Goal: Information Seeking & Learning: Check status

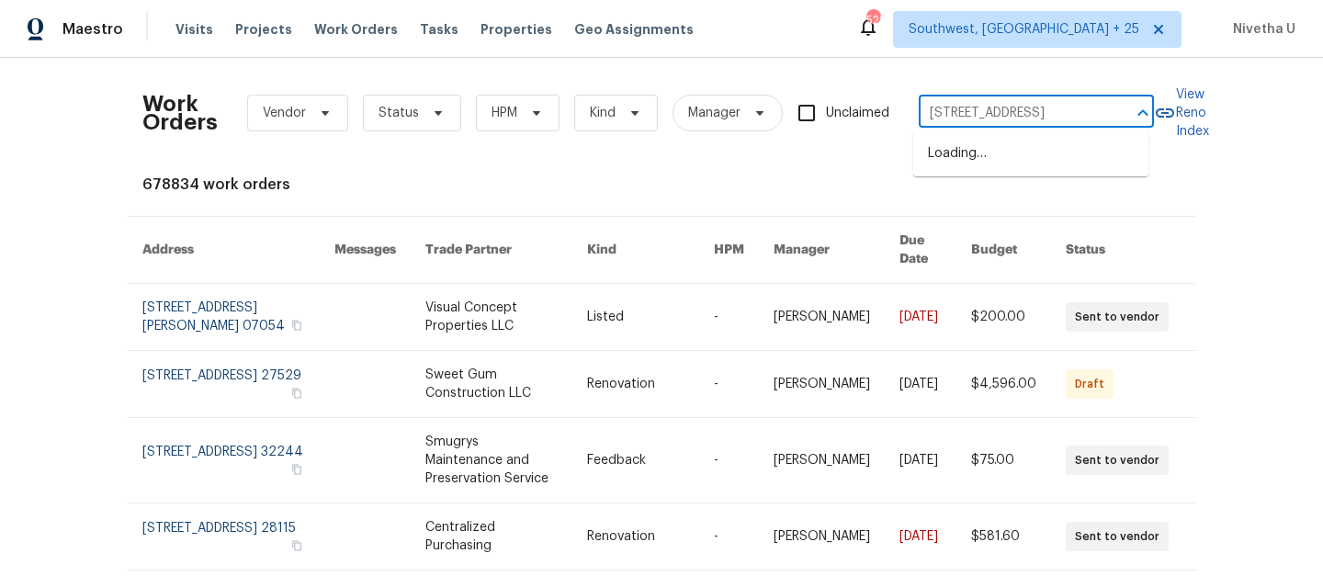
scroll to position [0, 43]
click at [1010, 158] on li "851 Placid Lake Dr, Osprey, FL 34229" at bounding box center [1030, 154] width 235 height 30
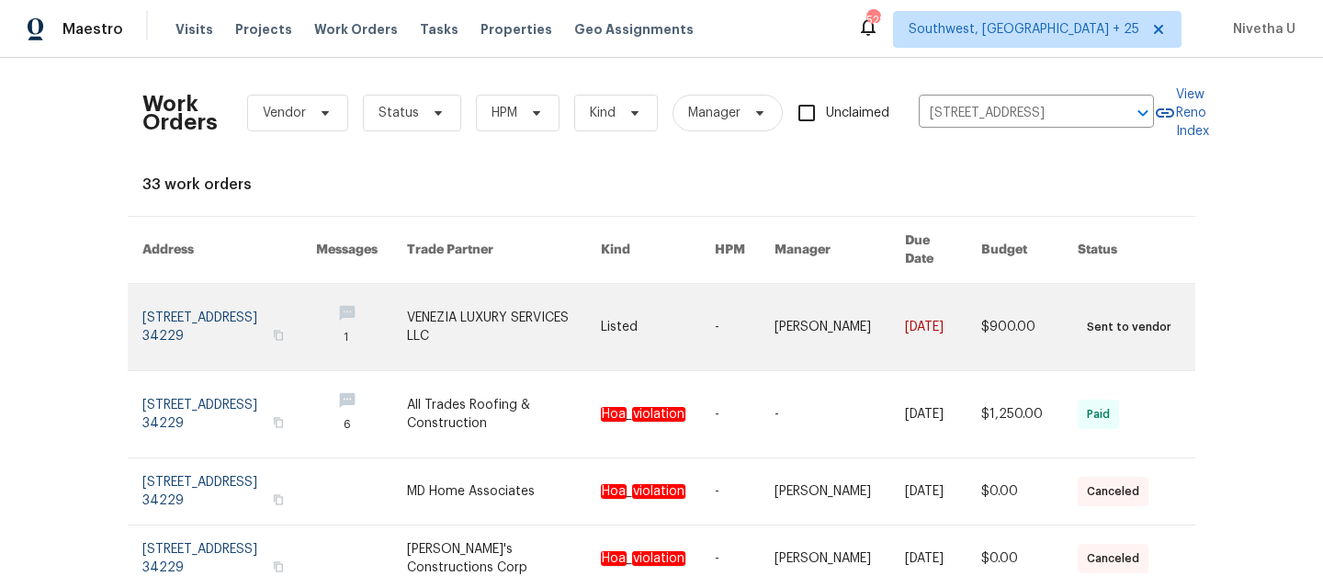
click at [158, 297] on link at bounding box center [229, 327] width 174 height 86
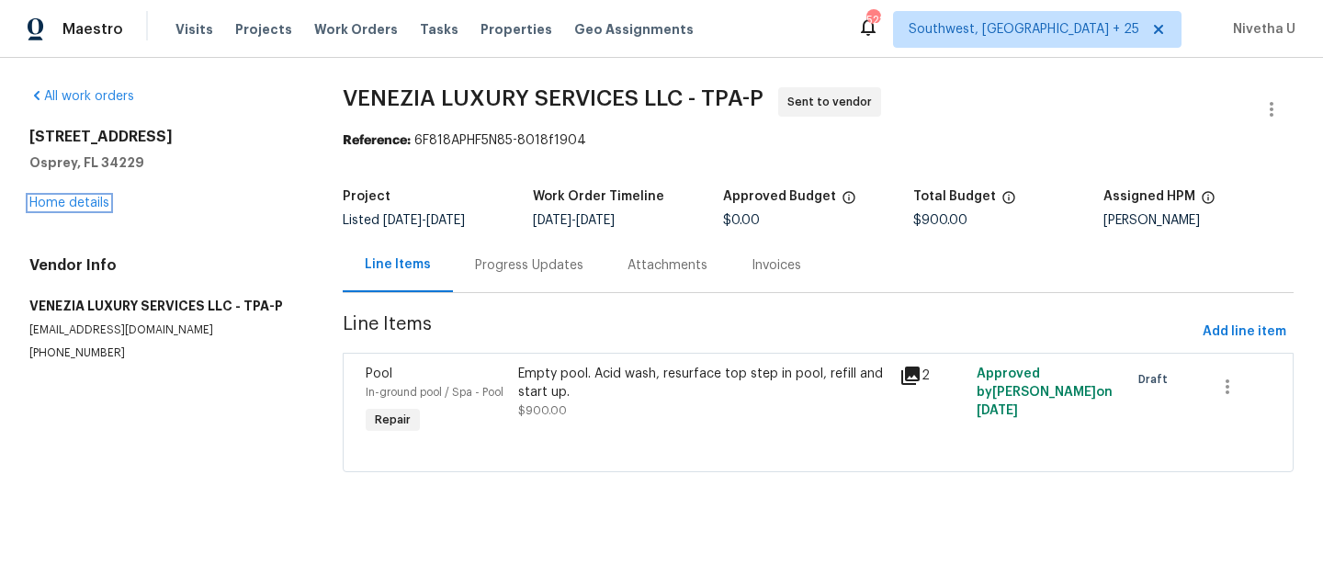
click at [62, 205] on link "Home details" at bounding box center [69, 203] width 80 height 13
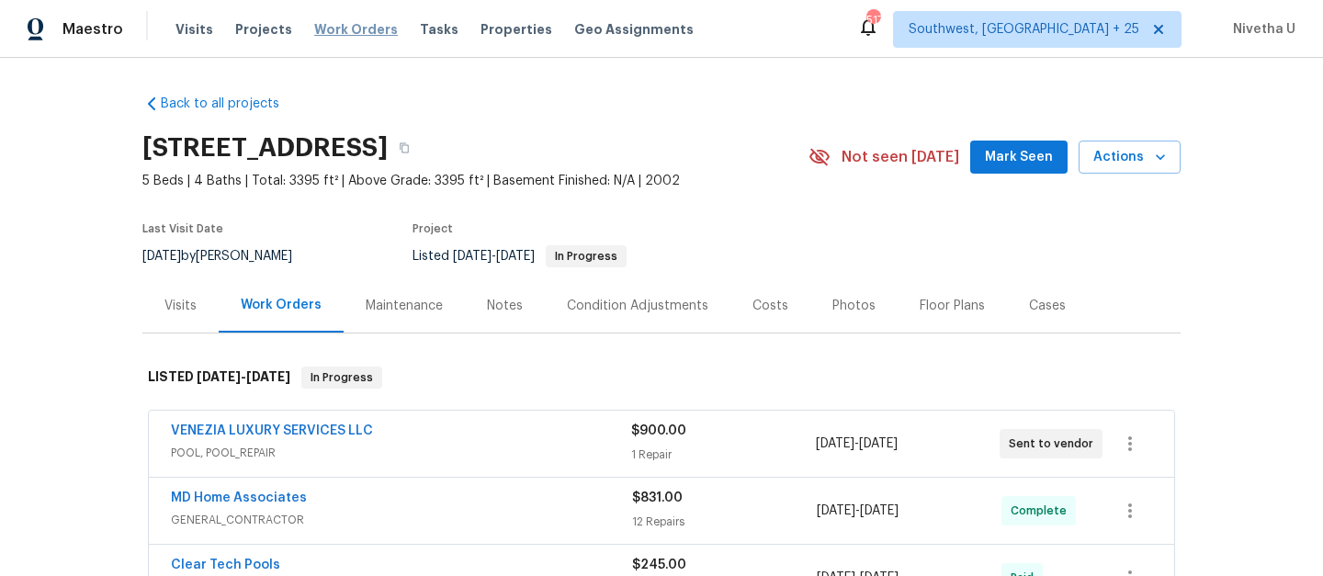
click at [326, 25] on span "Work Orders" at bounding box center [356, 29] width 84 height 18
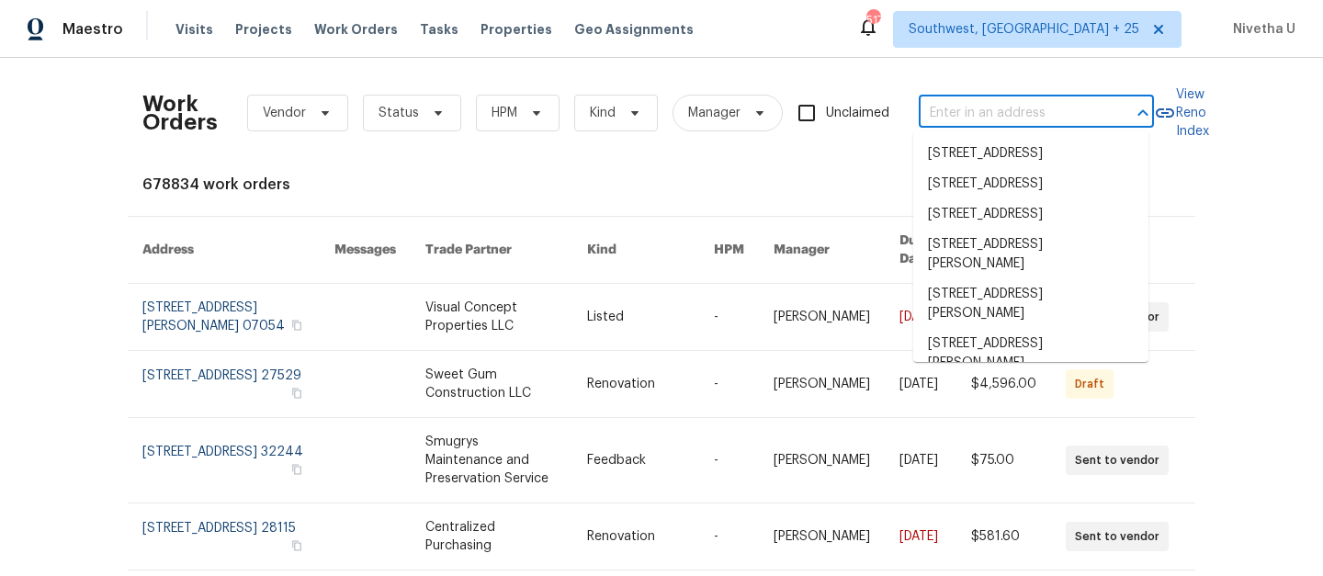
click at [1004, 106] on input "text" at bounding box center [1011, 113] width 184 height 28
paste input "851 Placid Lake Dr Osprey, FL 34229"
type input "851 Placid Lake Dr Osprey, FL 34229"
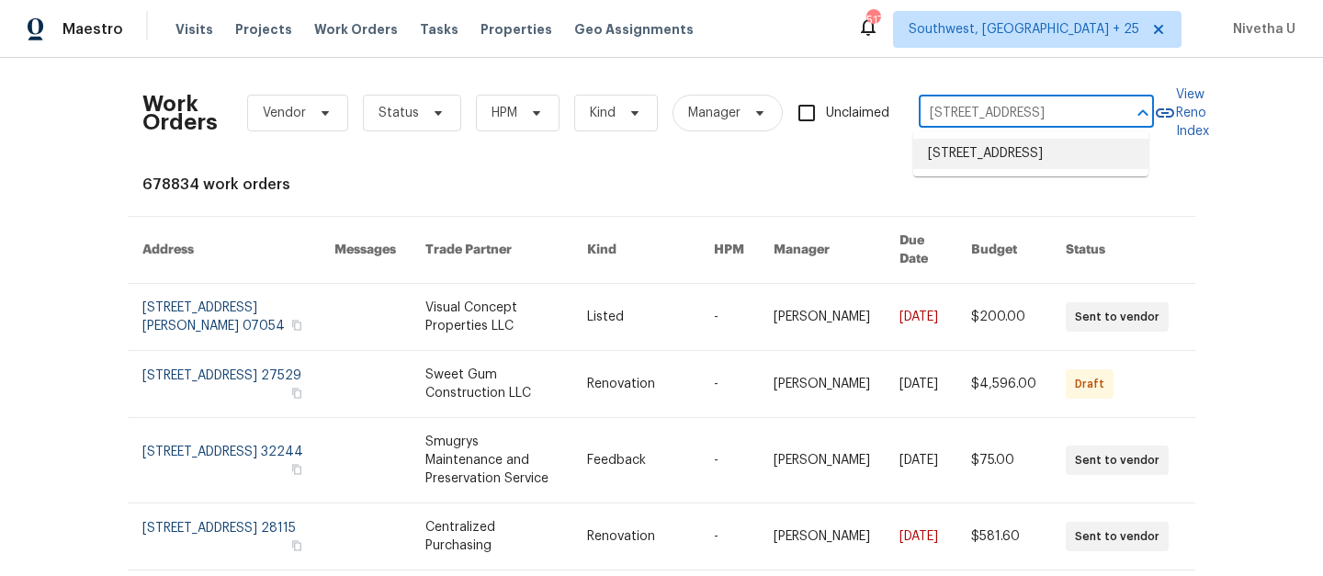
click at [994, 152] on li "851 Placid Lake Dr, Osprey, FL 34229" at bounding box center [1030, 154] width 235 height 30
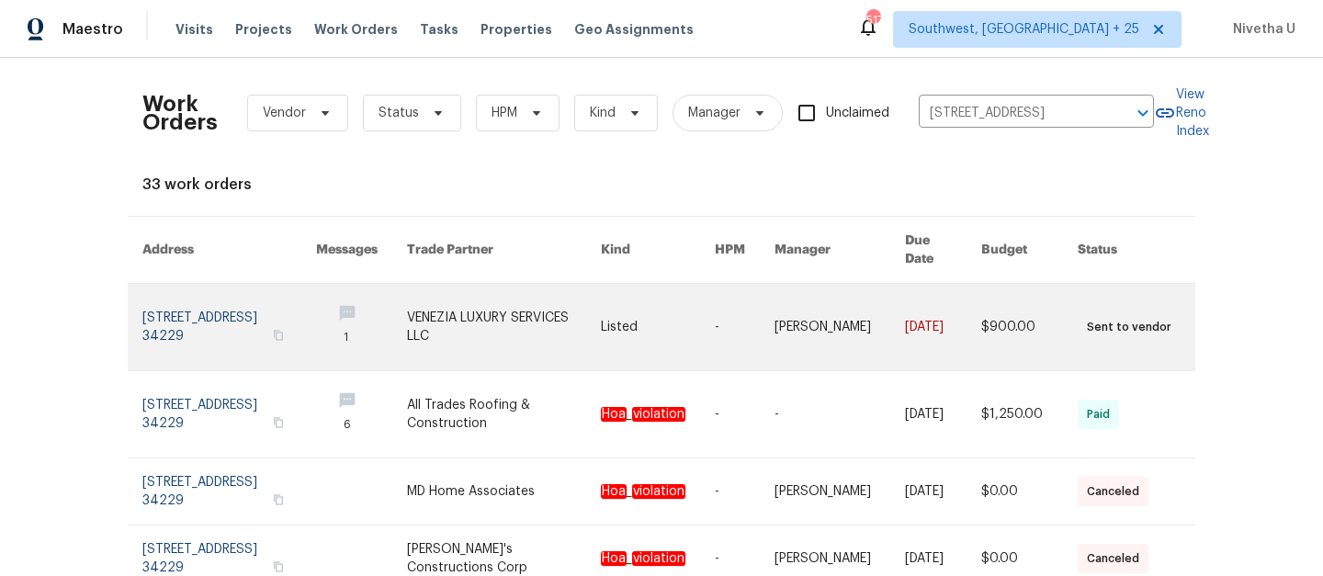
click at [240, 294] on link at bounding box center [229, 327] width 174 height 86
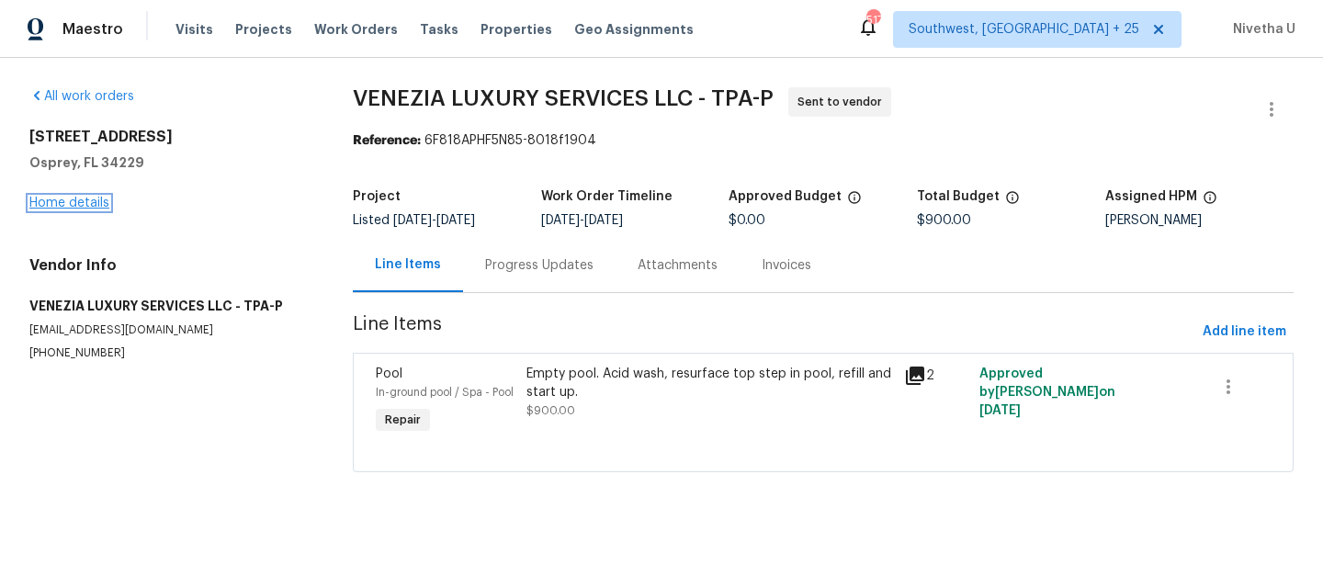
click at [52, 206] on link "Home details" at bounding box center [69, 203] width 80 height 13
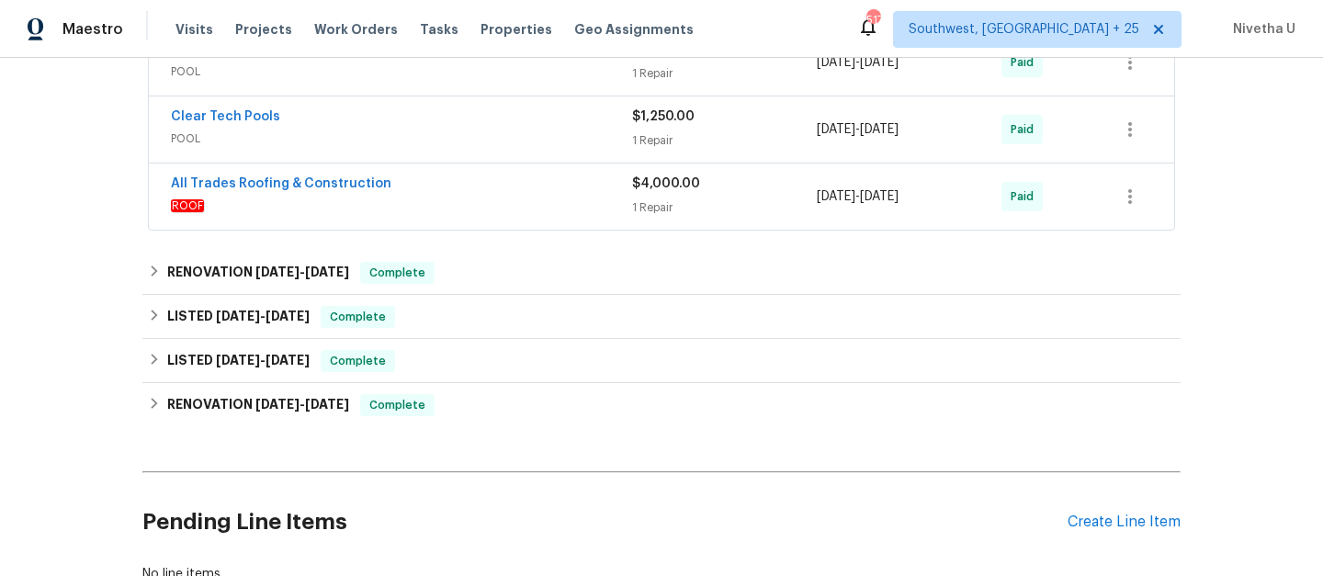
scroll to position [523, 0]
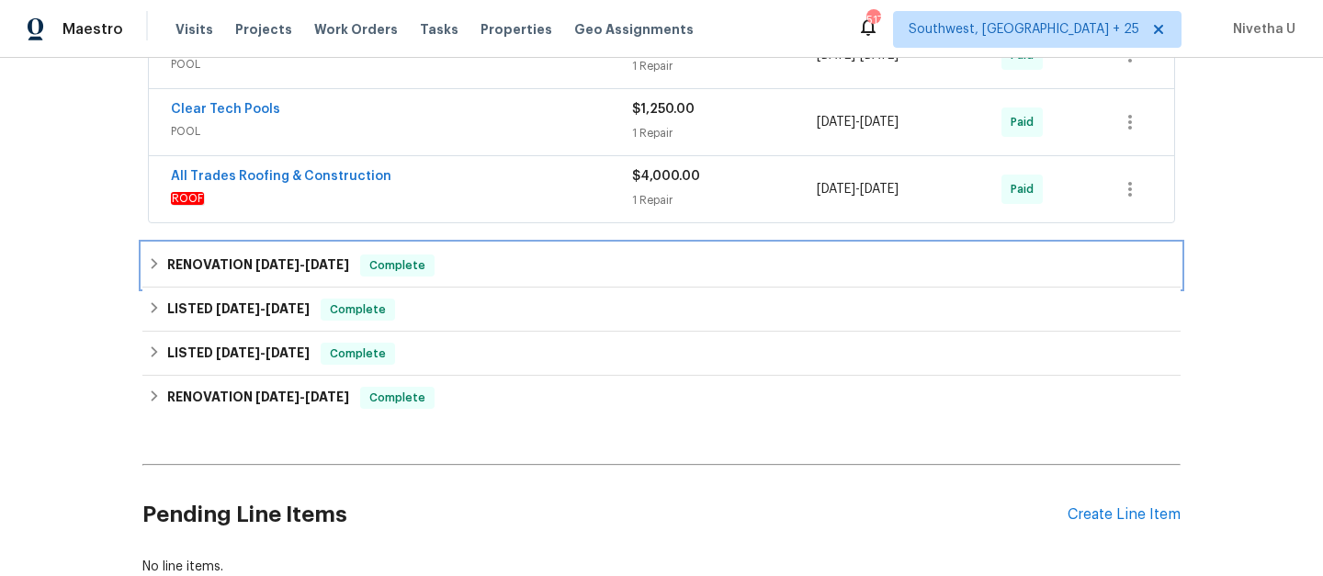
click at [455, 275] on div "RENOVATION 8/27/25 - 9/8/25 Complete" at bounding box center [661, 266] width 1027 height 22
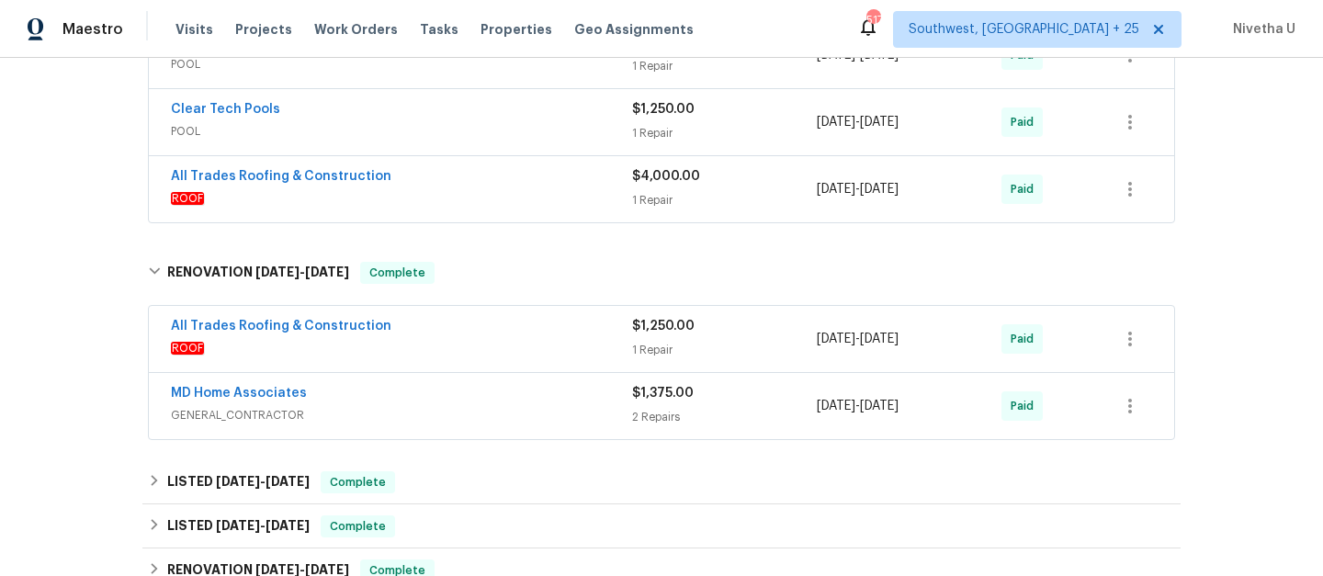
click at [454, 396] on div "MD Home Associates" at bounding box center [401, 395] width 461 height 22
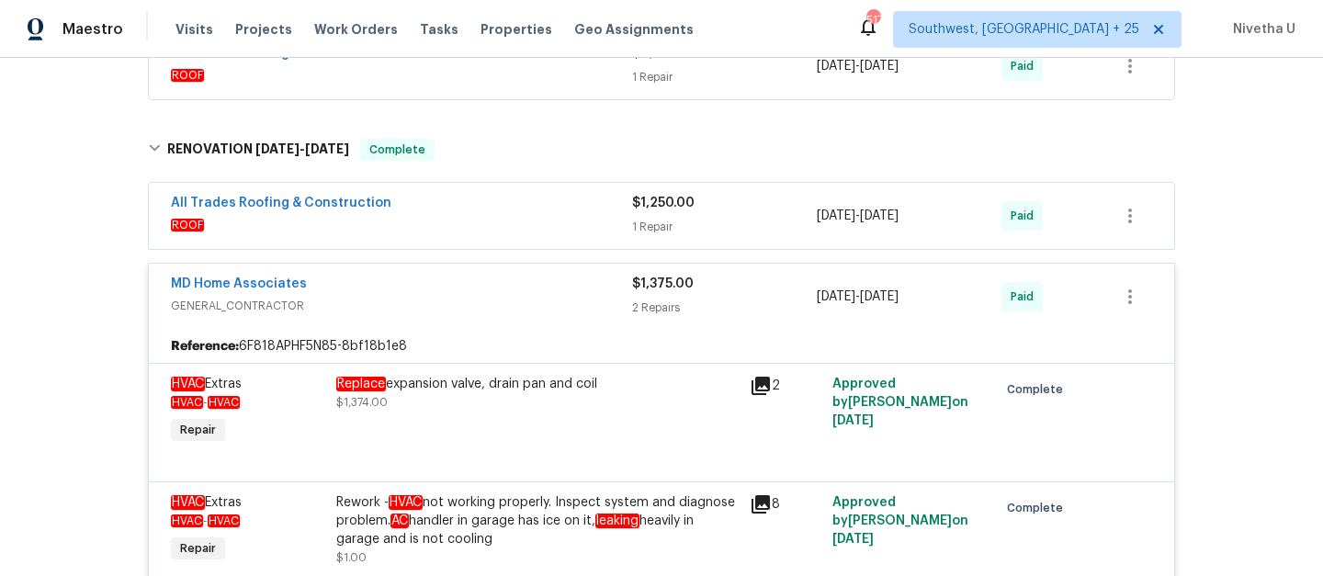
scroll to position [645, 0]
click at [534, 306] on span "GENERAL_CONTRACTOR" at bounding box center [401, 307] width 461 height 18
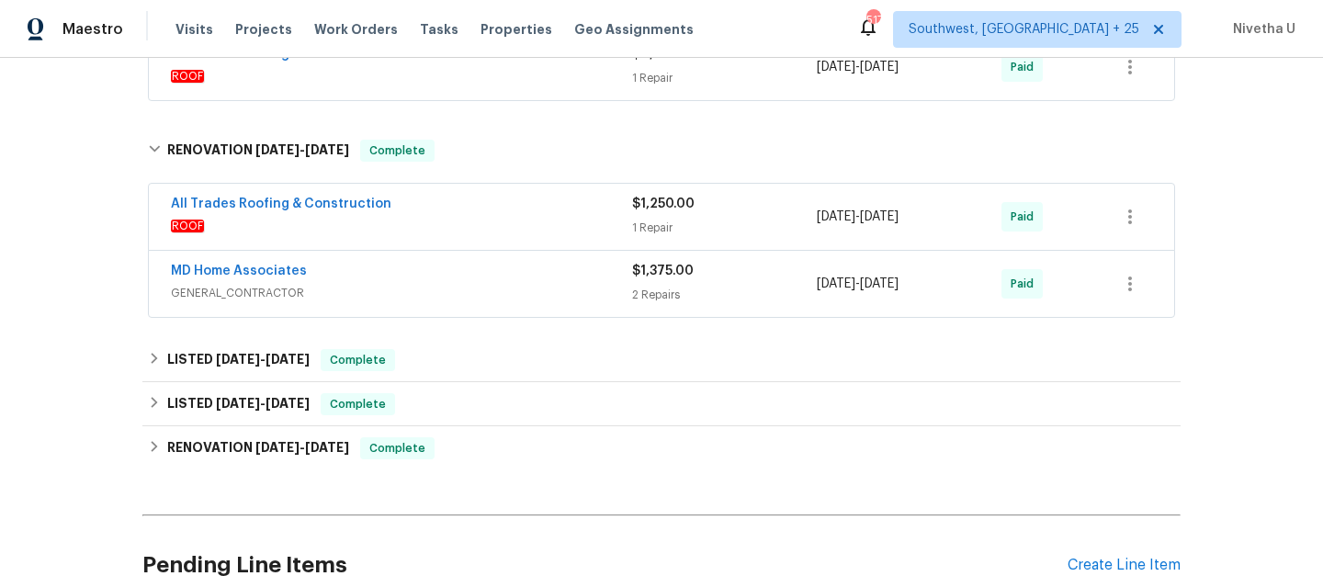
click at [524, 223] on span "ROOF" at bounding box center [401, 226] width 461 height 18
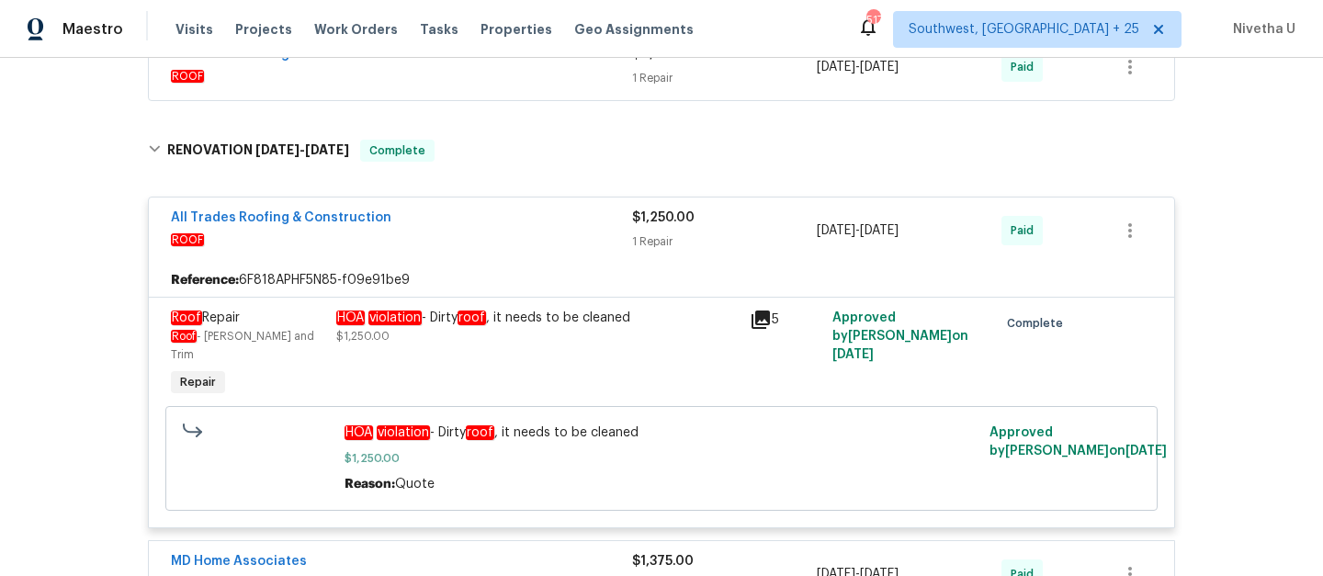
click at [503, 226] on div "All Trades Roofing & Construction" at bounding box center [401, 220] width 461 height 22
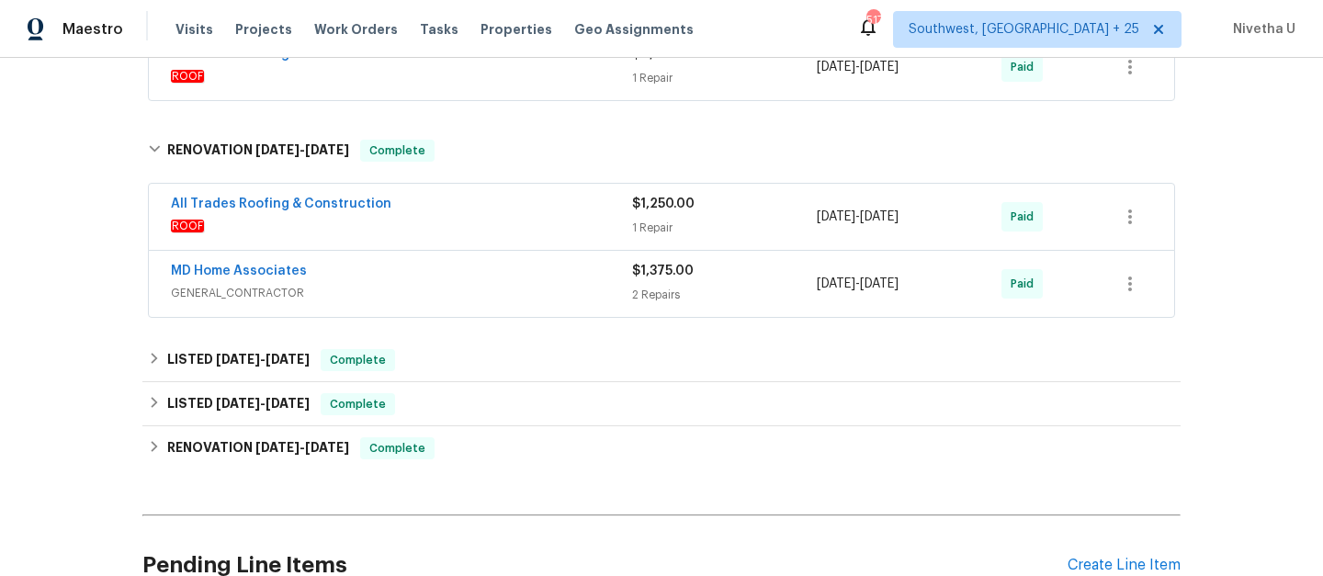
click at [503, 297] on span "GENERAL_CONTRACTOR" at bounding box center [401, 293] width 461 height 18
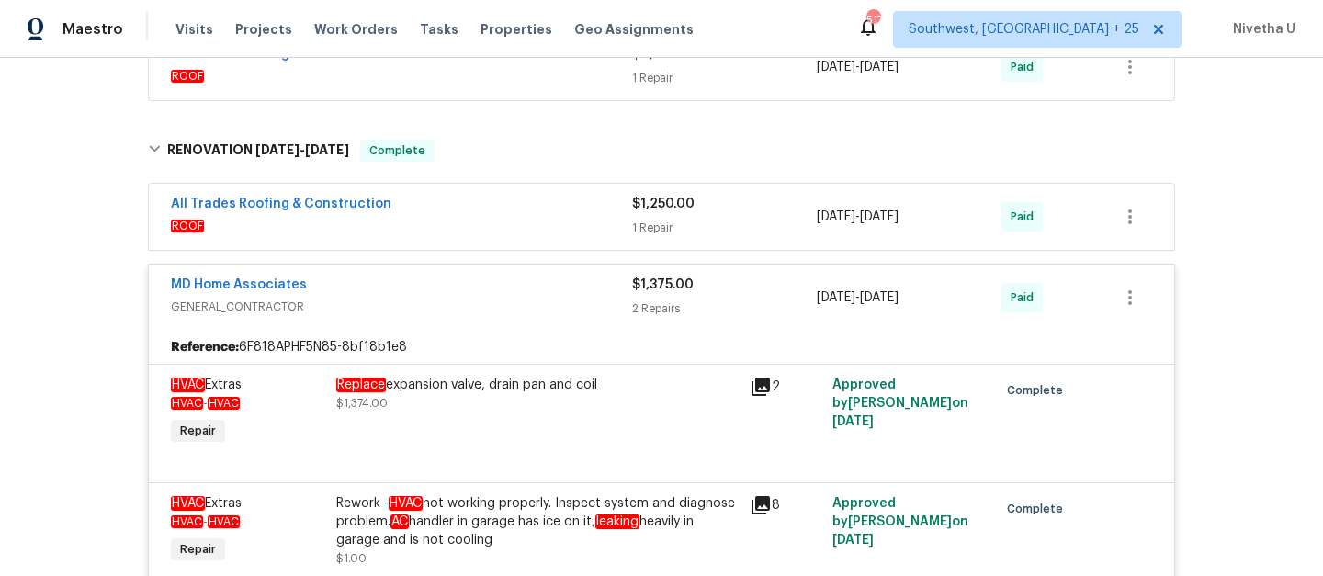
click at [503, 297] on div "MD Home Associates" at bounding box center [401, 287] width 461 height 22
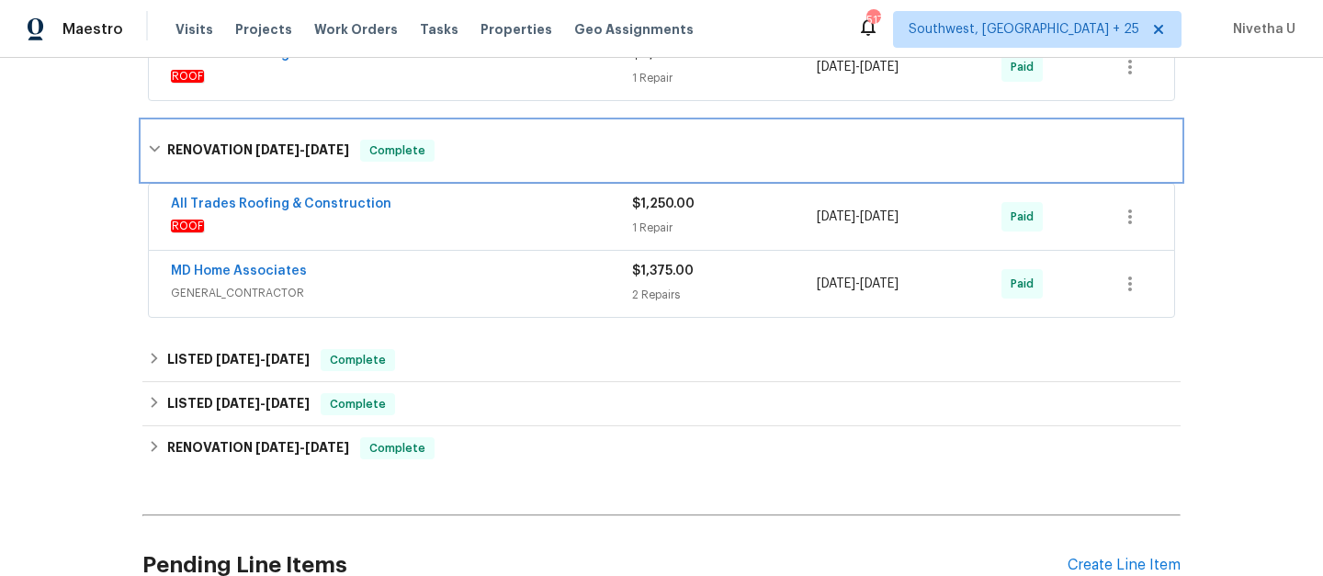
click at [478, 138] on div "RENOVATION 8/27/25 - 9/8/25 Complete" at bounding box center [661, 150] width 1038 height 59
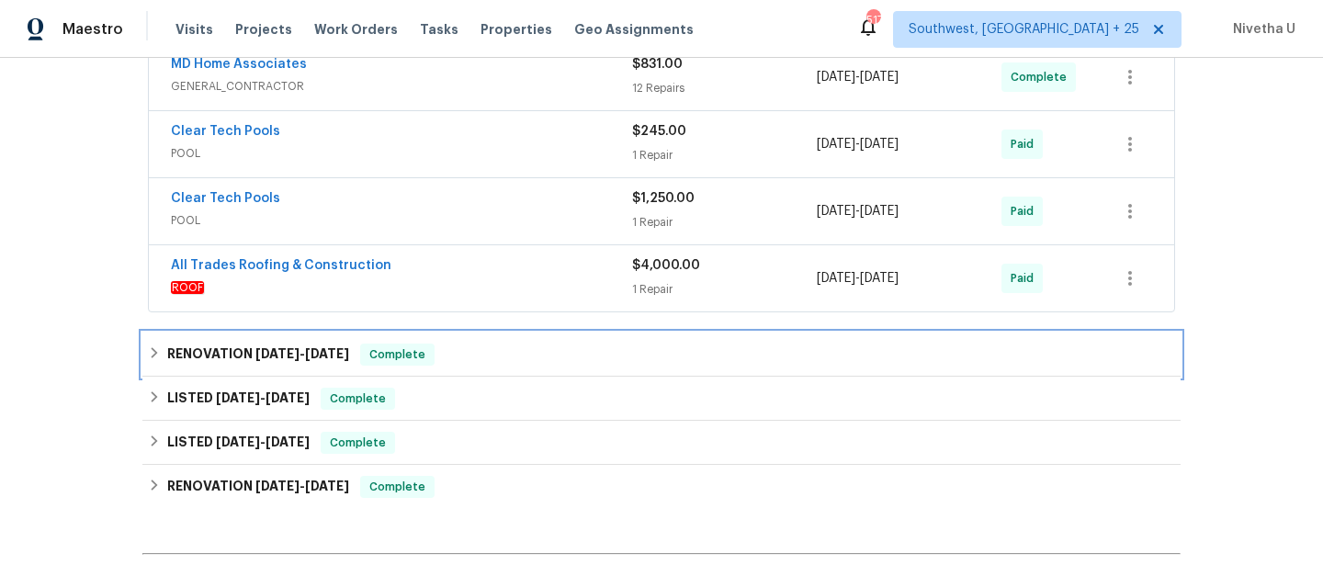
scroll to position [433, 0]
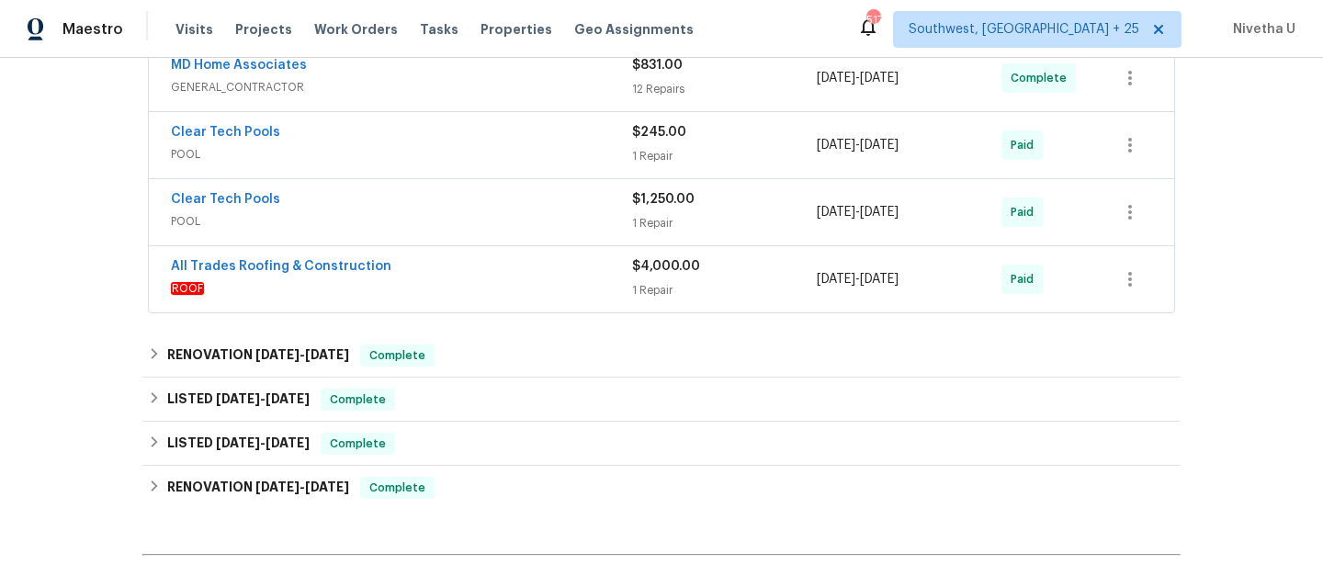
click at [510, 285] on span "ROOF" at bounding box center [401, 288] width 461 height 18
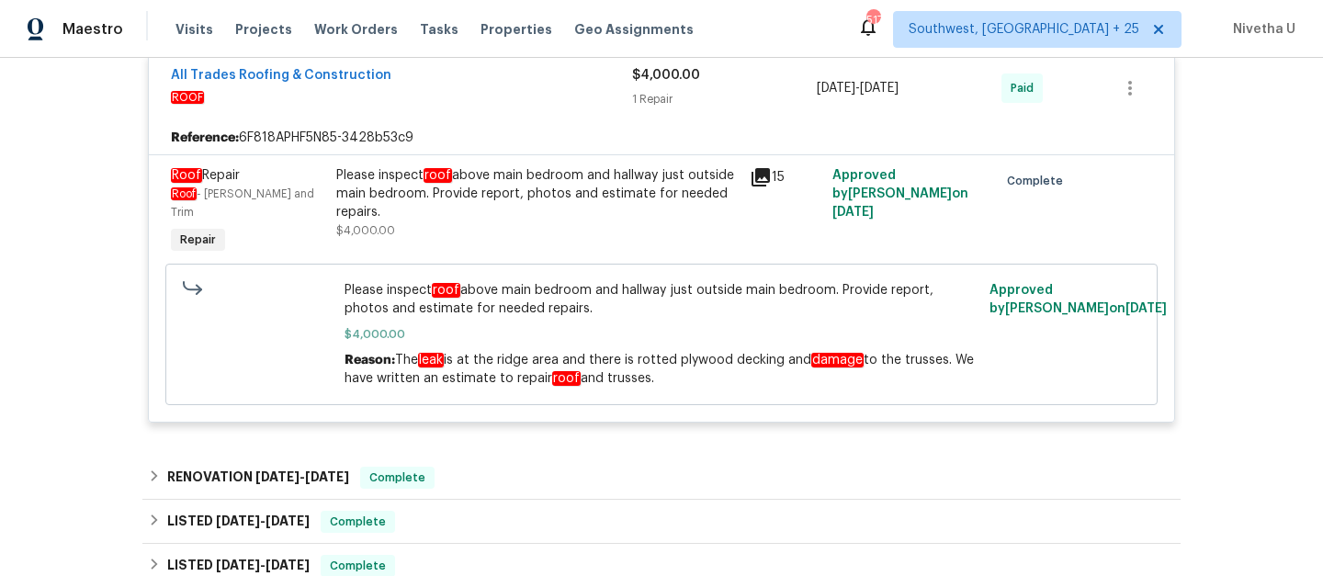
scroll to position [406, 0]
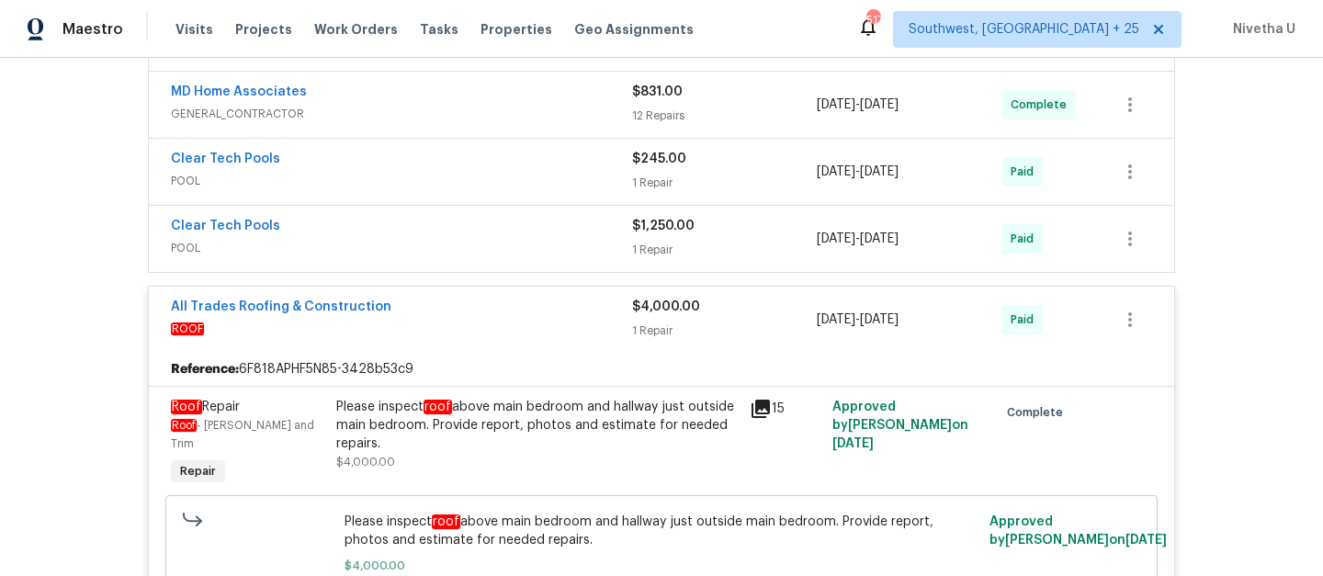
click at [570, 312] on div "All Trades Roofing & Construction" at bounding box center [401, 309] width 461 height 22
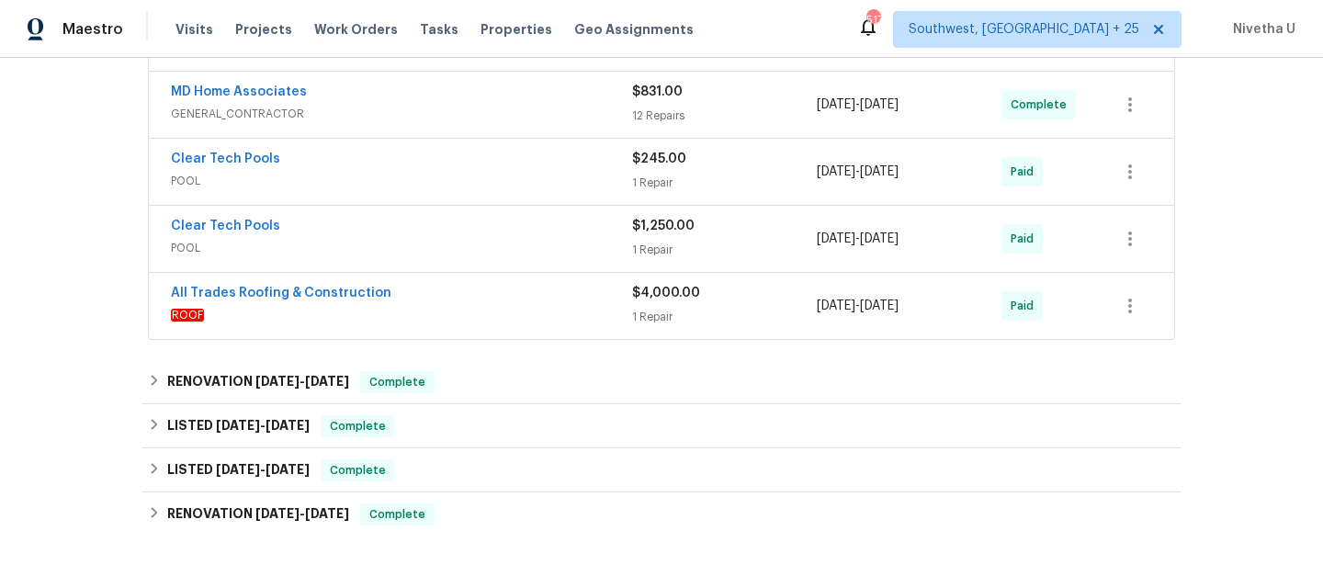
click at [544, 241] on span "POOL" at bounding box center [401, 248] width 461 height 18
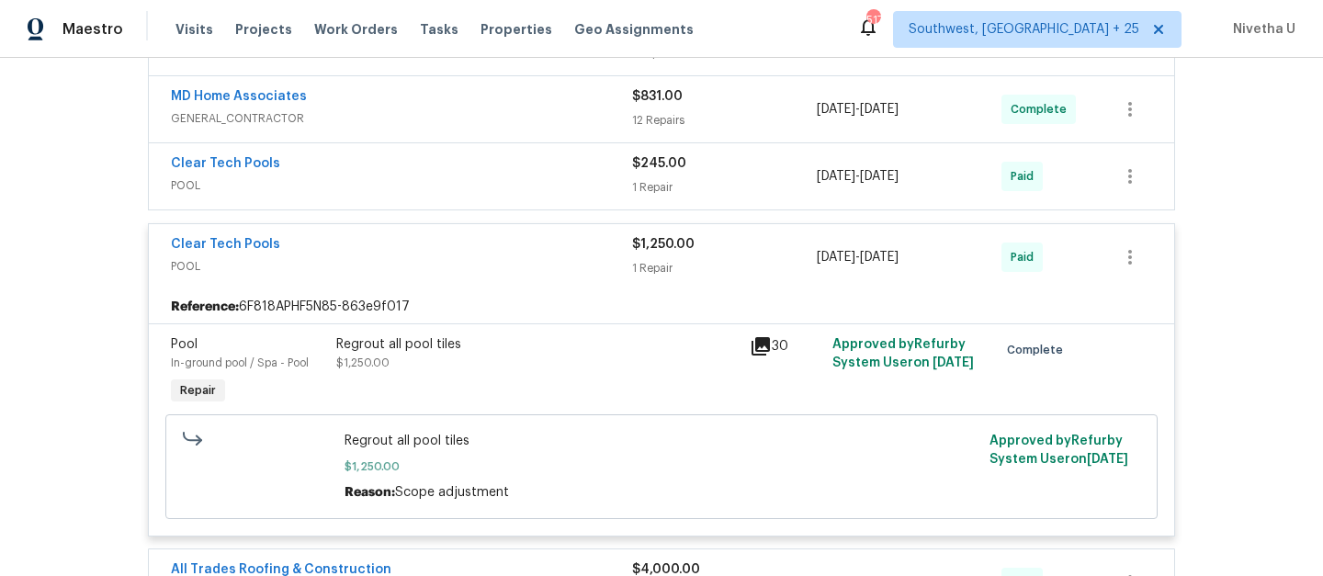
scroll to position [397, 0]
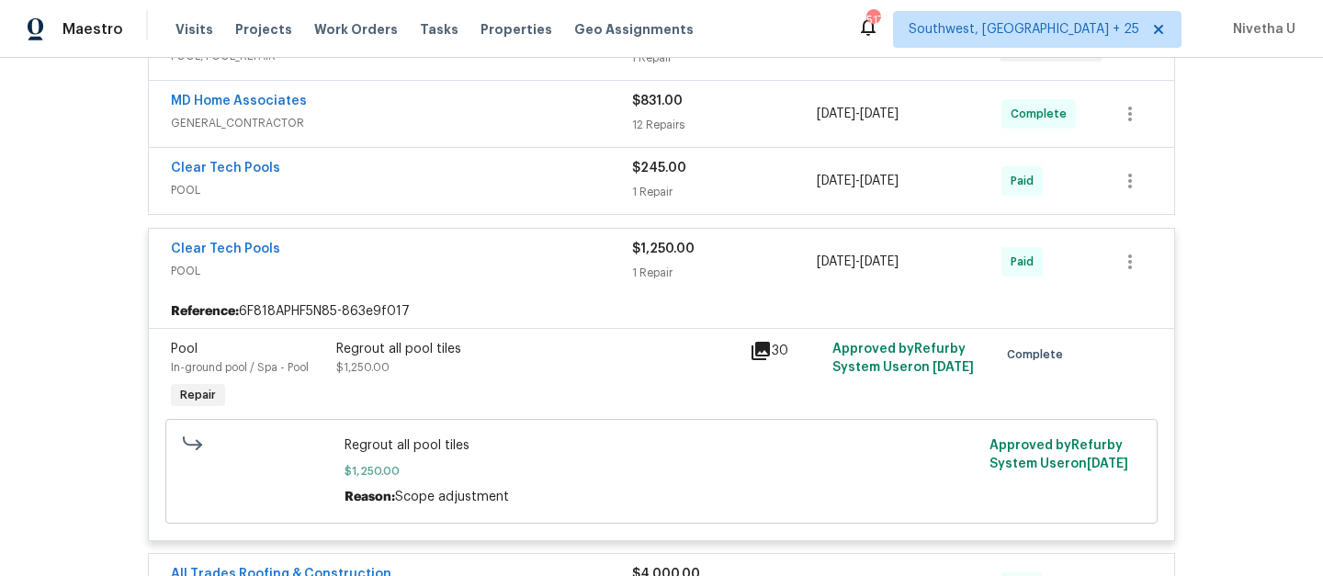
click at [516, 267] on span "POOL" at bounding box center [401, 271] width 461 height 18
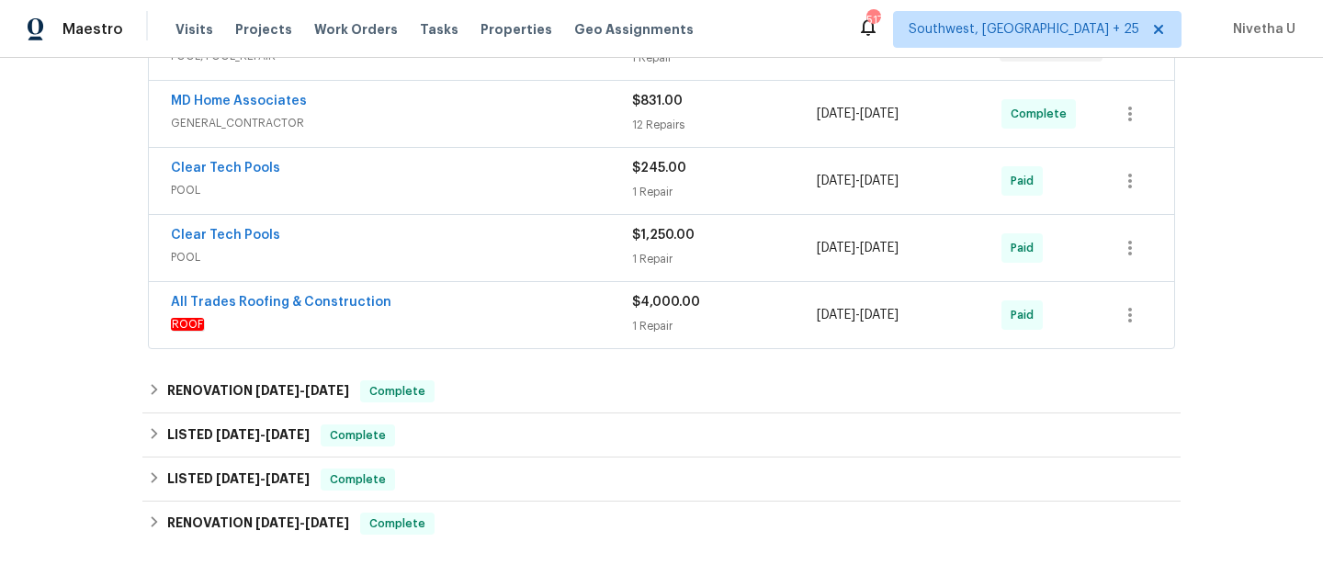
click at [490, 197] on span "POOL" at bounding box center [401, 190] width 461 height 18
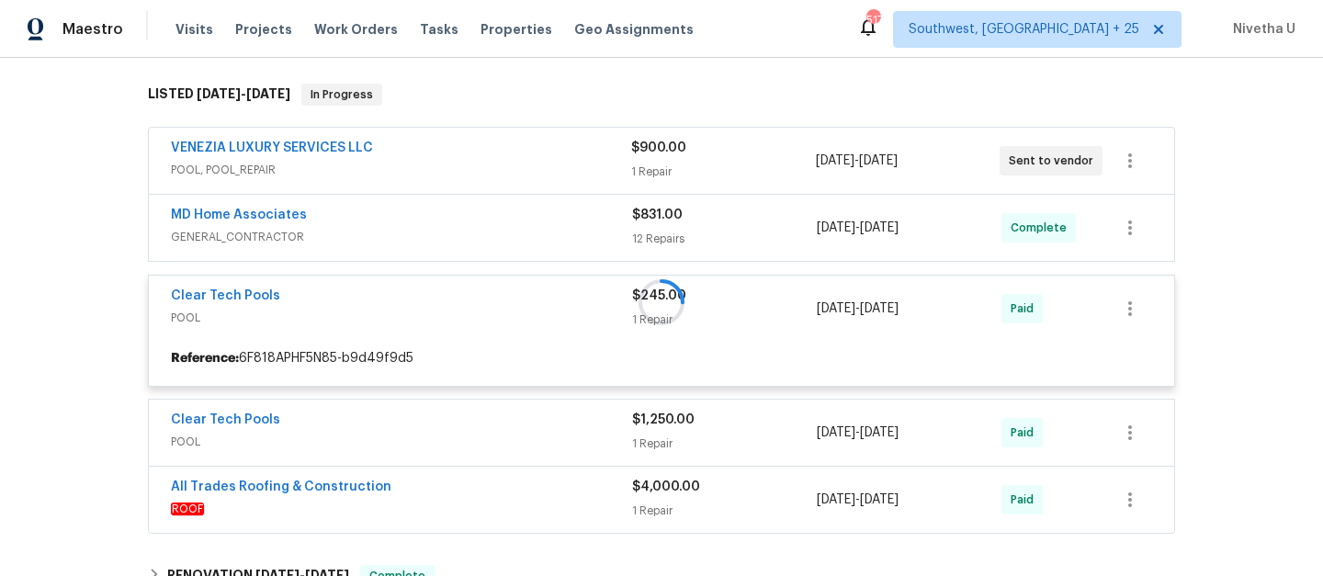
scroll to position [233, 0]
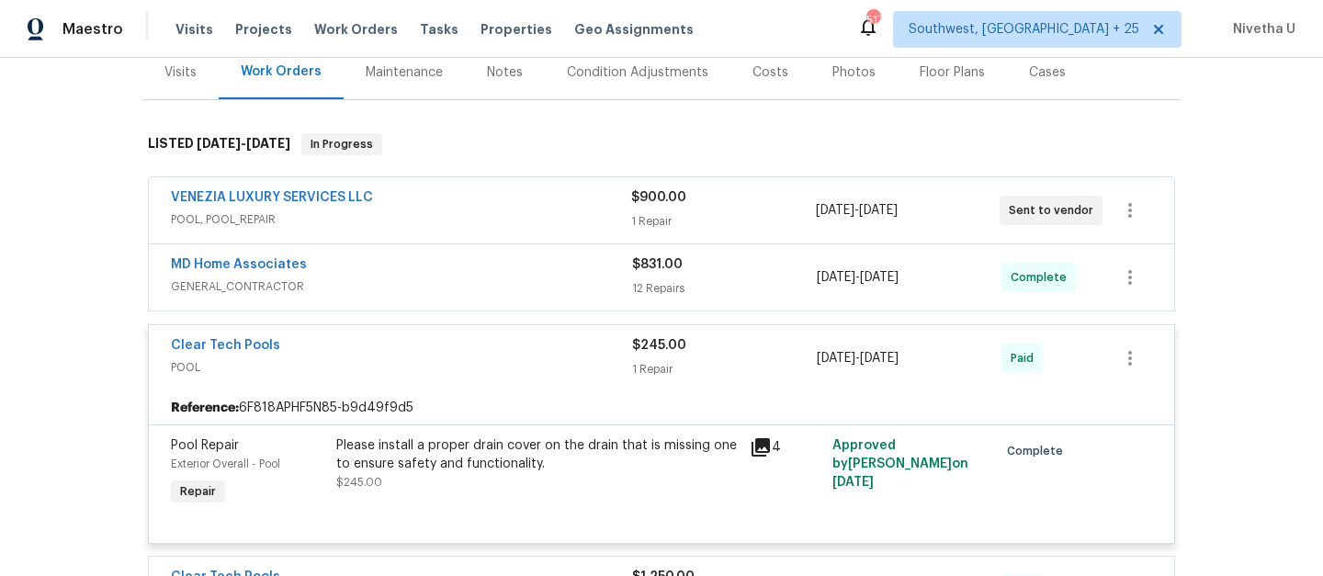
click at [494, 357] on div "Clear Tech Pools" at bounding box center [401, 347] width 461 height 22
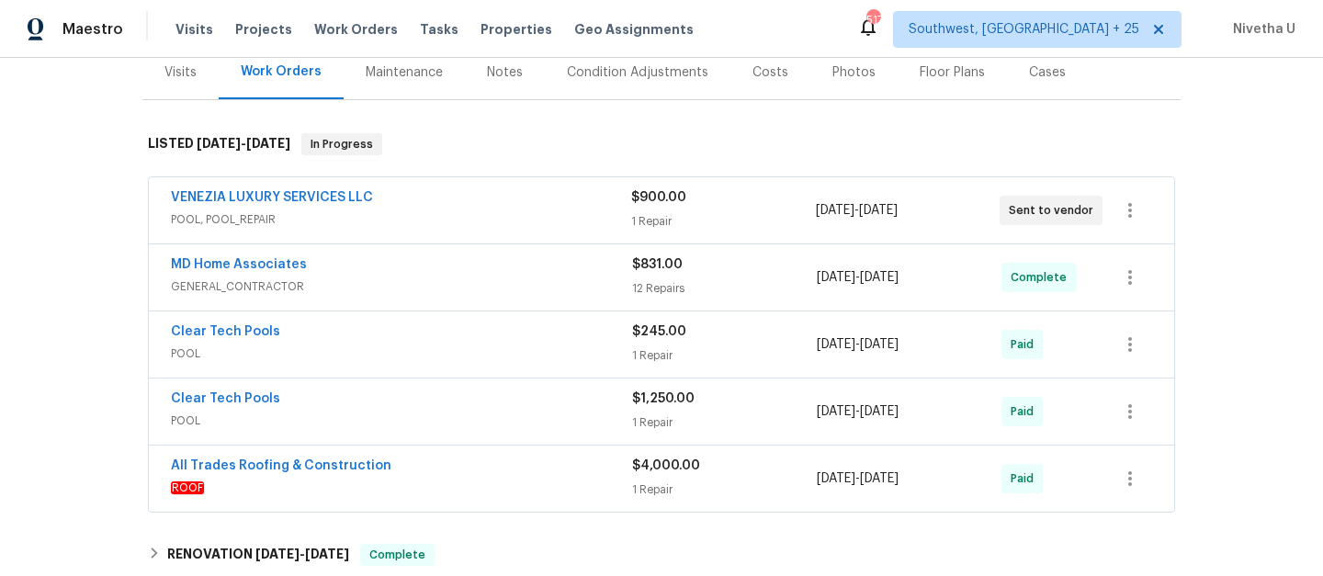
click at [466, 287] on span "GENERAL_CONTRACTOR" at bounding box center [401, 286] width 461 height 18
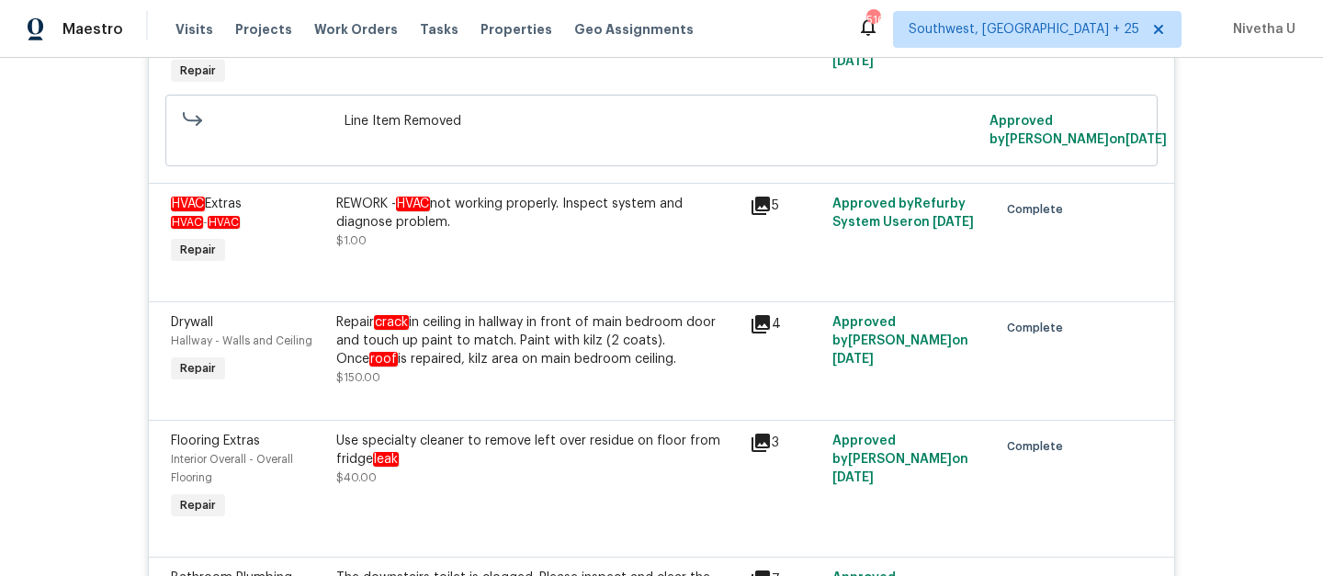
scroll to position [1073, 0]
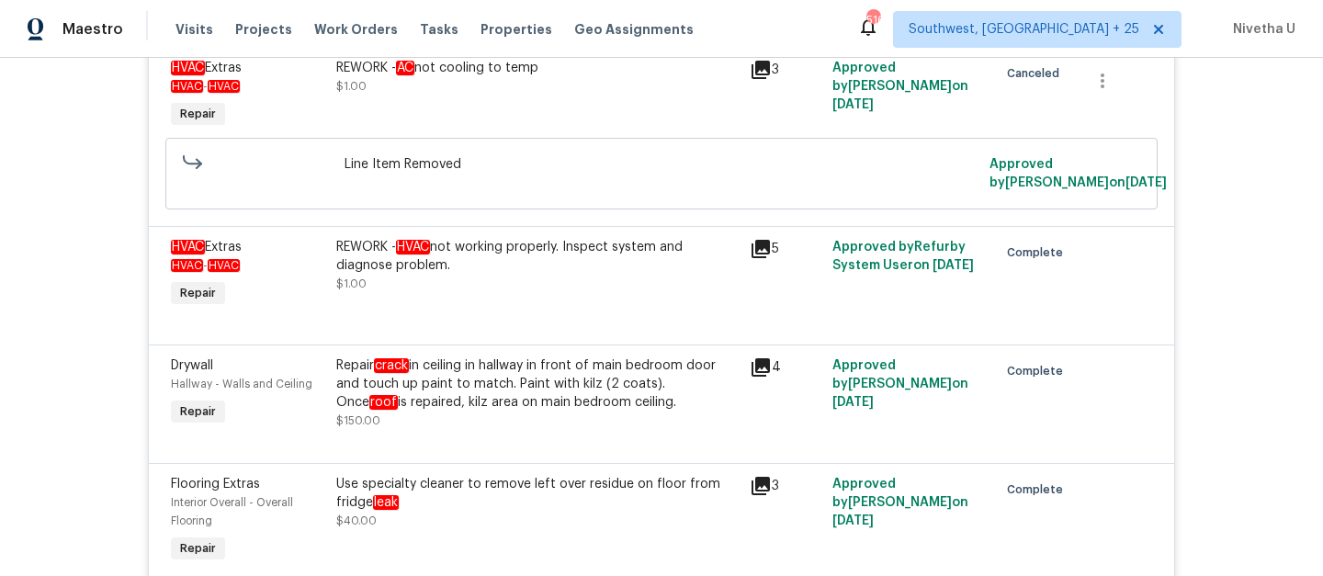
click at [520, 497] on div "Use specialty cleaner to remove left over residue on floor from fridge leak $40…" at bounding box center [537, 502] width 402 height 55
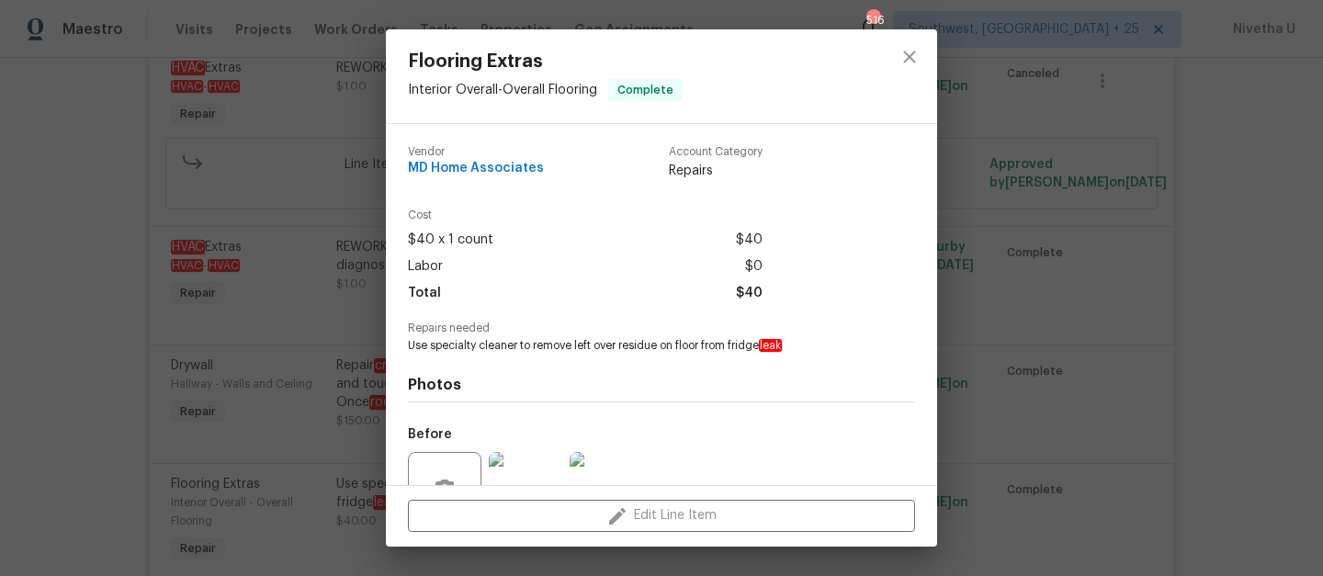
scroll to position [177, 0]
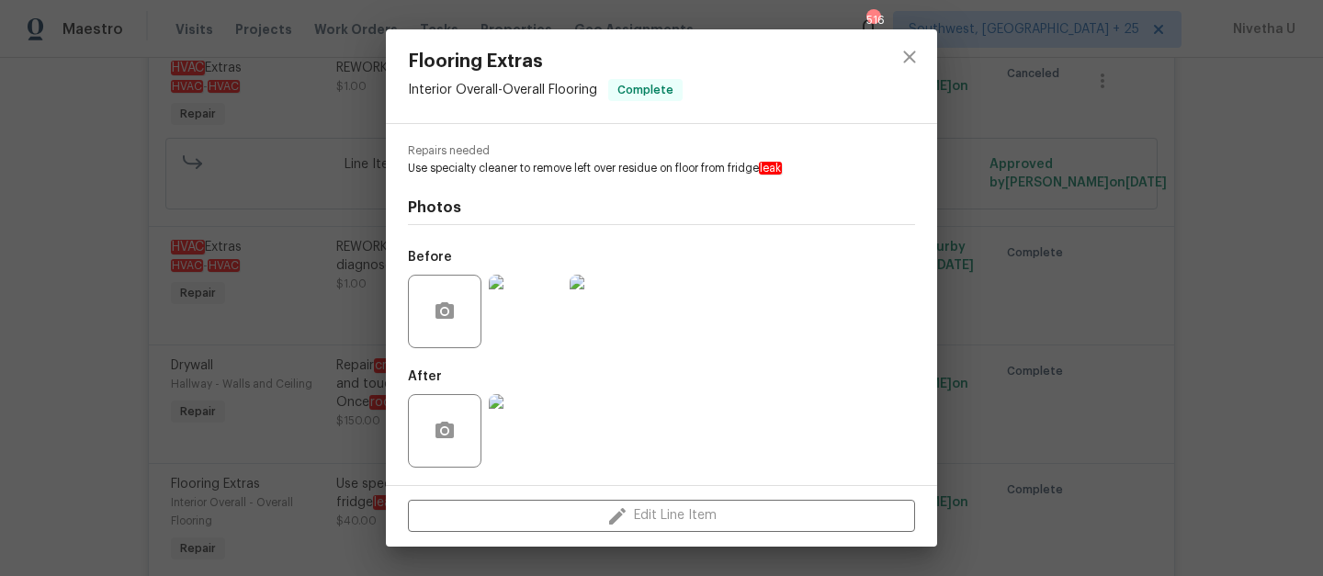
click at [510, 308] on img at bounding box center [526, 312] width 74 height 74
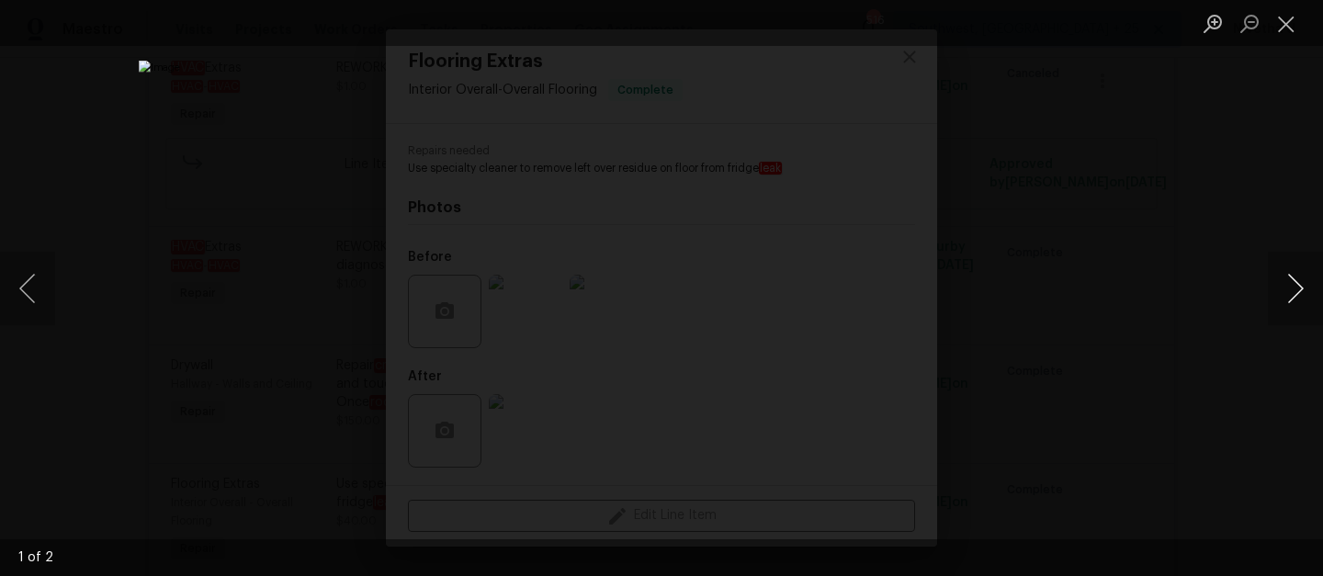
click at [1297, 295] on button "Next image" at bounding box center [1295, 289] width 55 height 74
click at [1288, 357] on div "Lightbox" at bounding box center [661, 288] width 1323 height 576
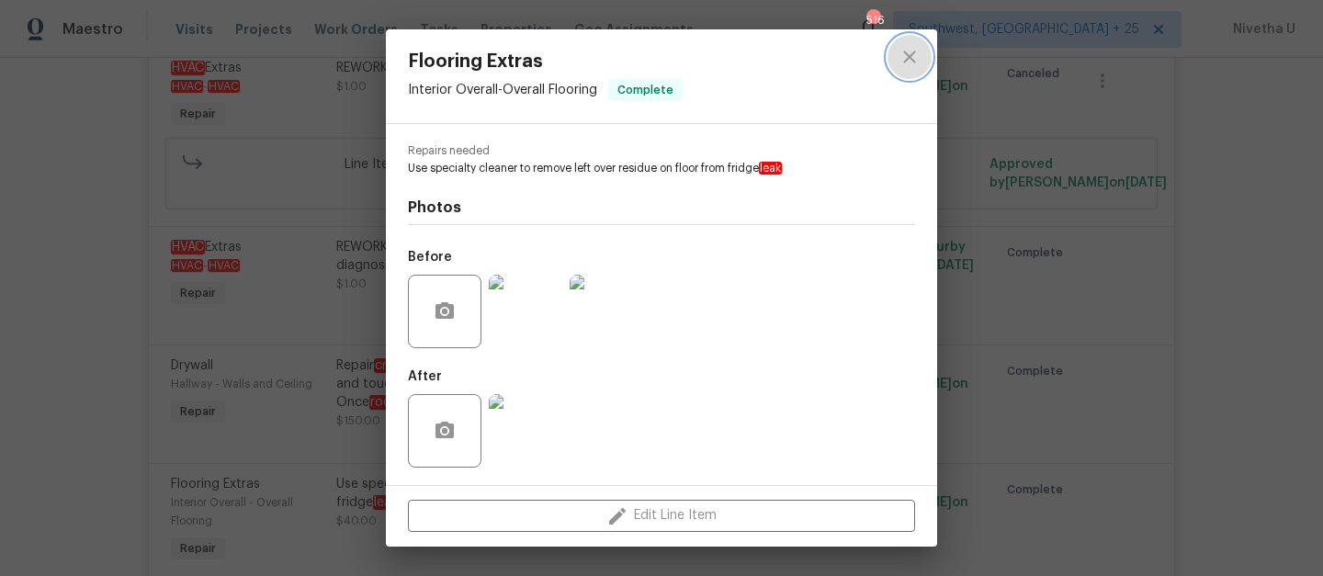
click at [924, 56] on button "close" at bounding box center [910, 57] width 44 height 44
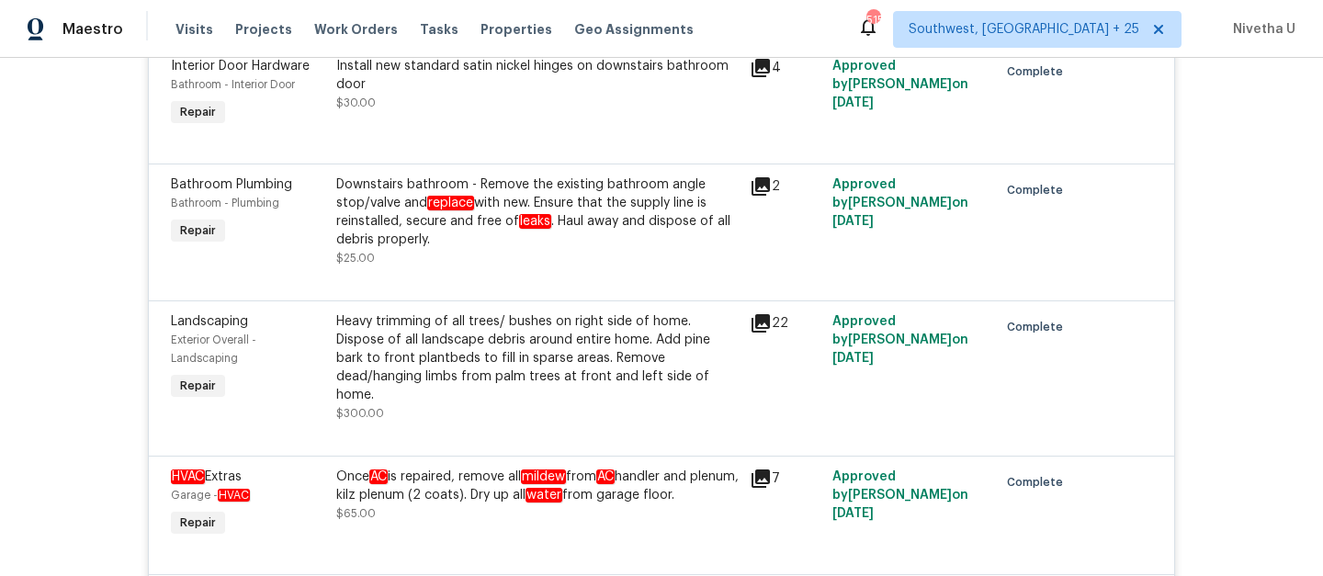
scroll to position [533, 0]
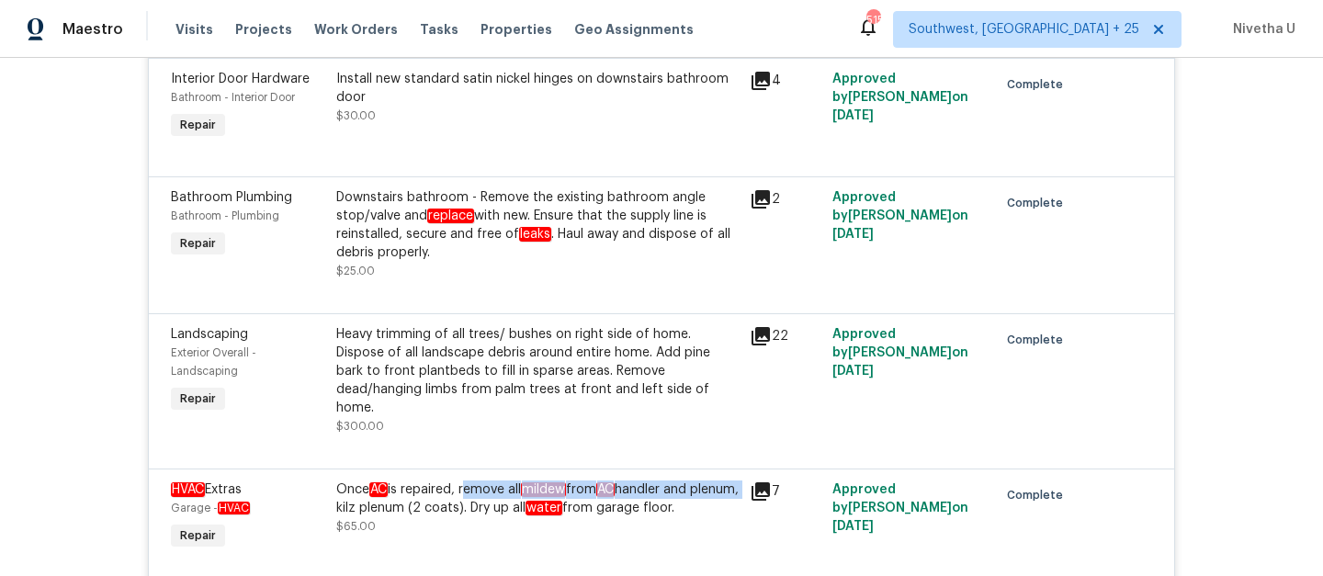
drag, startPoint x: 459, startPoint y: 475, endPoint x: 378, endPoint y: 494, distance: 84.0
click at [378, 494] on div "Once AC is repaired, remove all mildew from AC handler and plenum, kilz plenum …" at bounding box center [537, 499] width 402 height 37
copy div "remove all mildew from AC handler and plenum,"
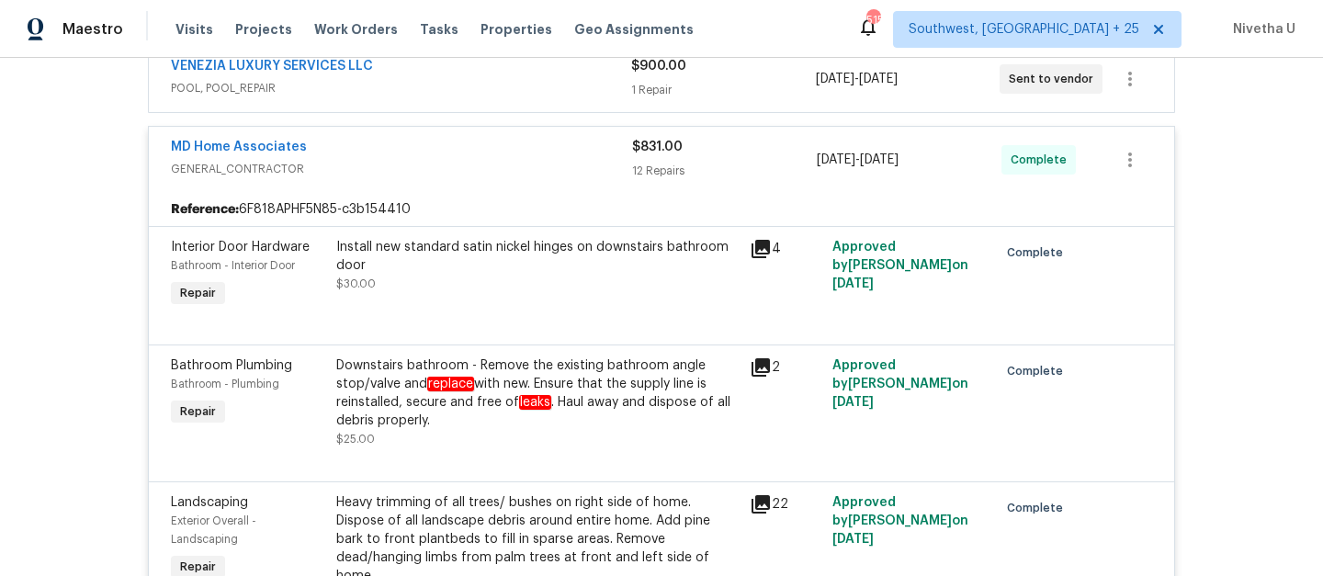
scroll to position [357, 0]
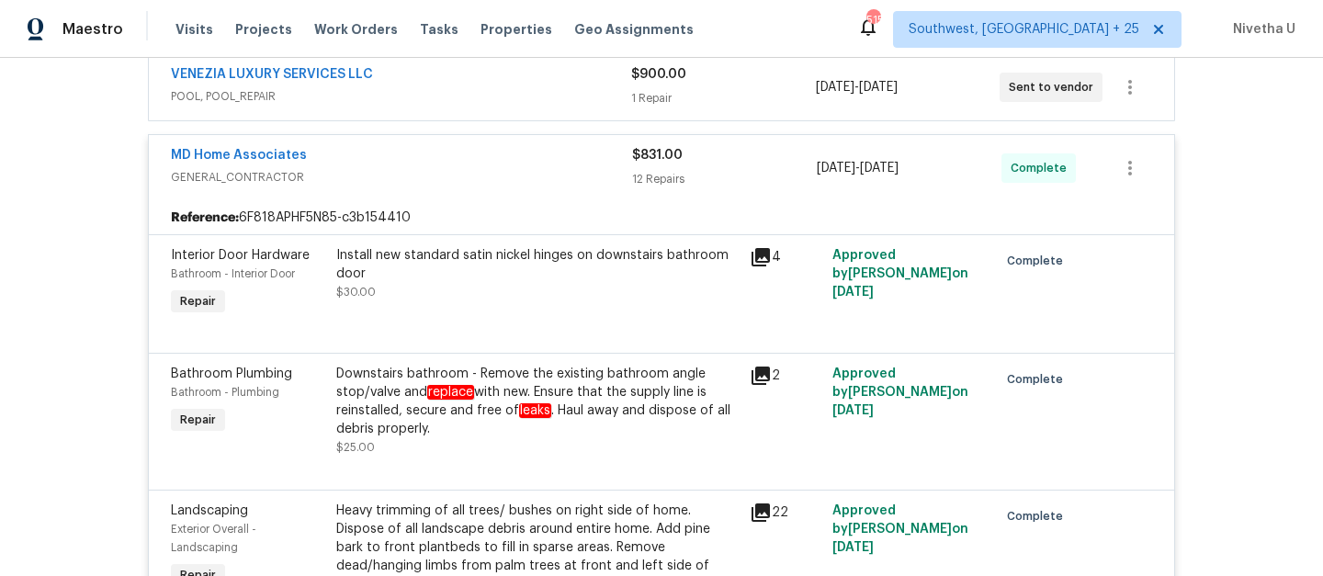
click at [547, 180] on span "GENERAL_CONTRACTOR" at bounding box center [401, 177] width 461 height 18
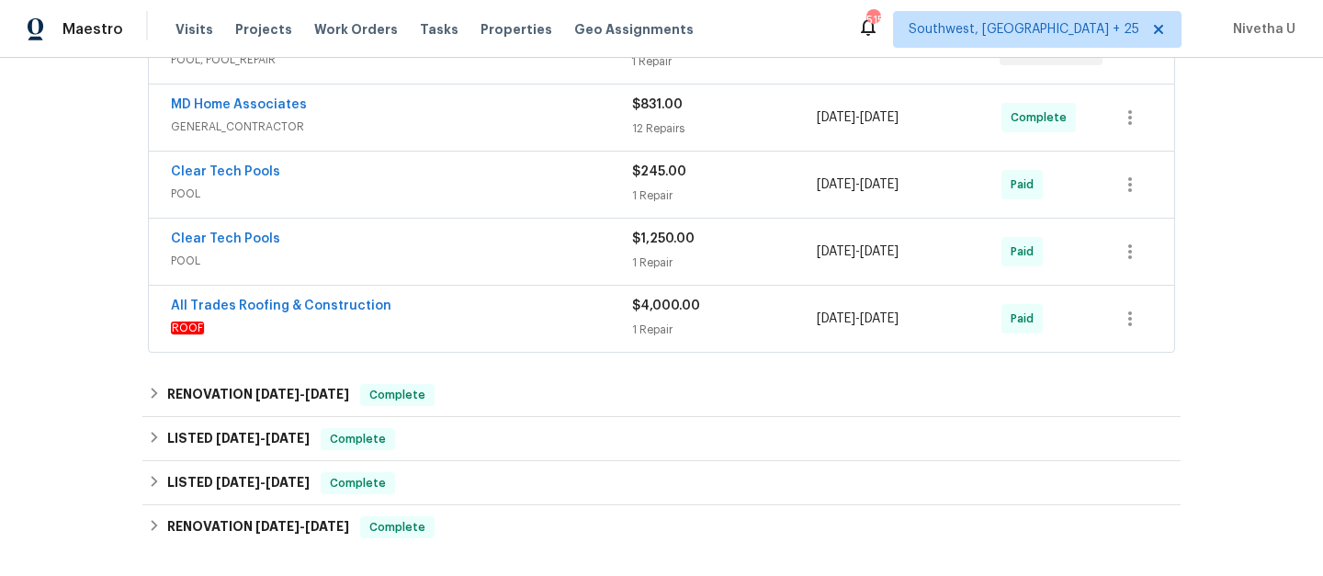
scroll to position [394, 0]
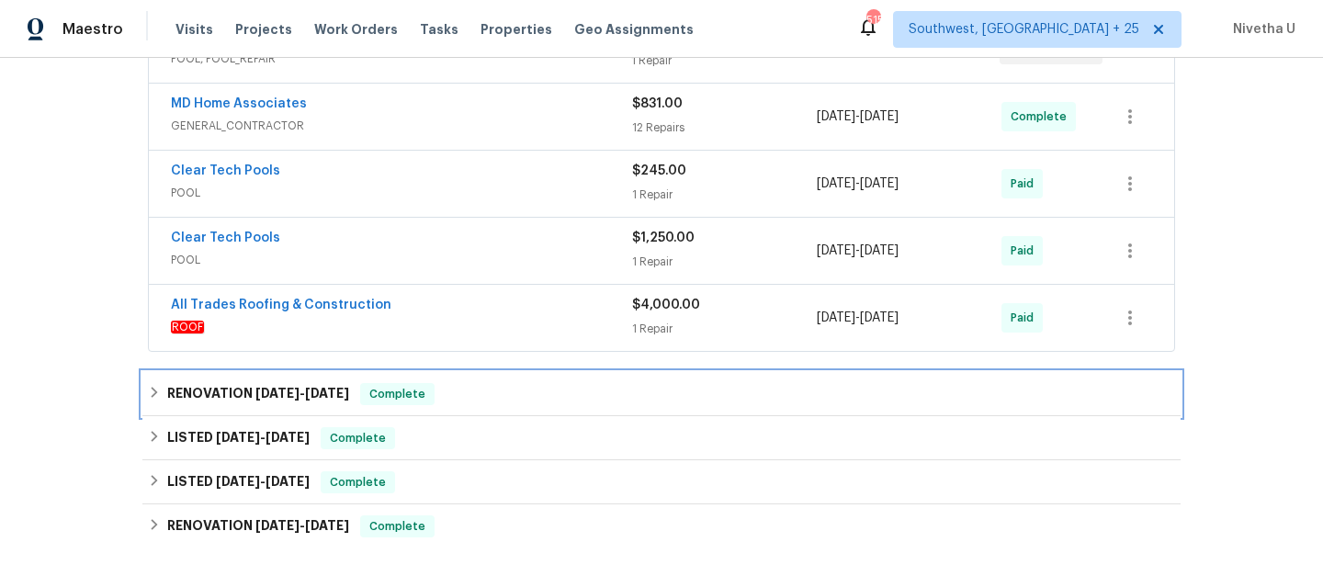
click at [438, 397] on div "RENOVATION 8/27/25 - 9/8/25 Complete" at bounding box center [661, 394] width 1027 height 22
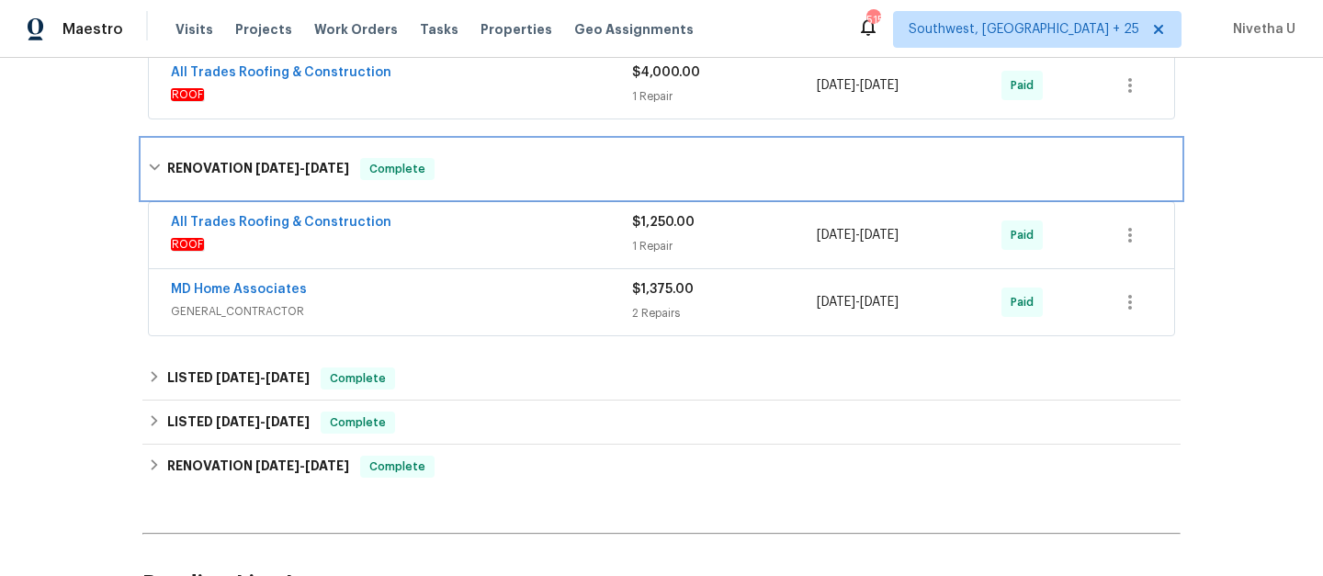
scroll to position [630, 0]
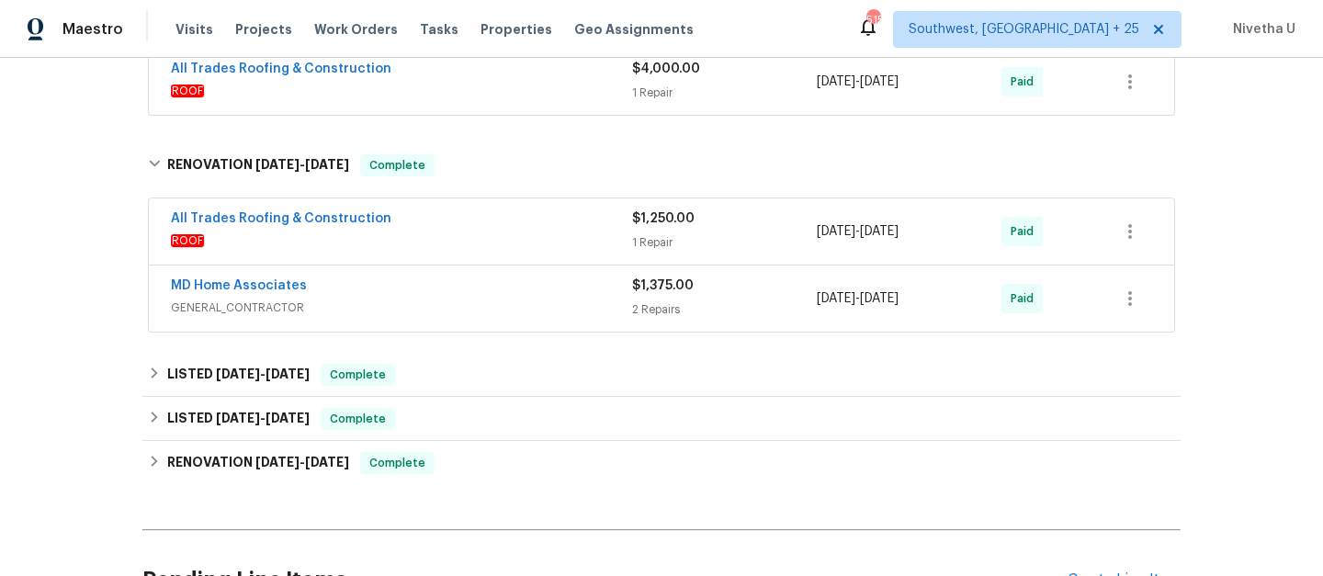
click at [447, 311] on span "GENERAL_CONTRACTOR" at bounding box center [401, 308] width 461 height 18
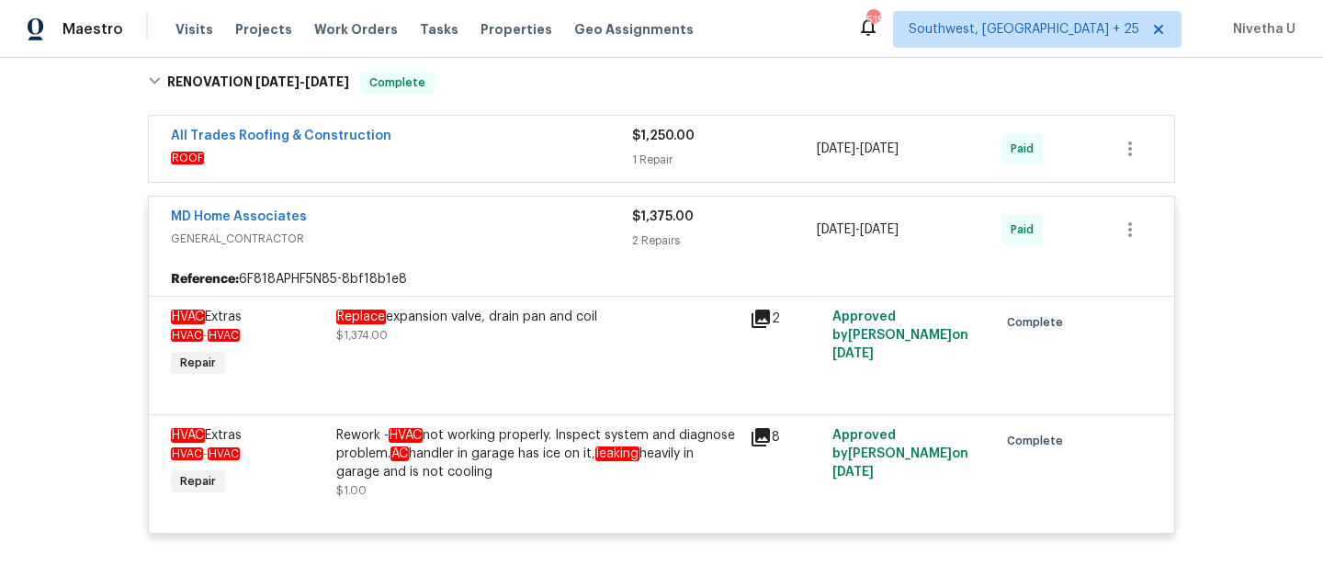
scroll to position [666, 0]
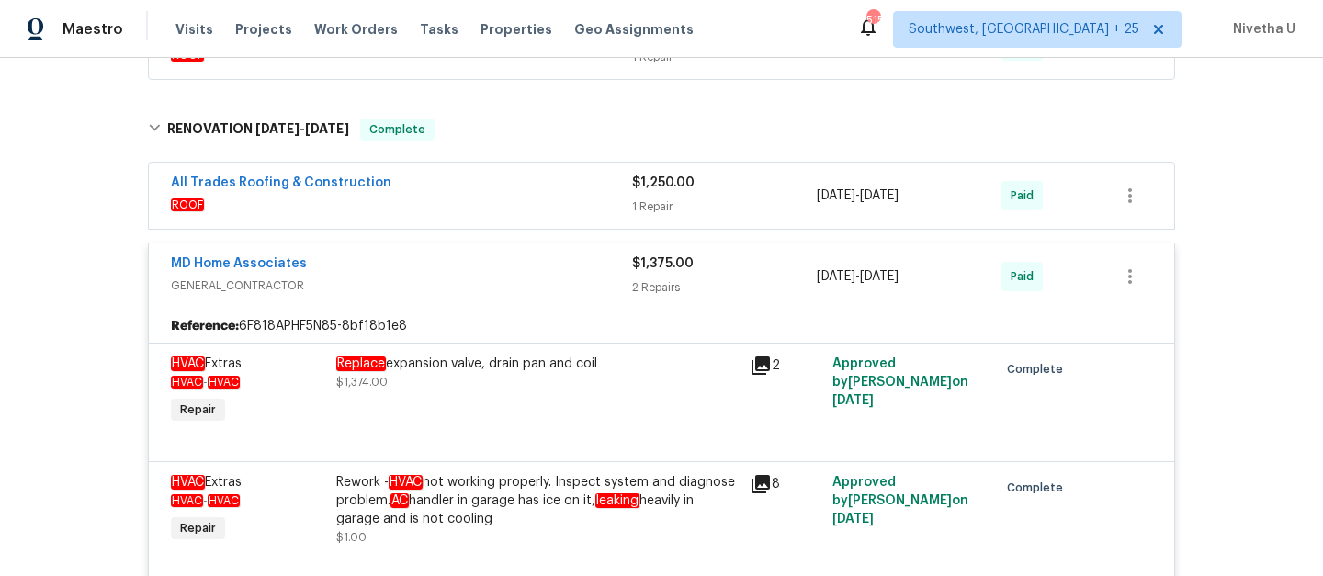
click at [443, 284] on span "GENERAL_CONTRACTOR" at bounding box center [401, 286] width 461 height 18
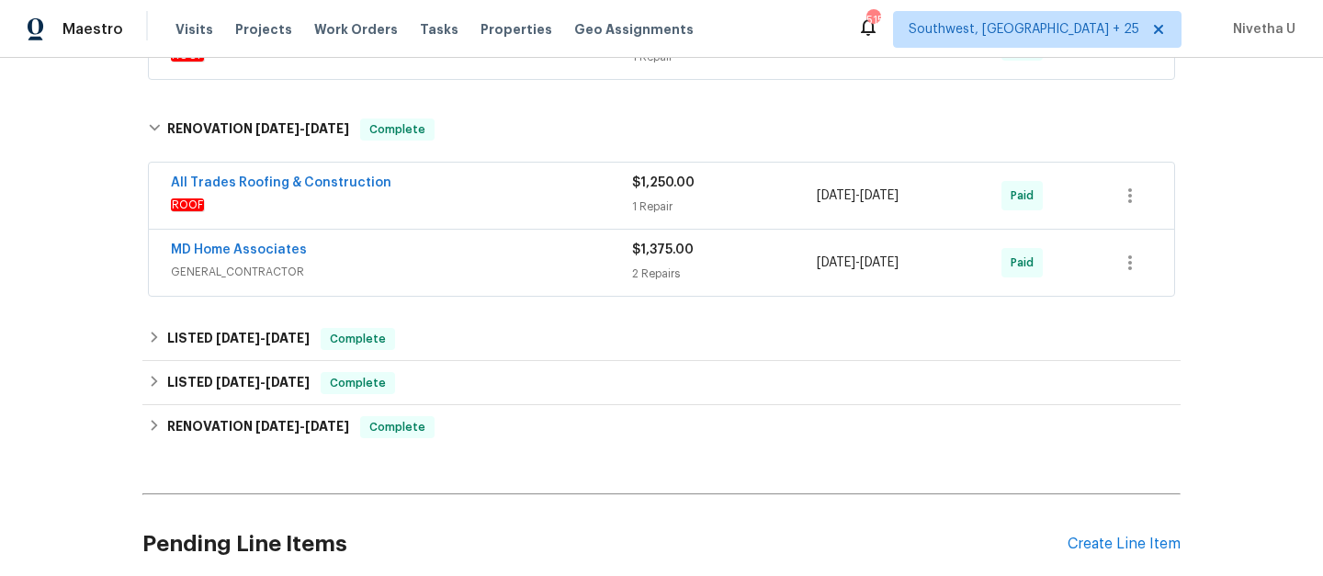
click at [443, 216] on div "All Trades Roofing & Construction ROOF" at bounding box center [401, 196] width 461 height 44
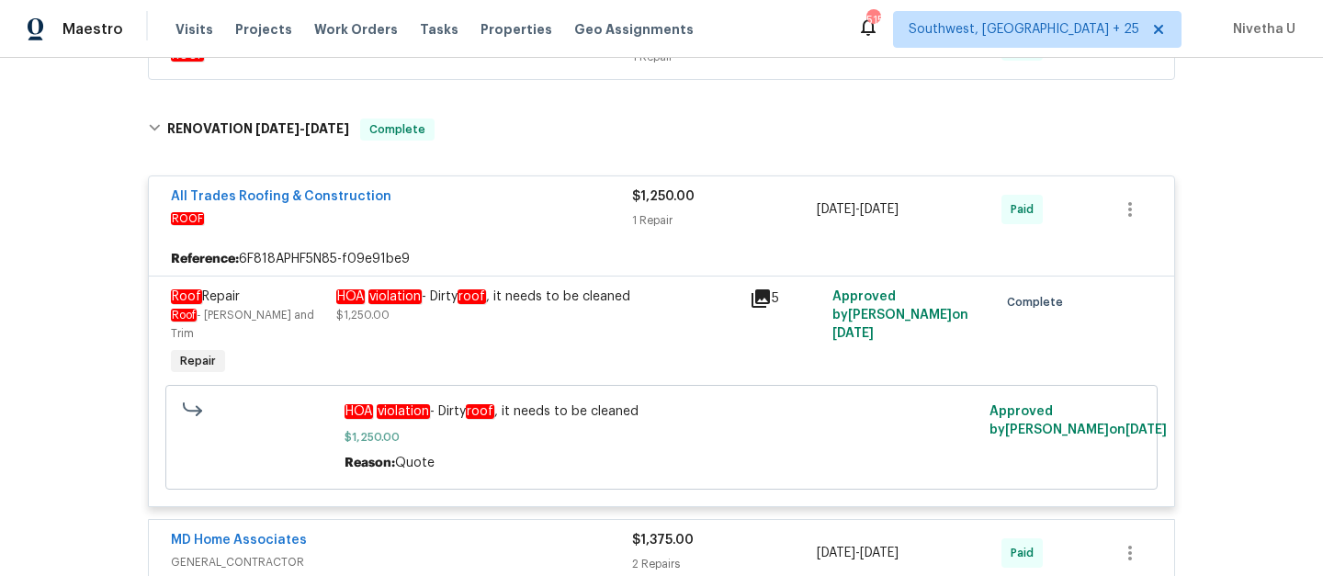
click at [443, 216] on span "ROOF" at bounding box center [401, 219] width 461 height 18
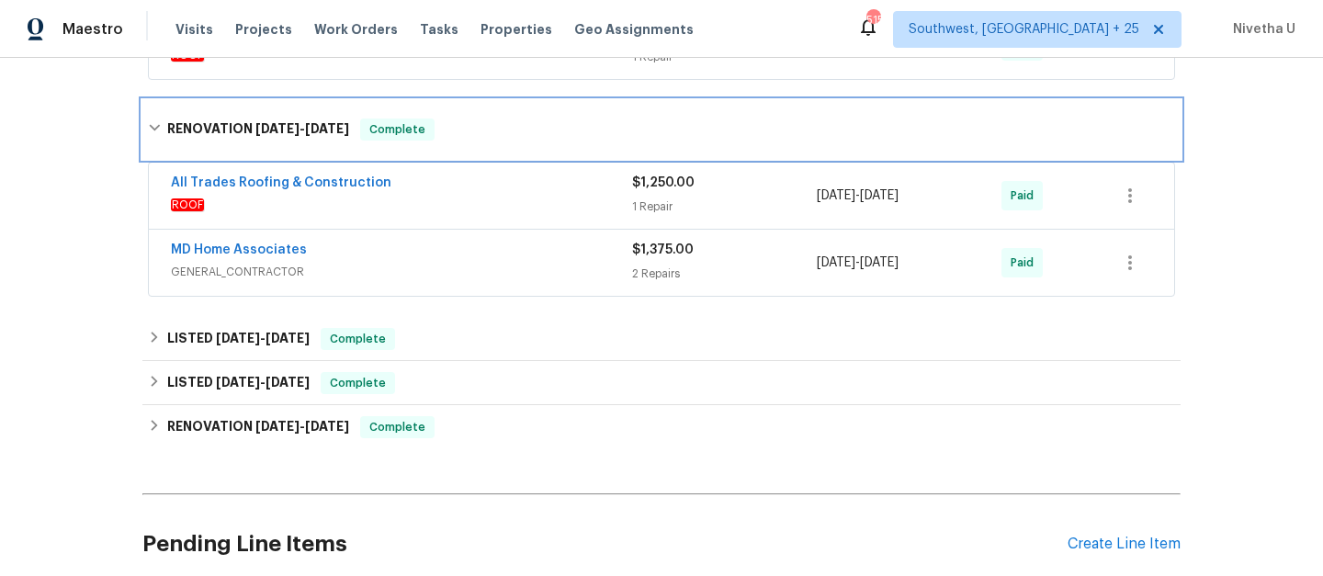
click at [443, 151] on div "RENOVATION 8/27/25 - 9/8/25 Complete" at bounding box center [661, 129] width 1038 height 59
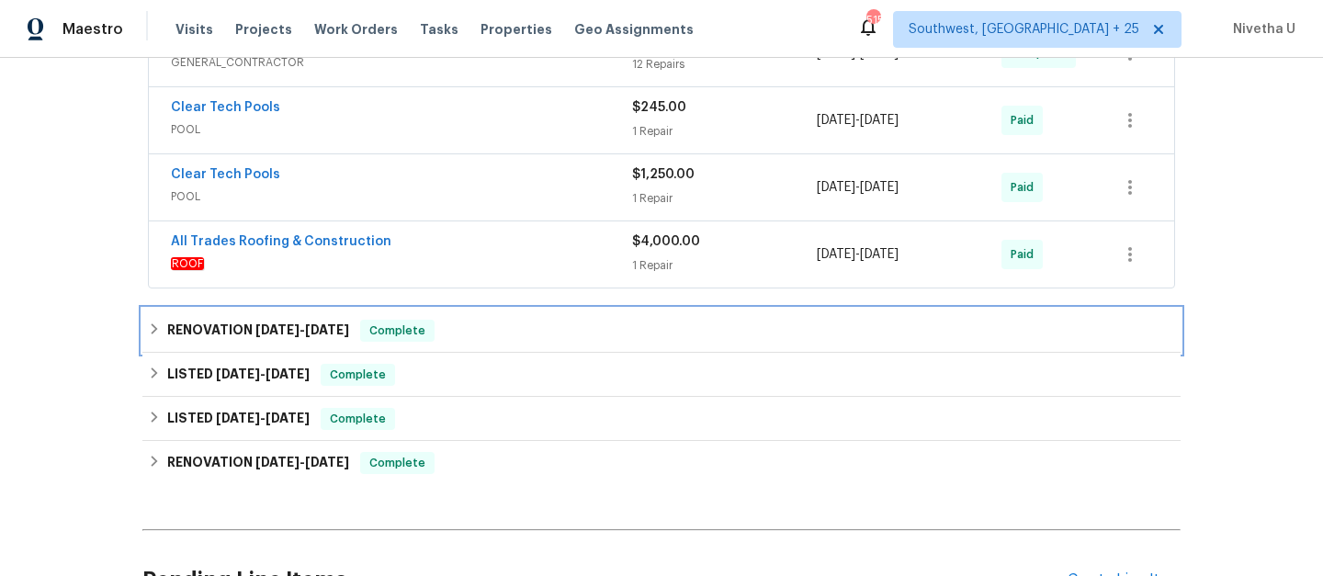
scroll to position [456, 0]
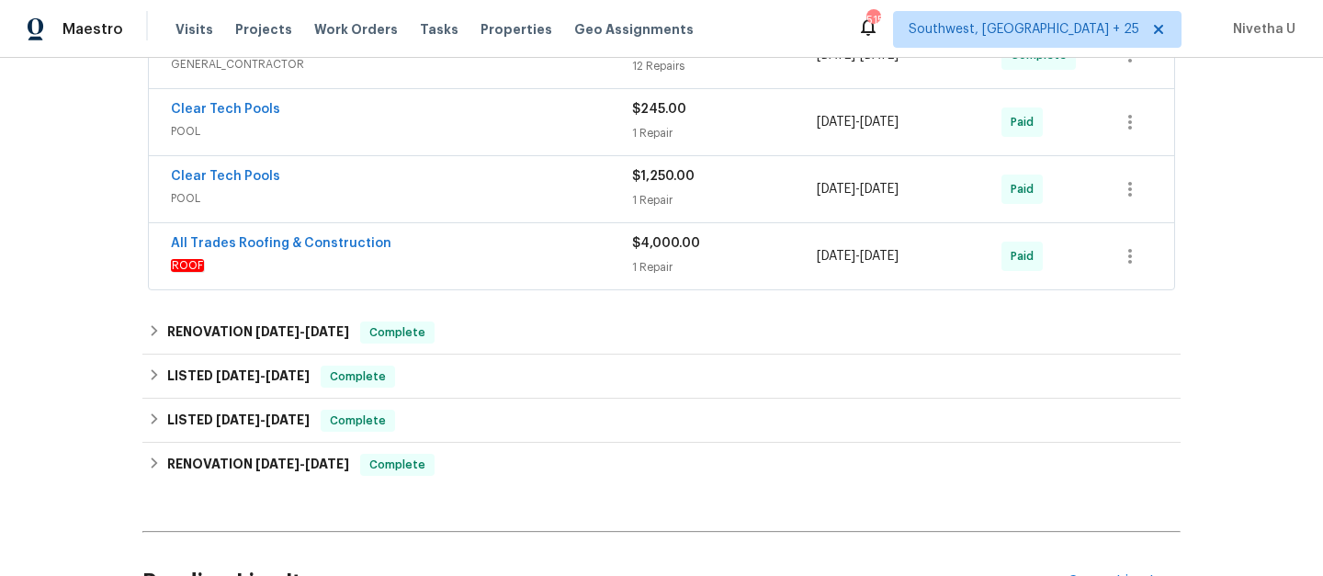
click at [456, 271] on span "ROOF" at bounding box center [401, 265] width 461 height 18
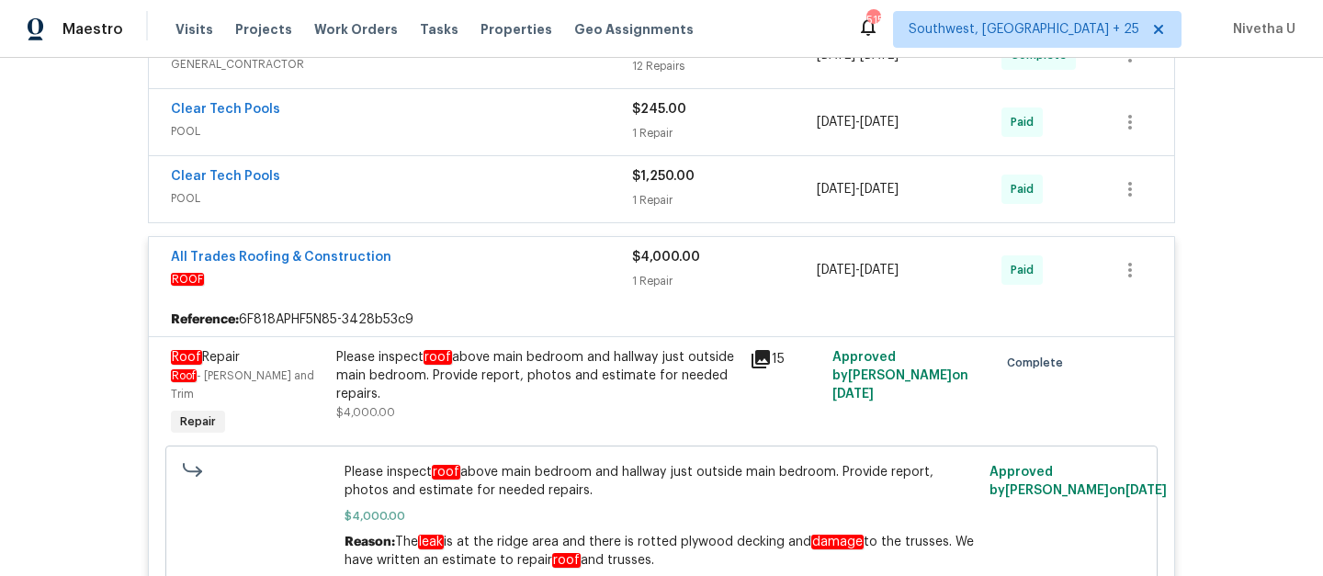
click at [456, 271] on span "ROOF" at bounding box center [401, 279] width 461 height 18
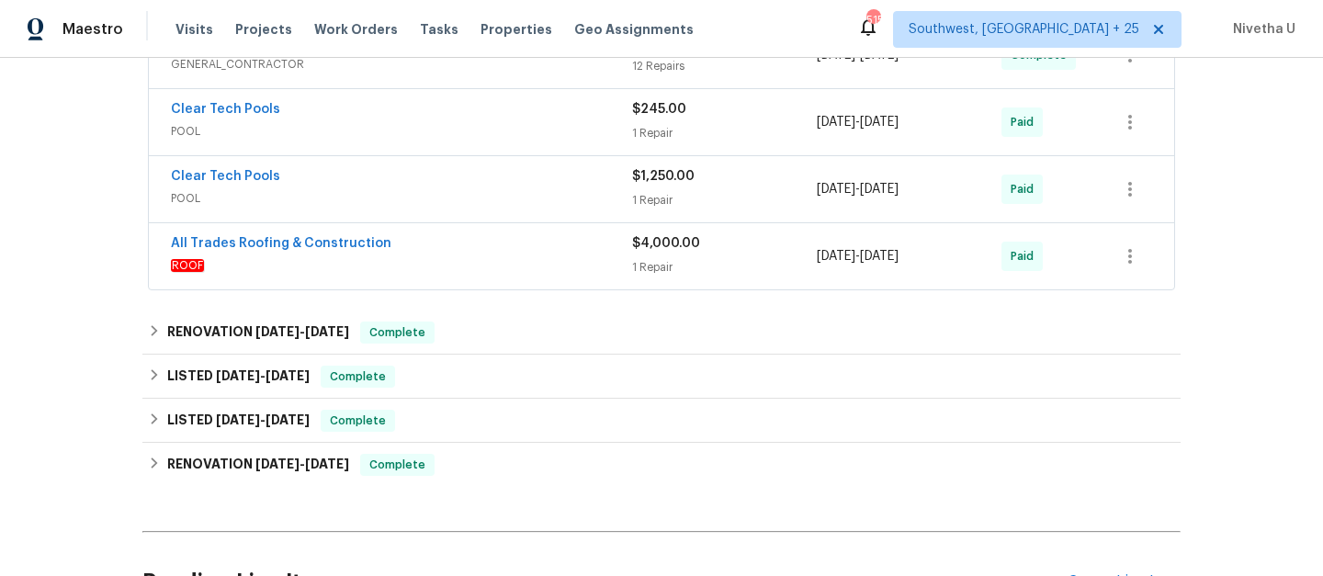
click at [453, 203] on span "POOL" at bounding box center [401, 198] width 461 height 18
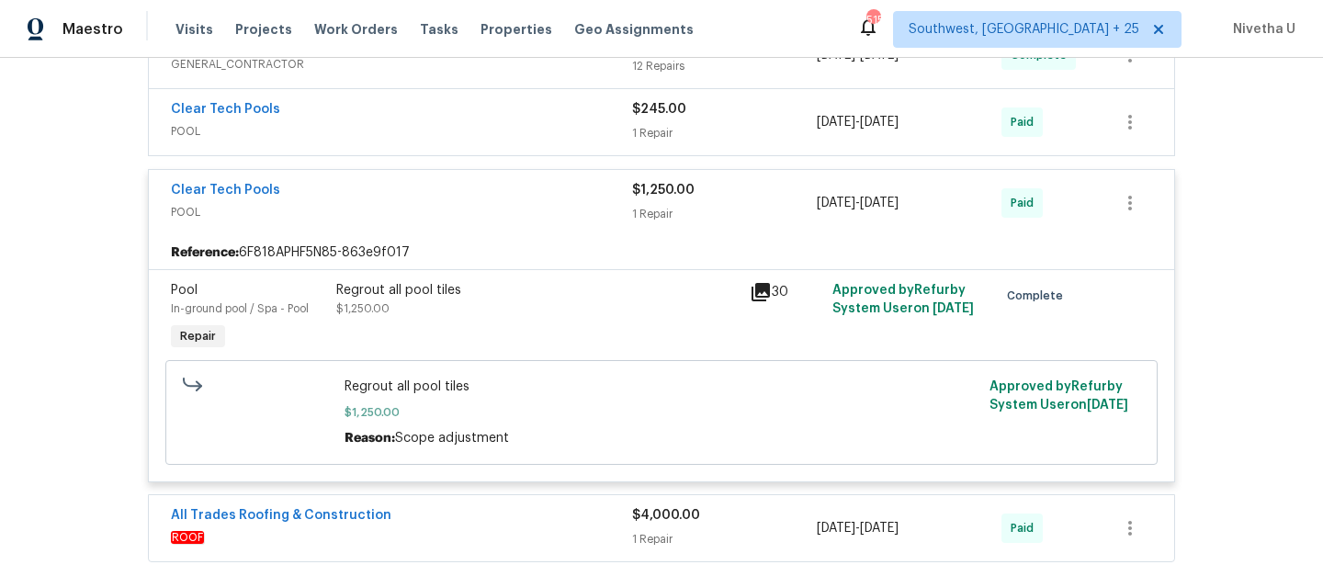
click at [453, 203] on span "POOL" at bounding box center [401, 212] width 461 height 18
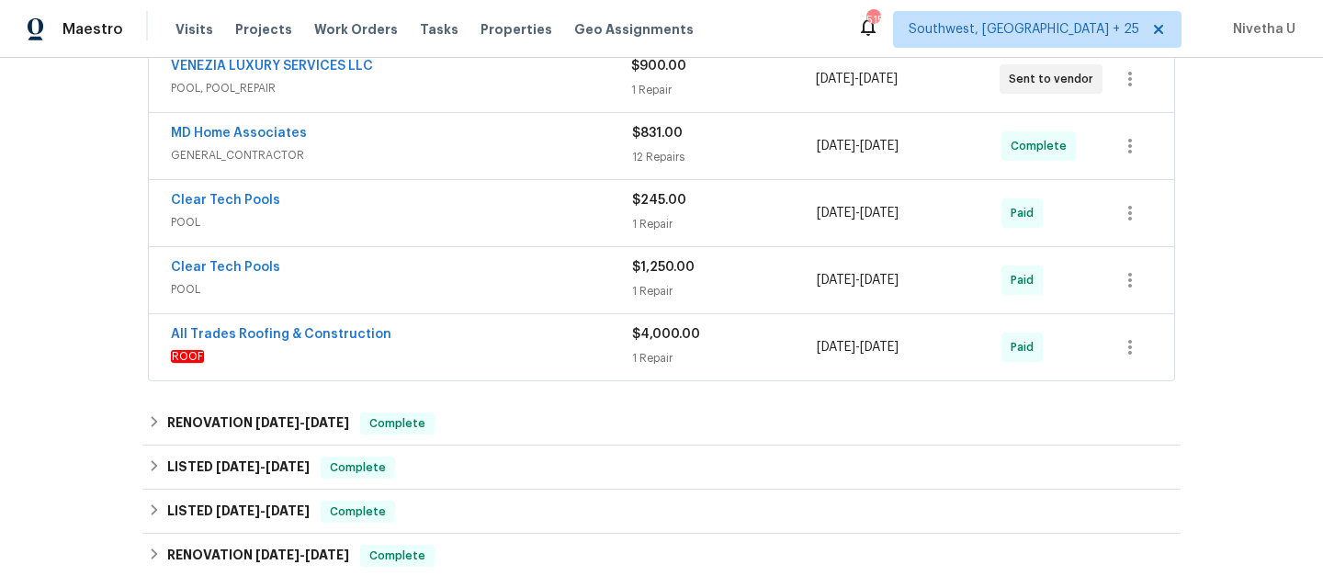
scroll to position [342, 0]
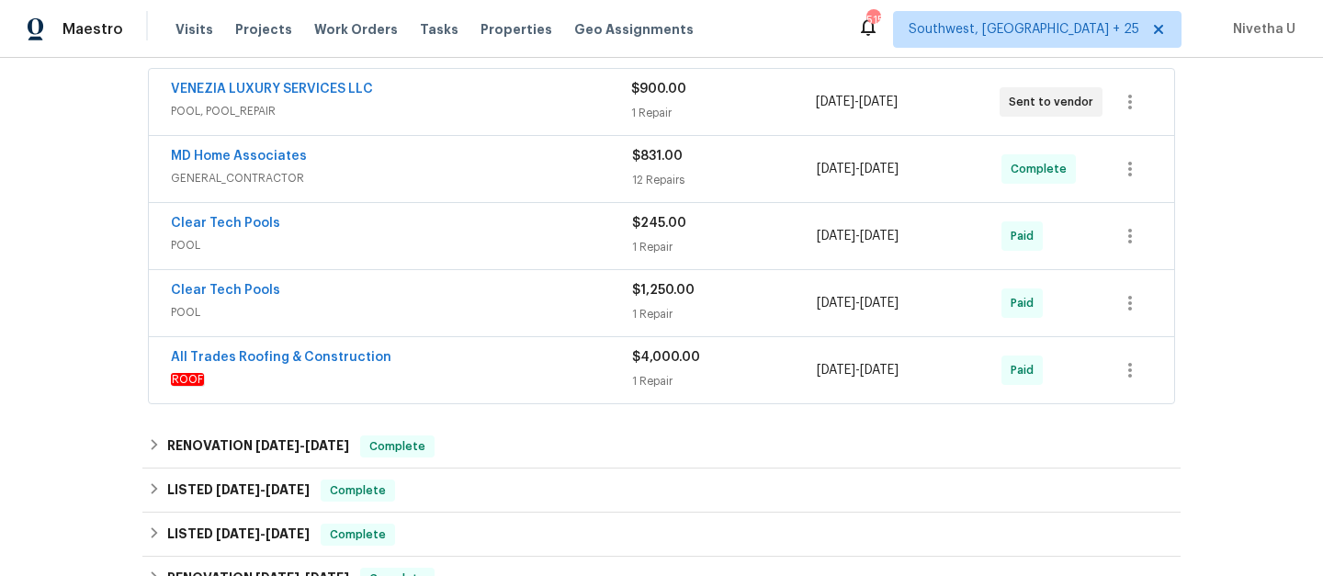
click at [443, 250] on span "POOL" at bounding box center [401, 245] width 461 height 18
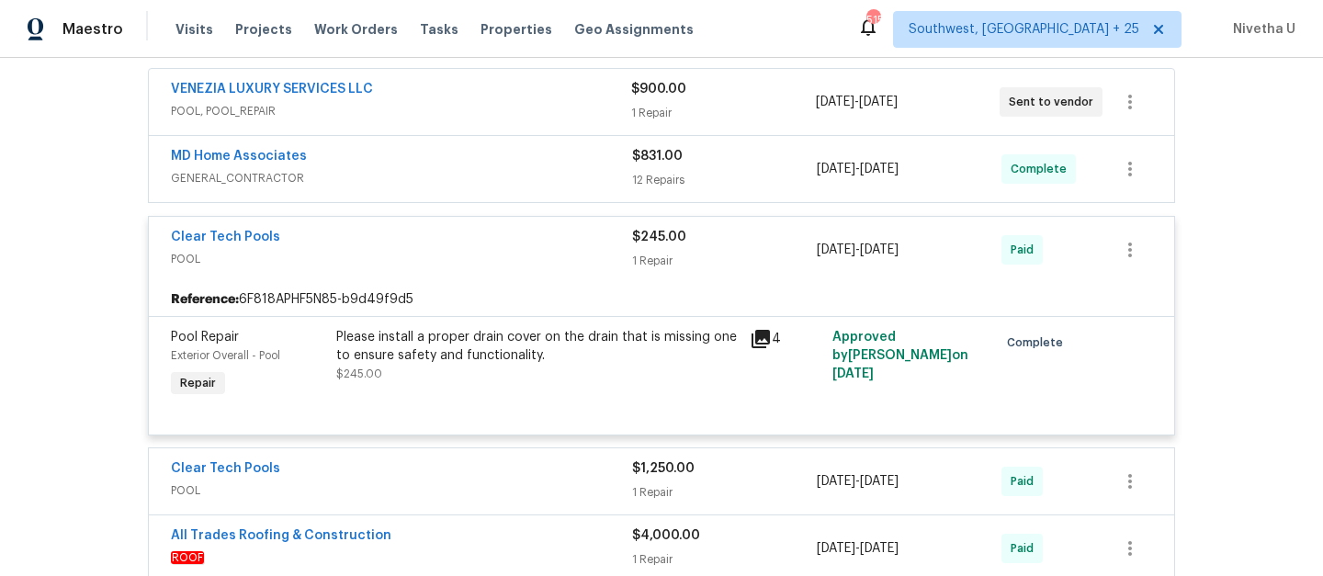
click at [443, 250] on span "POOL" at bounding box center [401, 259] width 461 height 18
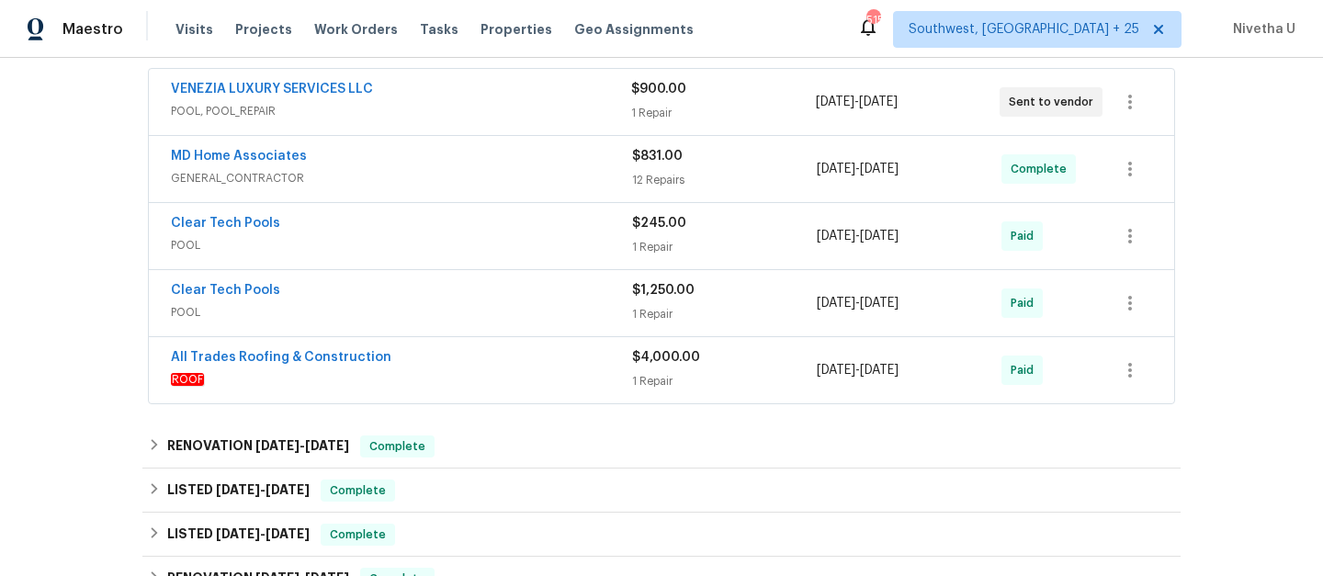
scroll to position [248, 0]
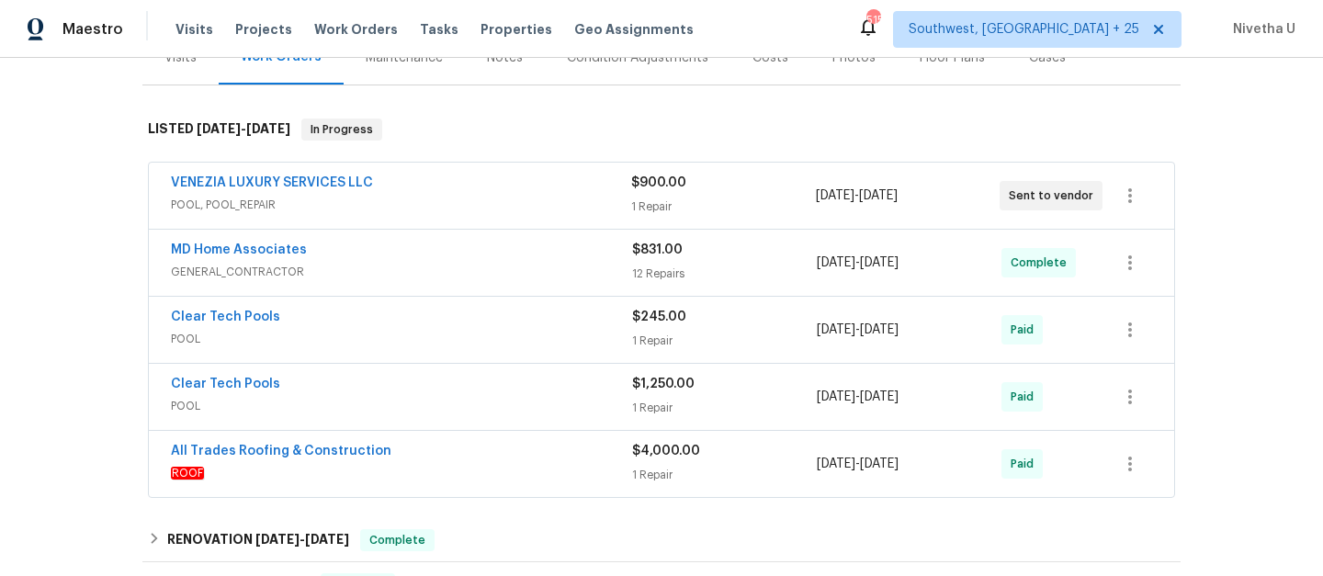
click at [442, 264] on span "GENERAL_CONTRACTOR" at bounding box center [401, 272] width 461 height 18
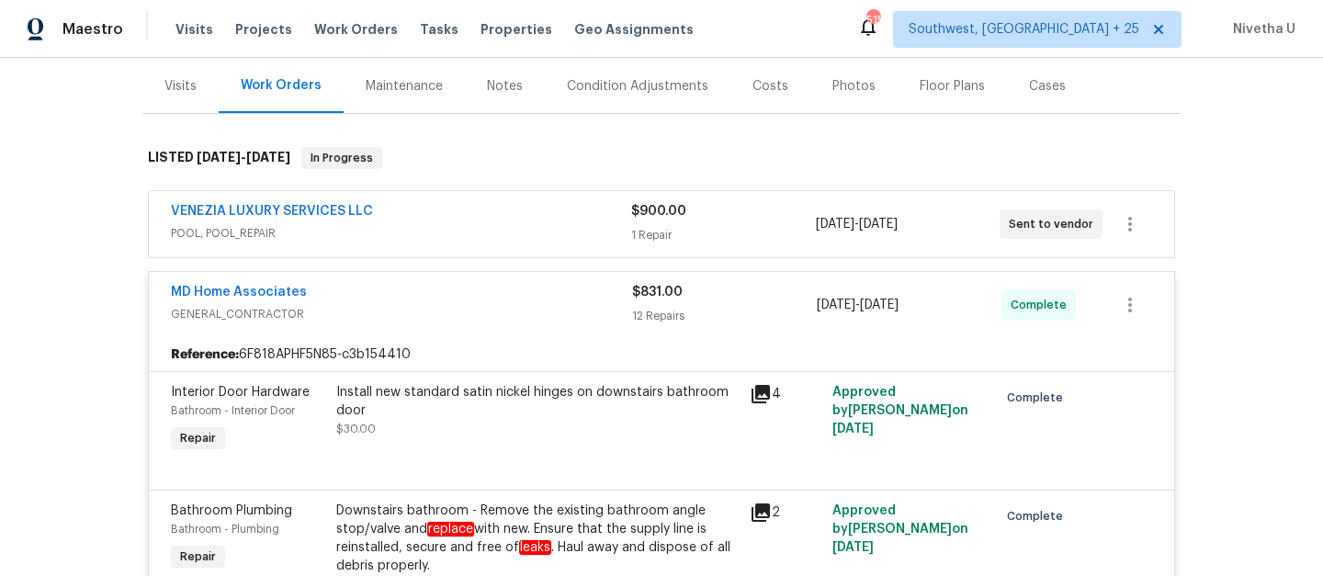
scroll to position [187, 0]
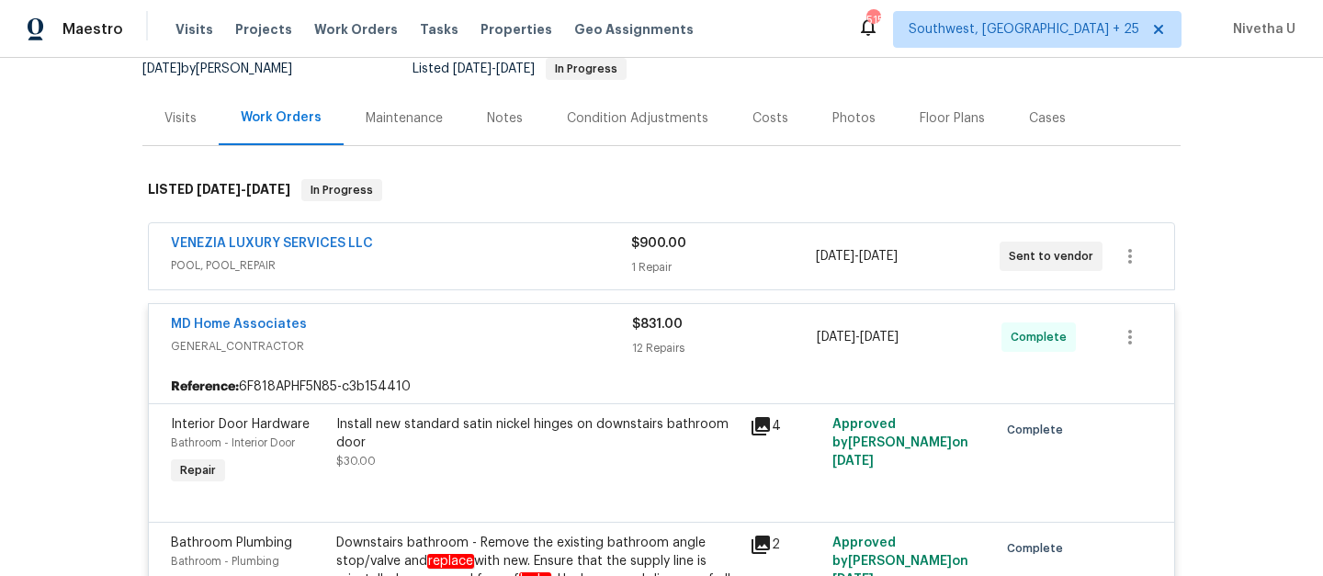
click at [472, 337] on span "GENERAL_CONTRACTOR" at bounding box center [401, 346] width 461 height 18
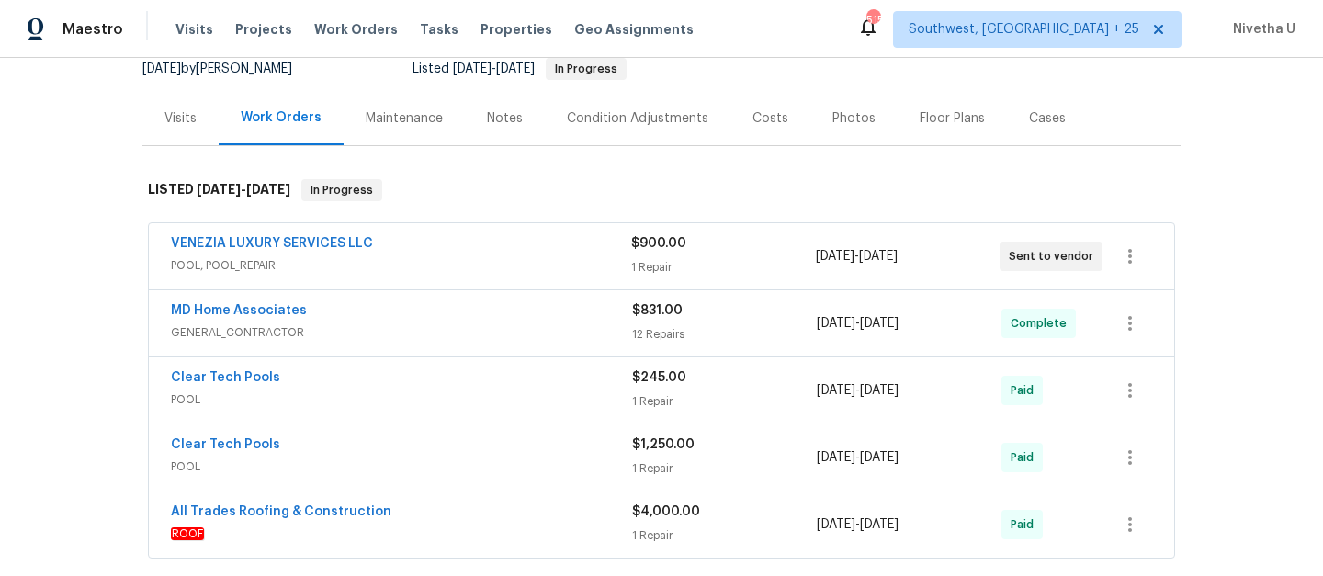
click at [464, 259] on span "POOL, POOL_REPAIR" at bounding box center [401, 265] width 460 height 18
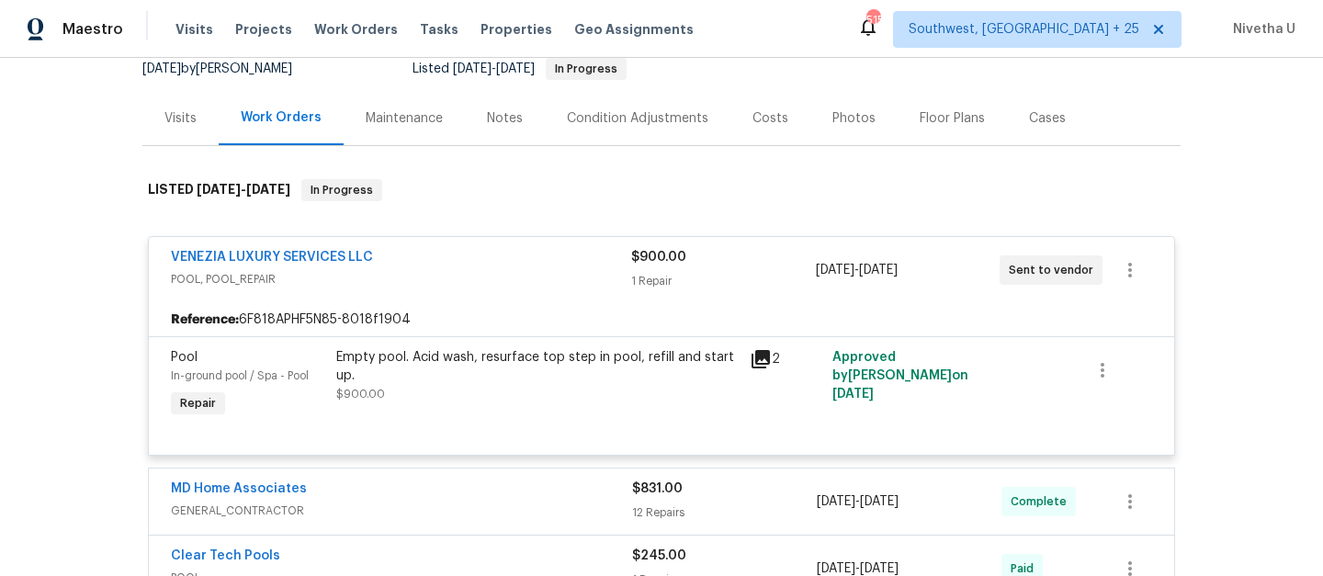
click at [464, 259] on div "VENEZIA LUXURY SERVICES LLC" at bounding box center [401, 259] width 460 height 22
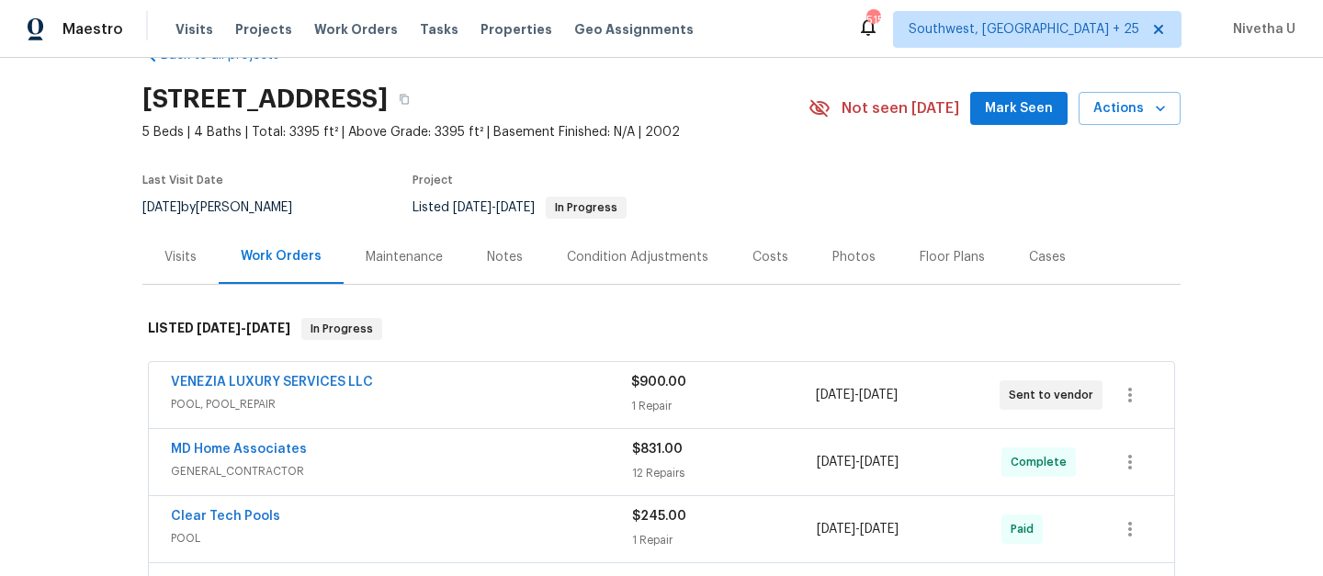
scroll to position [14, 0]
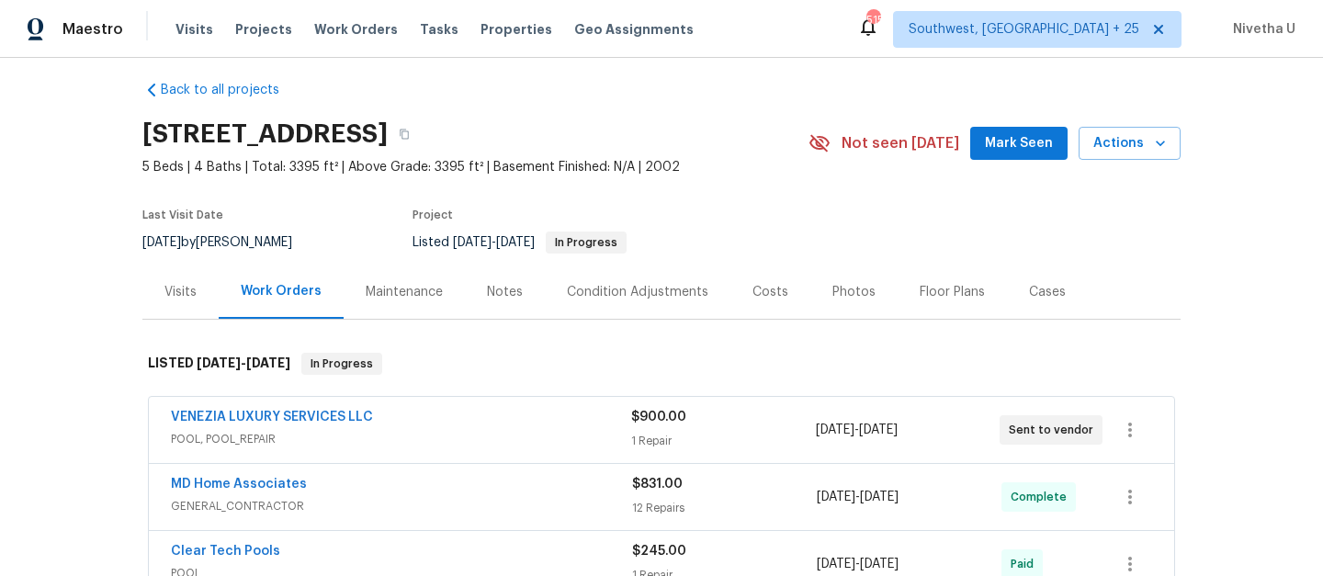
click at [572, 415] on div "VENEZIA LUXURY SERVICES LLC" at bounding box center [401, 419] width 460 height 22
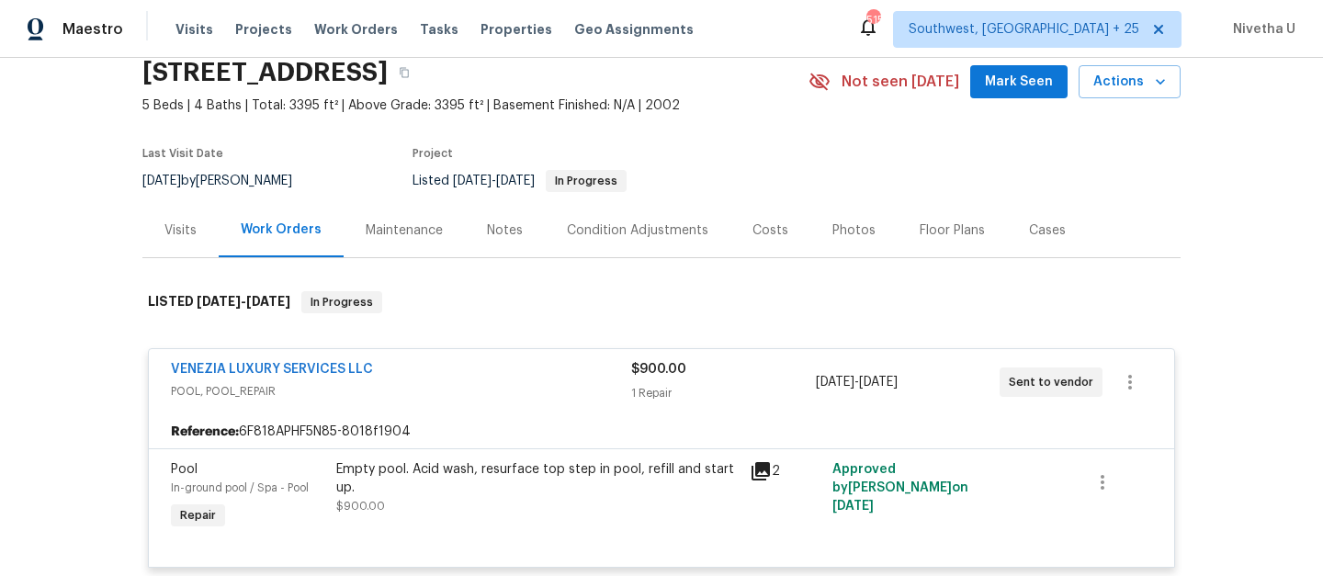
scroll to position [0, 0]
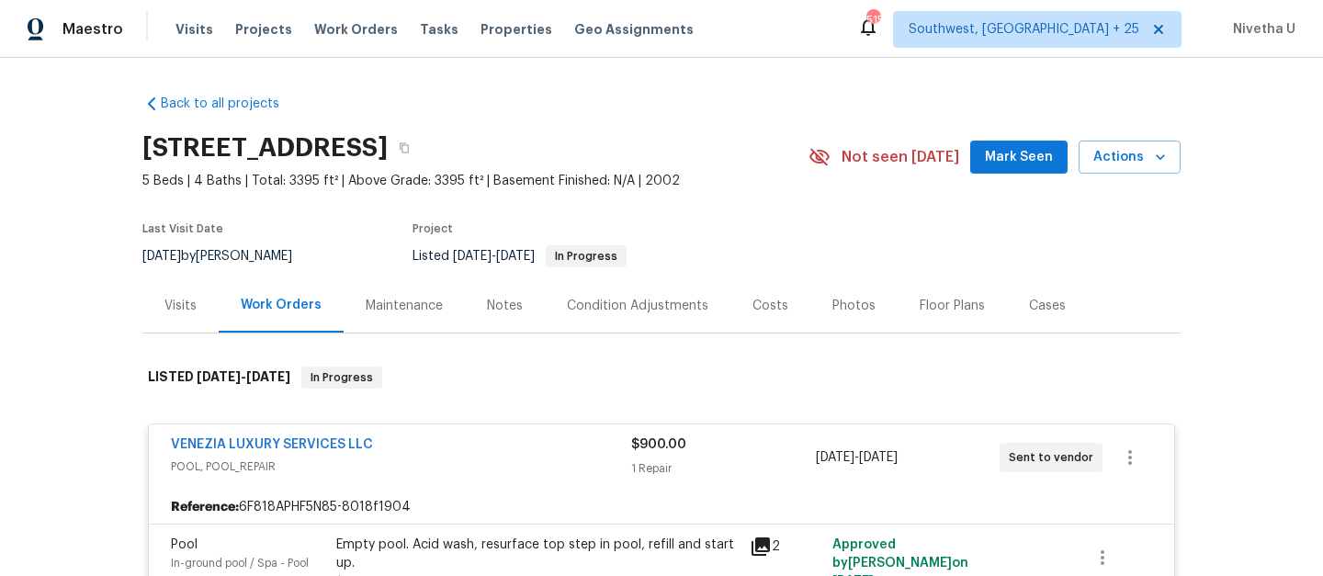
click at [561, 470] on span "POOL, POOL_REPAIR" at bounding box center [401, 467] width 460 height 18
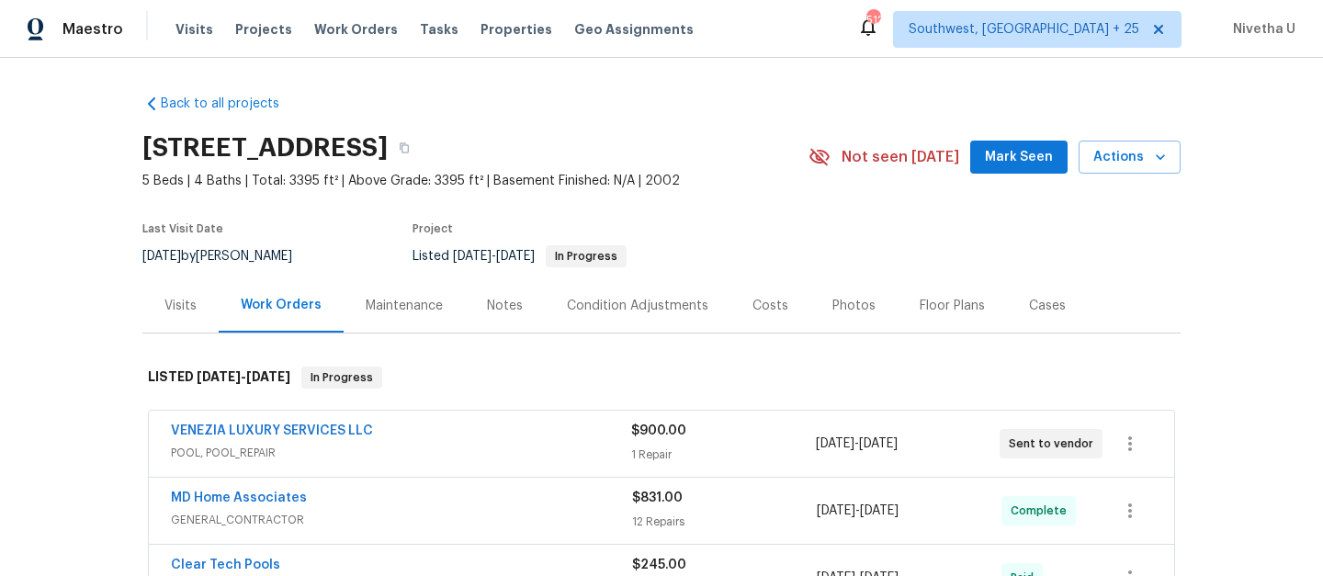
click at [359, 41] on div "Visits Projects Work Orders Tasks Properties Geo Assignments" at bounding box center [446, 29] width 540 height 37
click at [357, 32] on span "Work Orders" at bounding box center [356, 29] width 84 height 18
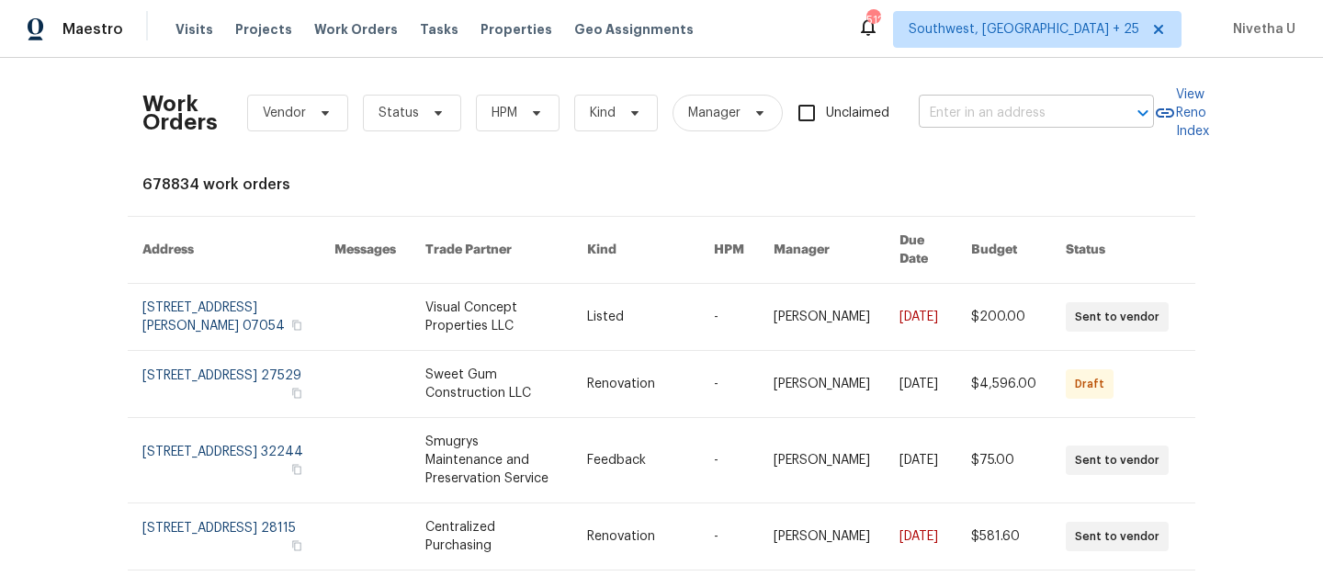
click at [1017, 116] on input "text" at bounding box center [1011, 113] width 184 height 28
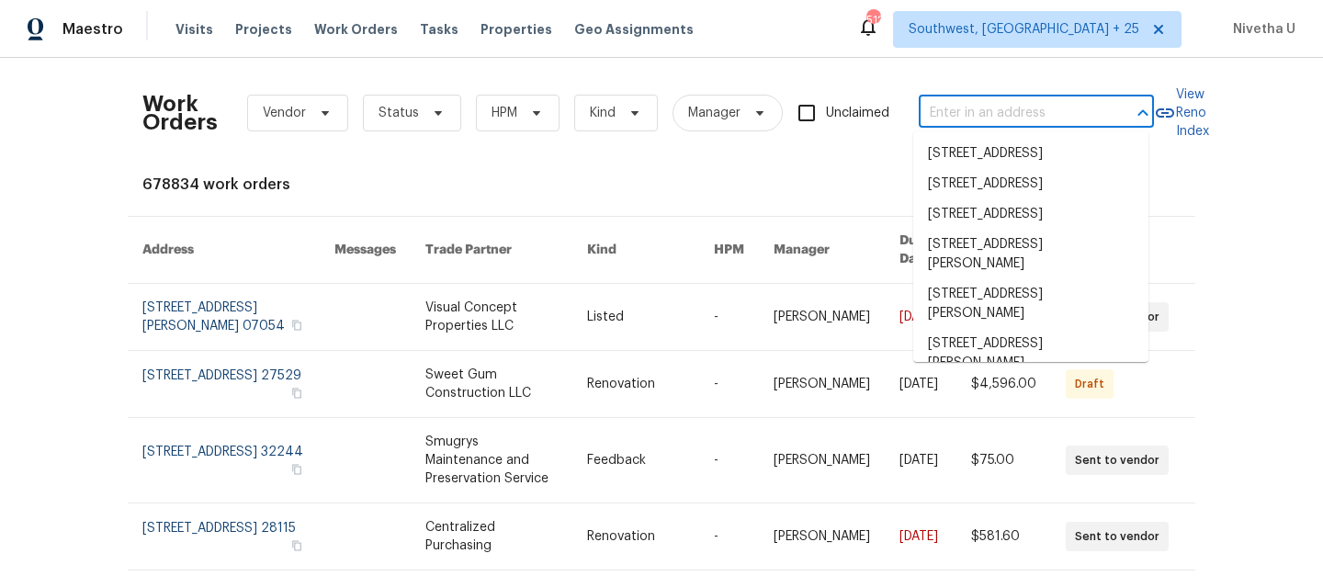
paste input "1869 Appaloosa Mill Ct Buford, GA 30519"
type input "1869 Appaloosa Mill Ct Buford, GA 30519"
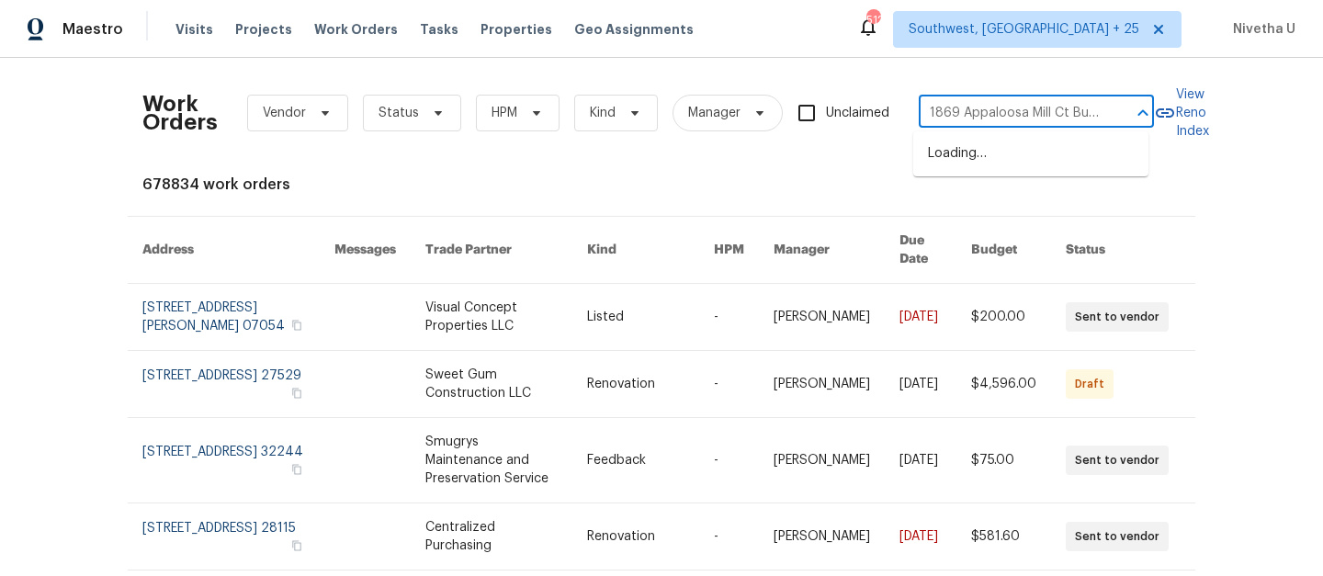
scroll to position [0, 74]
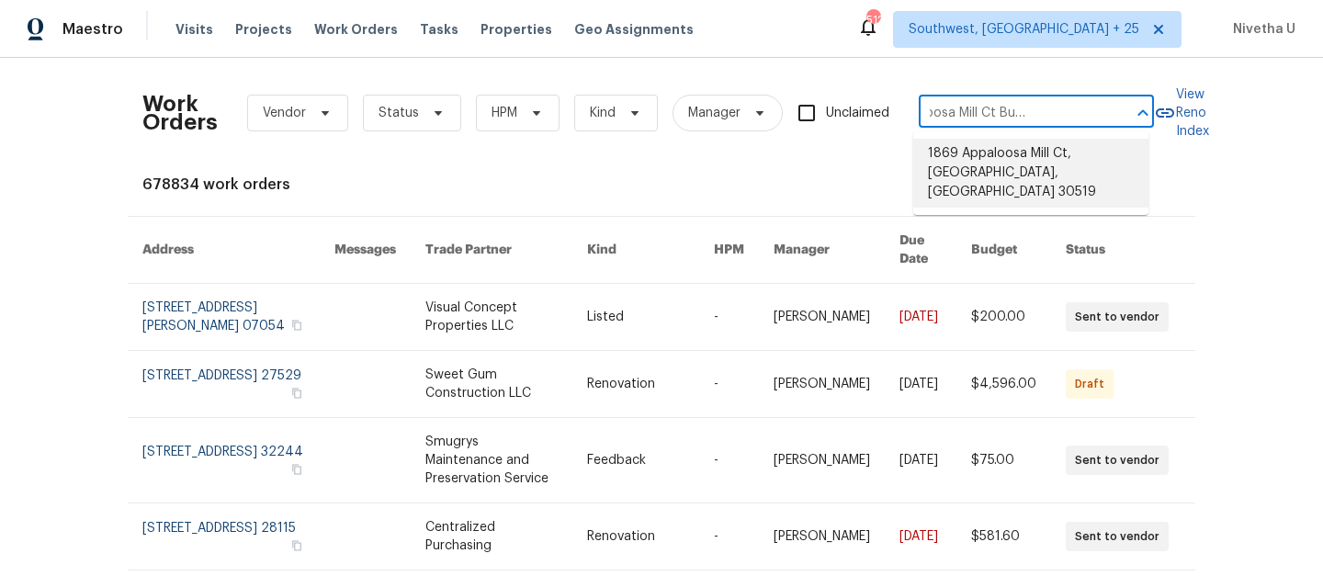
click at [1025, 155] on li "1869 Appaloosa Mill Ct, Buford, GA 30519" at bounding box center [1030, 173] width 235 height 69
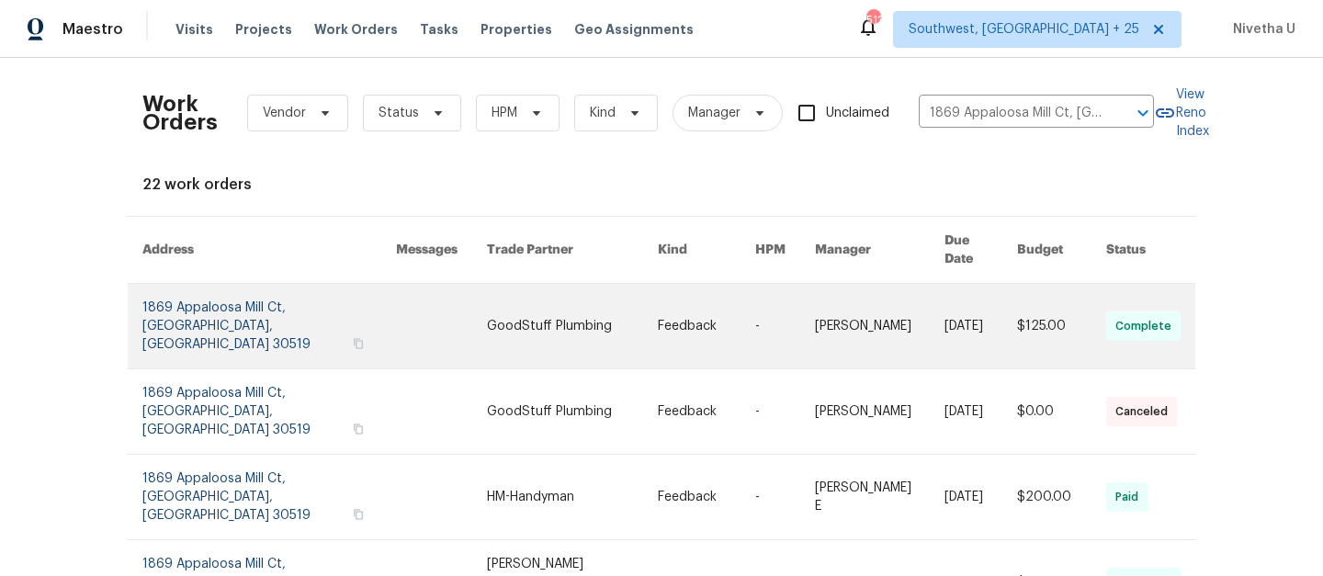
click at [169, 293] on link at bounding box center [269, 326] width 254 height 85
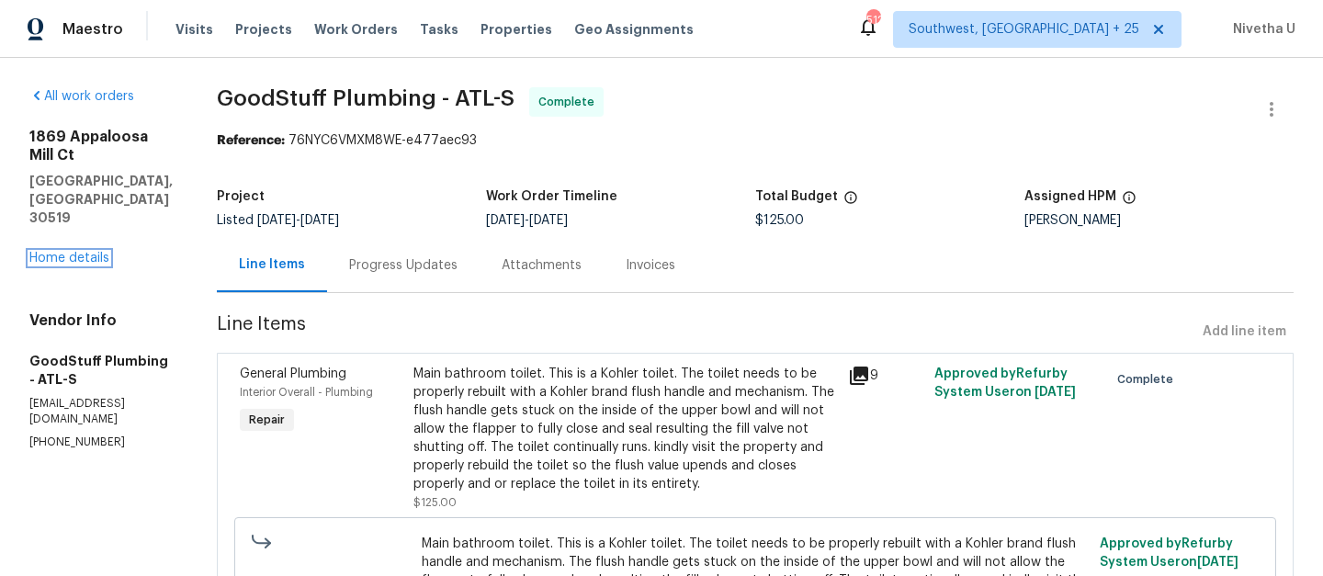
click at [74, 252] on link "Home details" at bounding box center [69, 258] width 80 height 13
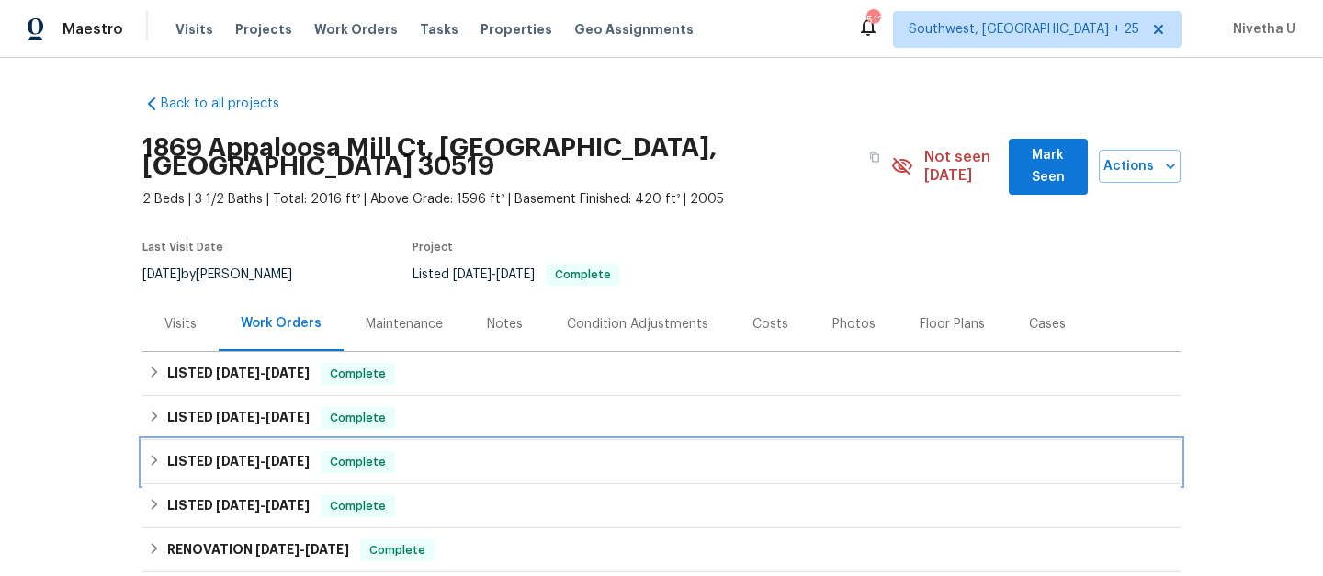
click at [432, 451] on div "LISTED 9/2/25 - 9/5/25 Complete" at bounding box center [661, 462] width 1027 height 22
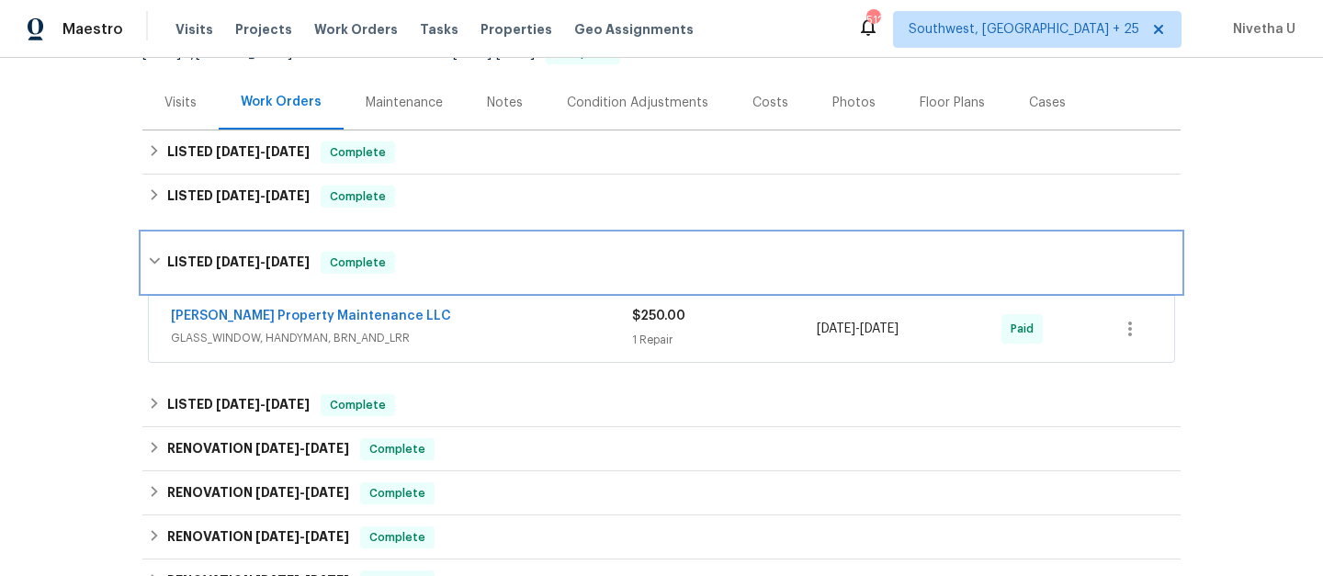
scroll to position [222, 0]
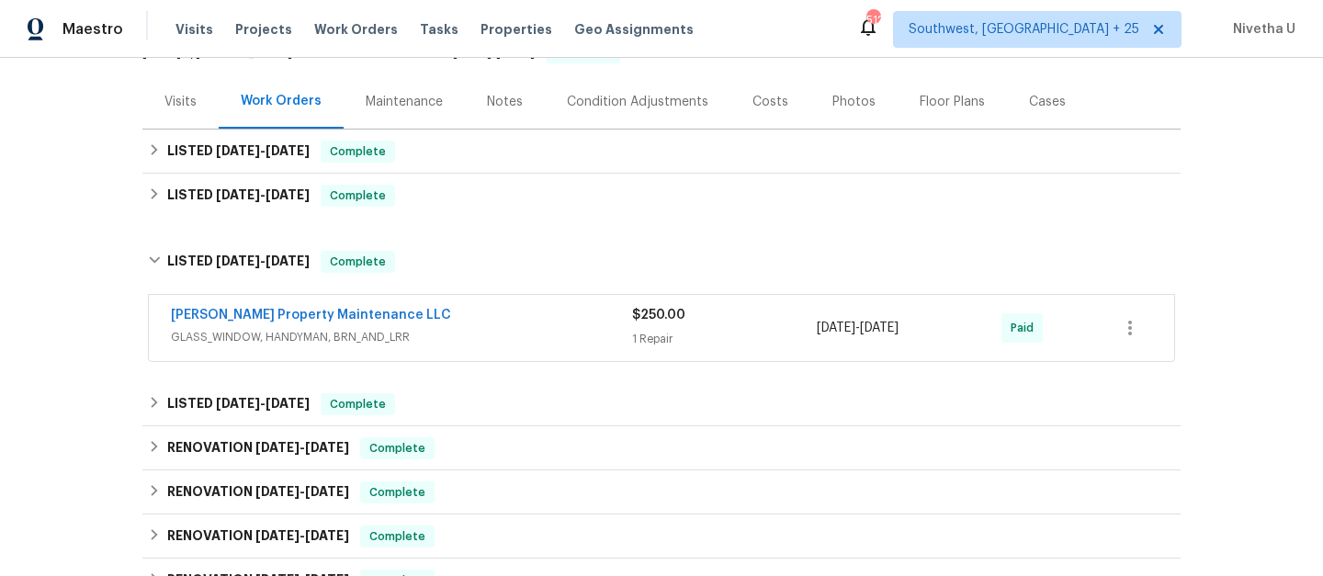
click at [463, 341] on div "Glen Property Maintenance LLC GLASS_WINDOW, HANDYMAN, BRN_AND_LRR $250.00 1 Rep…" at bounding box center [661, 328] width 1025 height 66
click at [459, 328] on span "GLASS_WINDOW, HANDYMAN, BRN_AND_LRR" at bounding box center [401, 337] width 461 height 18
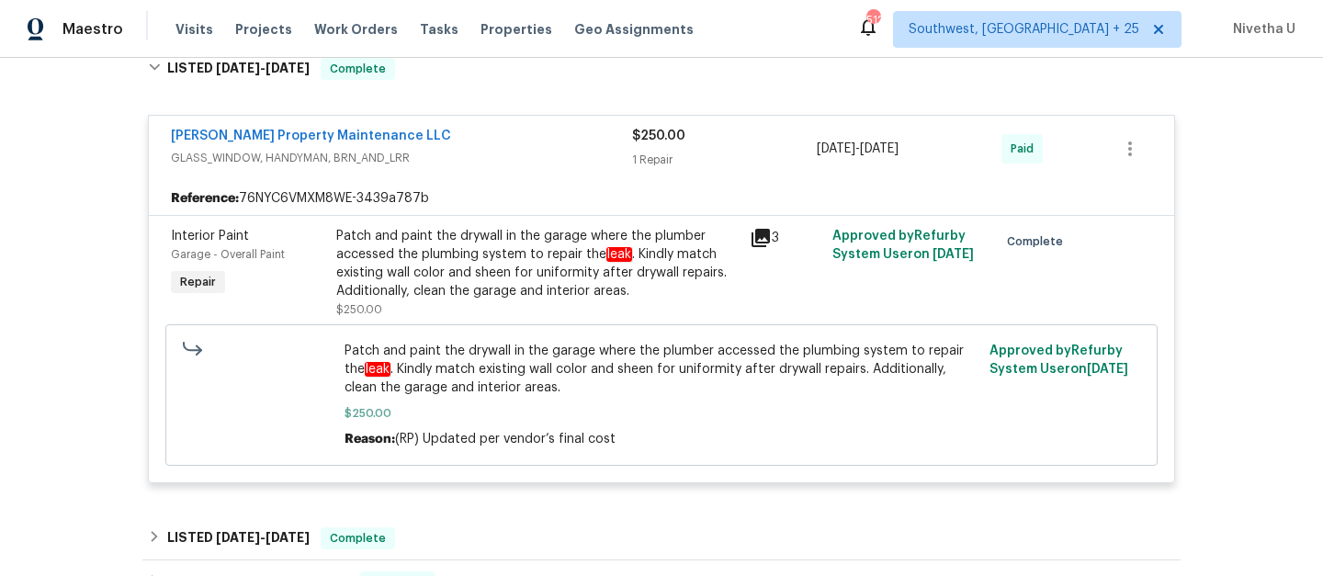
scroll to position [417, 0]
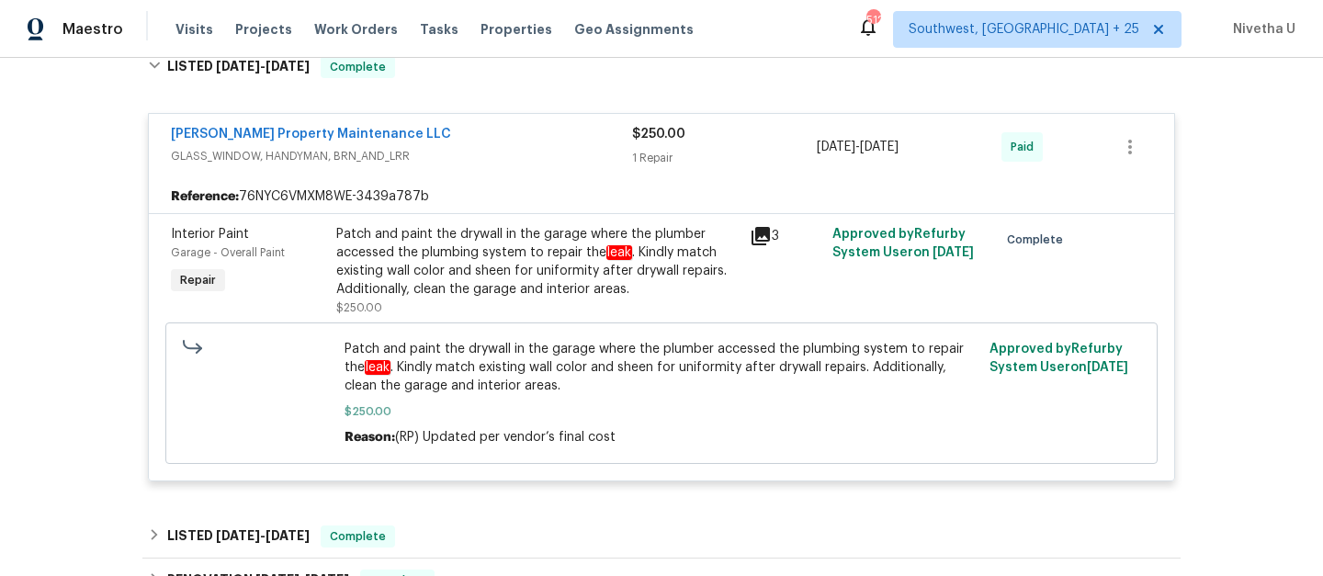
click at [463, 147] on span "GLASS_WINDOW, HANDYMAN, BRN_AND_LRR" at bounding box center [401, 156] width 461 height 18
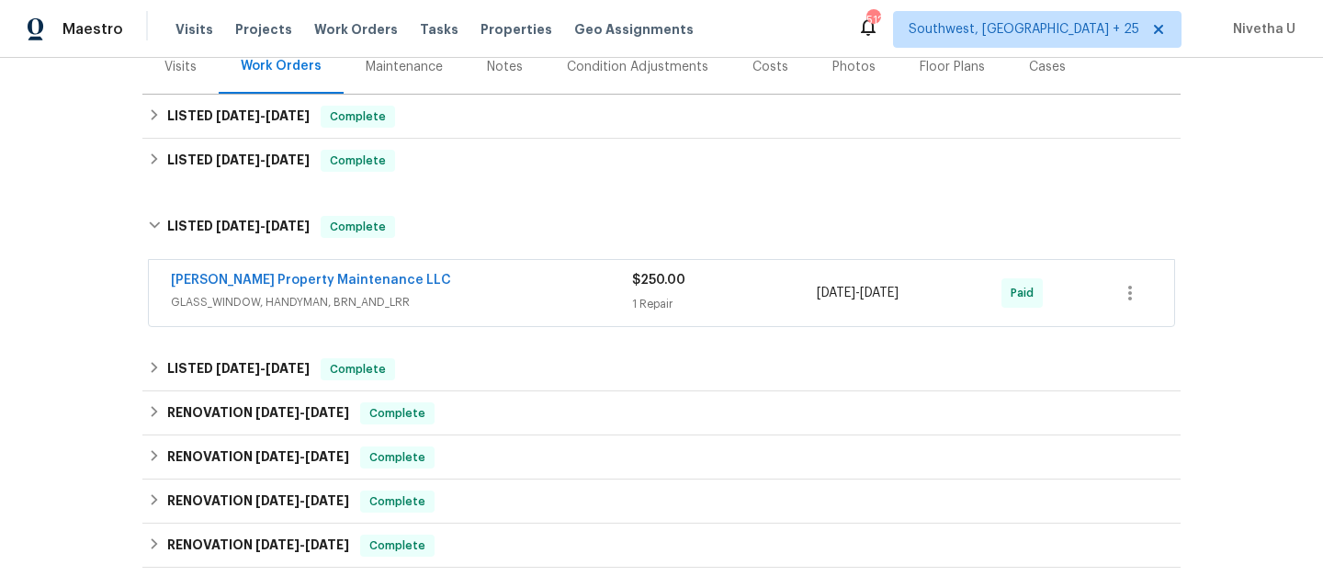
scroll to position [204, 0]
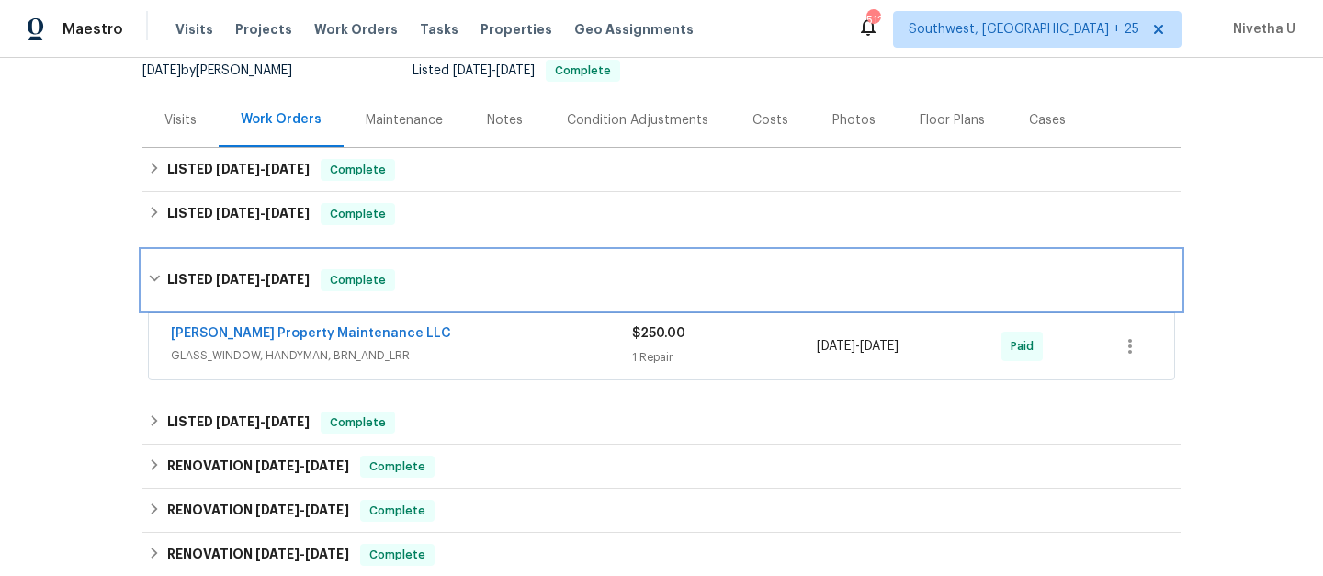
click at [414, 278] on div "LISTED 9/2/25 - 9/5/25 Complete" at bounding box center [661, 280] width 1038 height 59
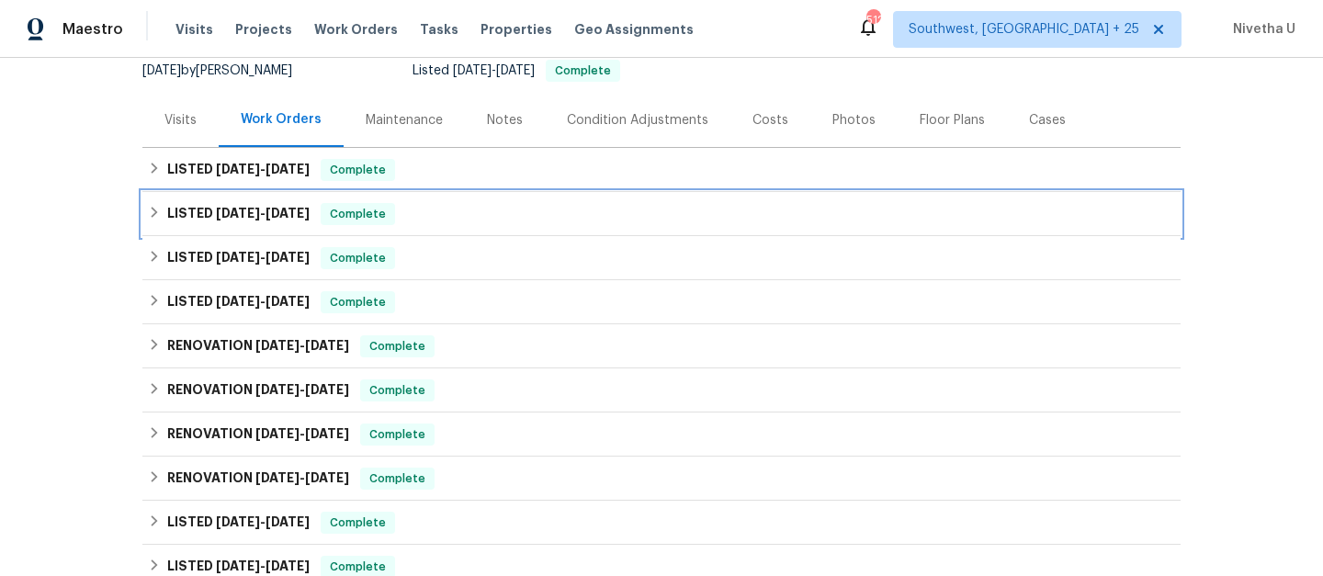
click at [413, 203] on div "LISTED 9/8/25 - 9/26/25 Complete" at bounding box center [661, 214] width 1027 height 22
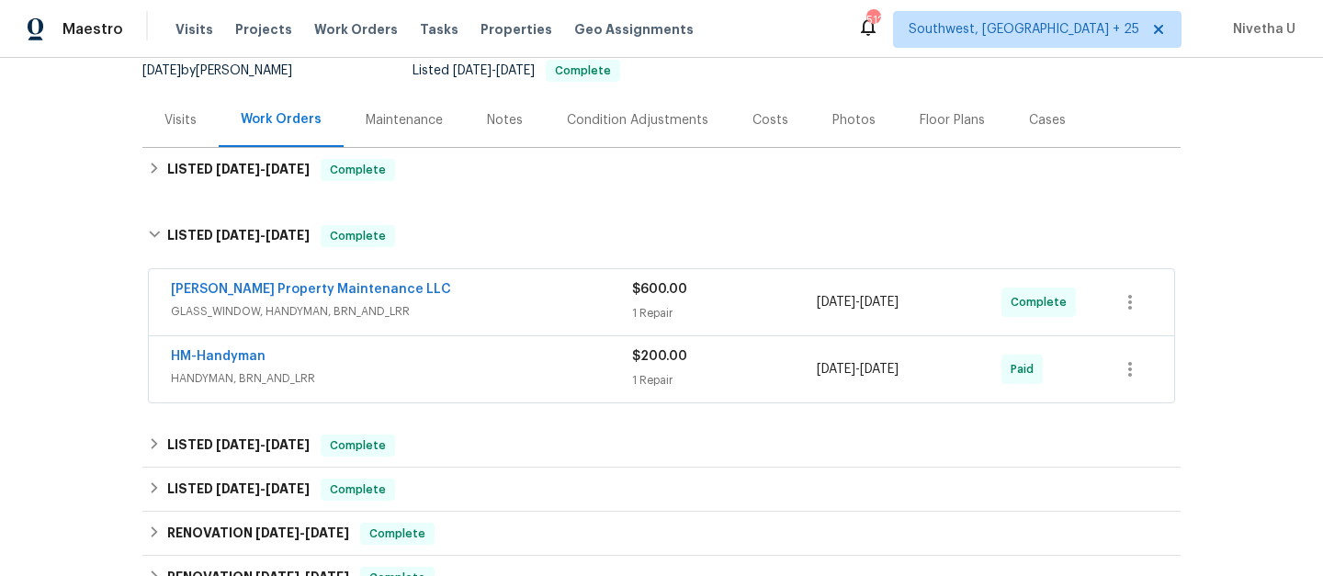
click at [450, 369] on span "HANDYMAN, BRN_AND_LRR" at bounding box center [401, 378] width 461 height 18
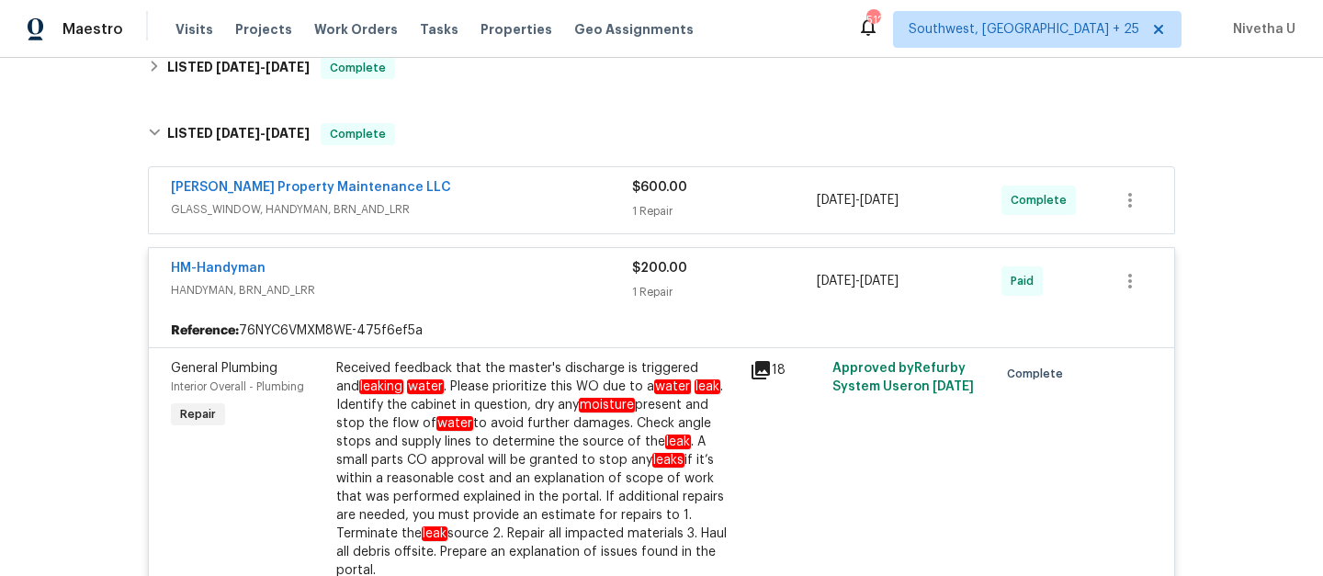
scroll to position [300, 0]
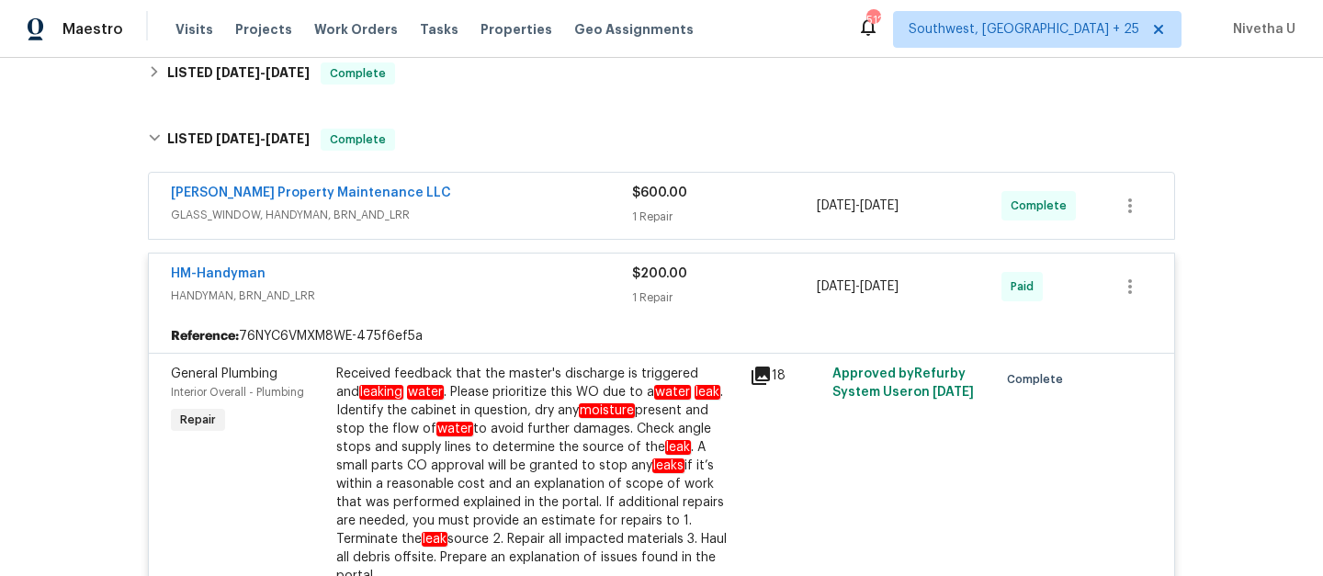
click at [433, 184] on div "Glen Property Maintenance LLC" at bounding box center [401, 195] width 461 height 22
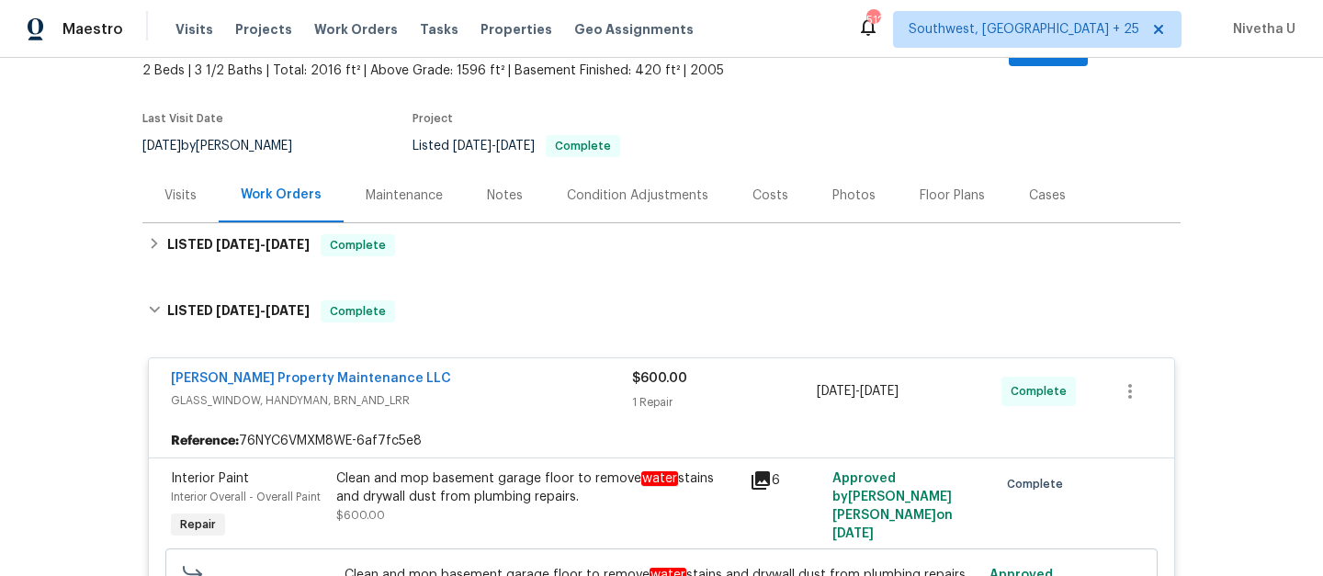
scroll to position [127, 0]
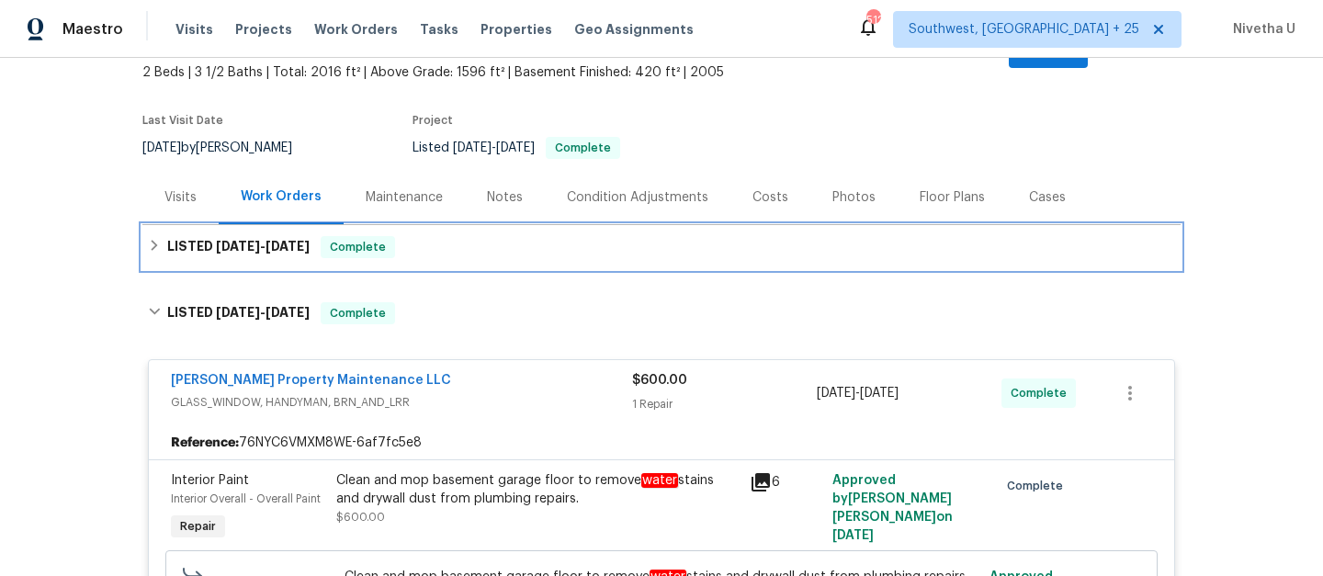
click at [422, 236] on div "LISTED 9/29/25 - 10/1/25 Complete" at bounding box center [661, 247] width 1027 height 22
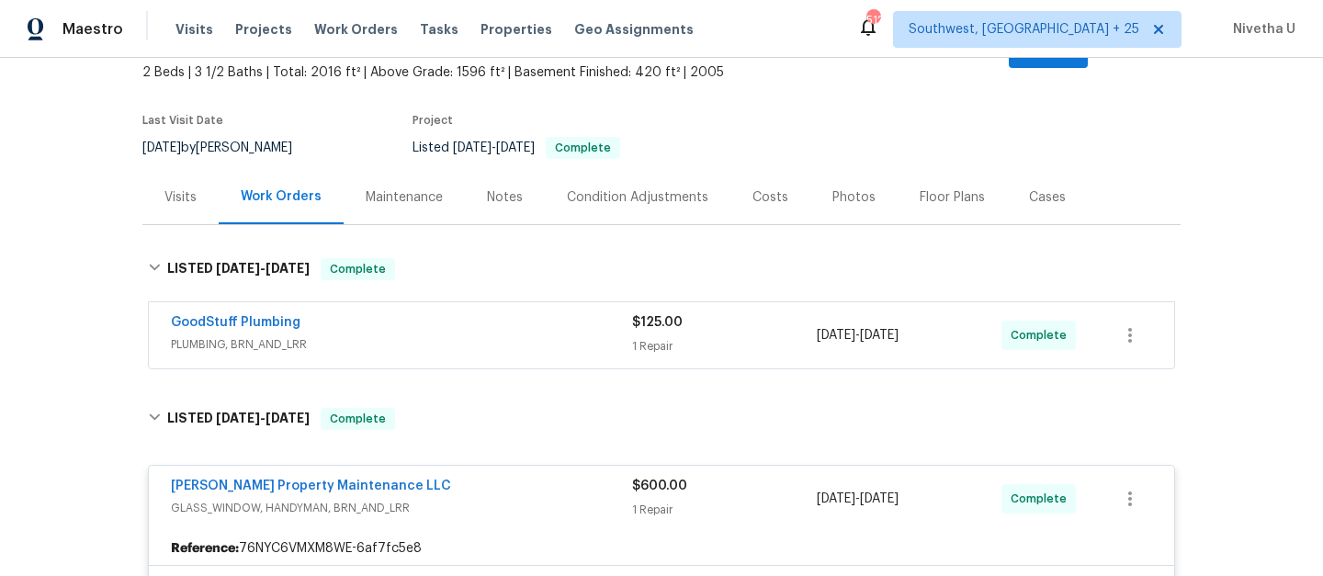
click at [437, 302] on div "GoodStuff Plumbing PLUMBING, BRN_AND_LRR $125.00 1 Repair 10/1/2025 - 10/1/2025…" at bounding box center [661, 335] width 1025 height 66
click at [447, 335] on span "PLUMBING, BRN_AND_LRR" at bounding box center [401, 344] width 461 height 18
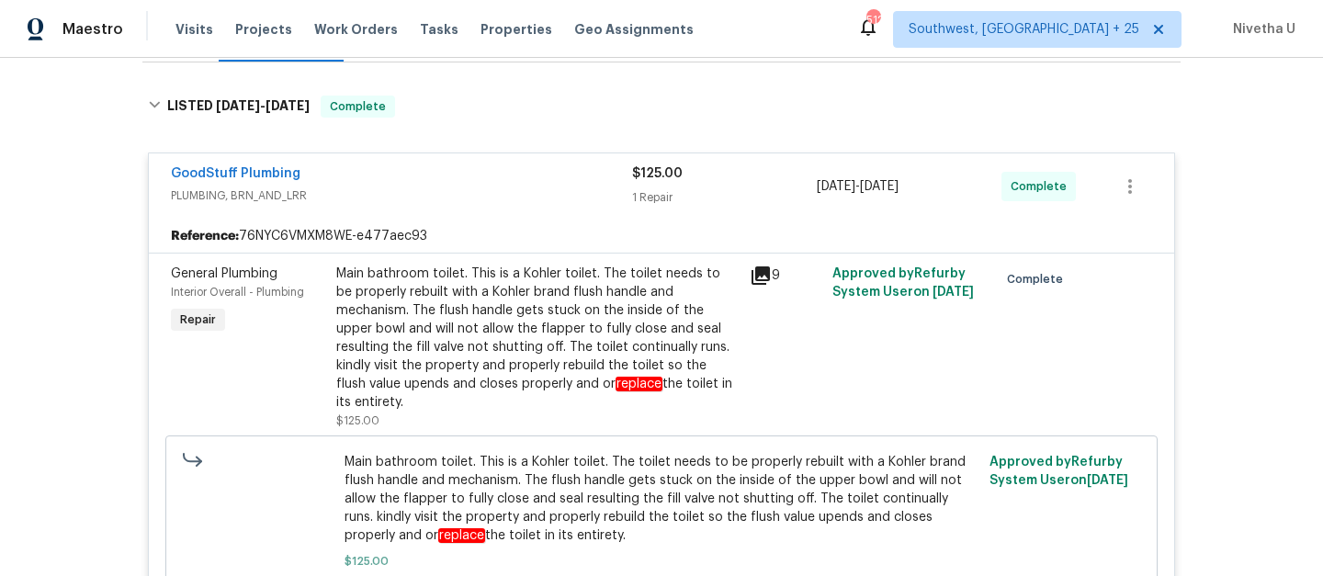
scroll to position [290, 0]
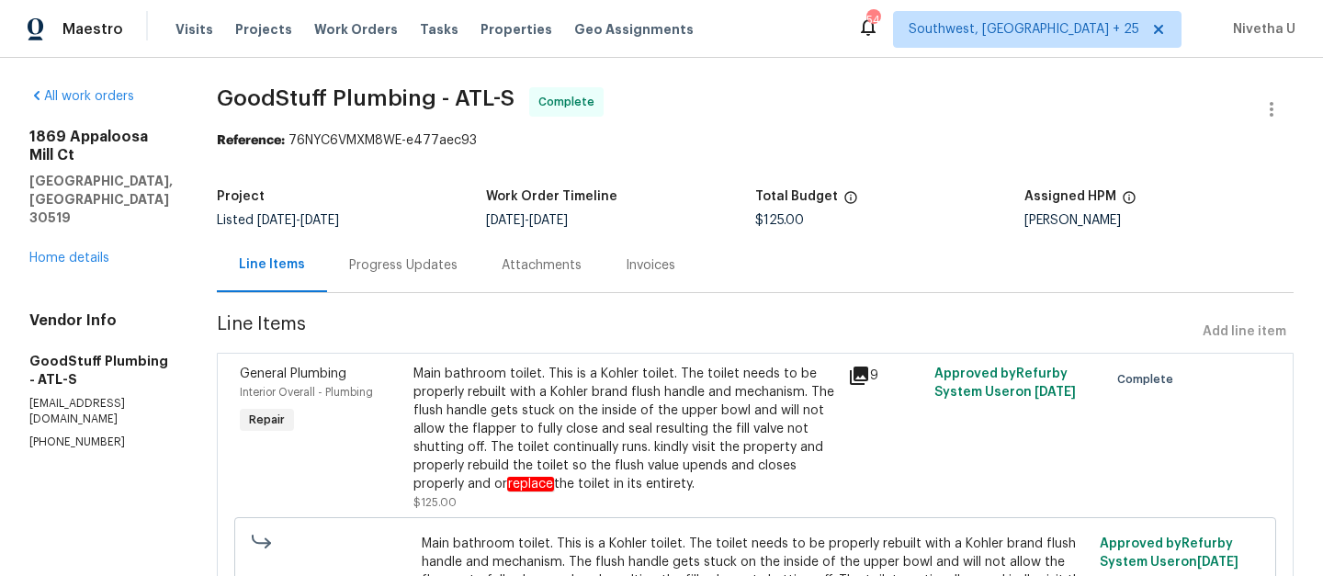
click at [459, 275] on div "Progress Updates" at bounding box center [403, 265] width 153 height 54
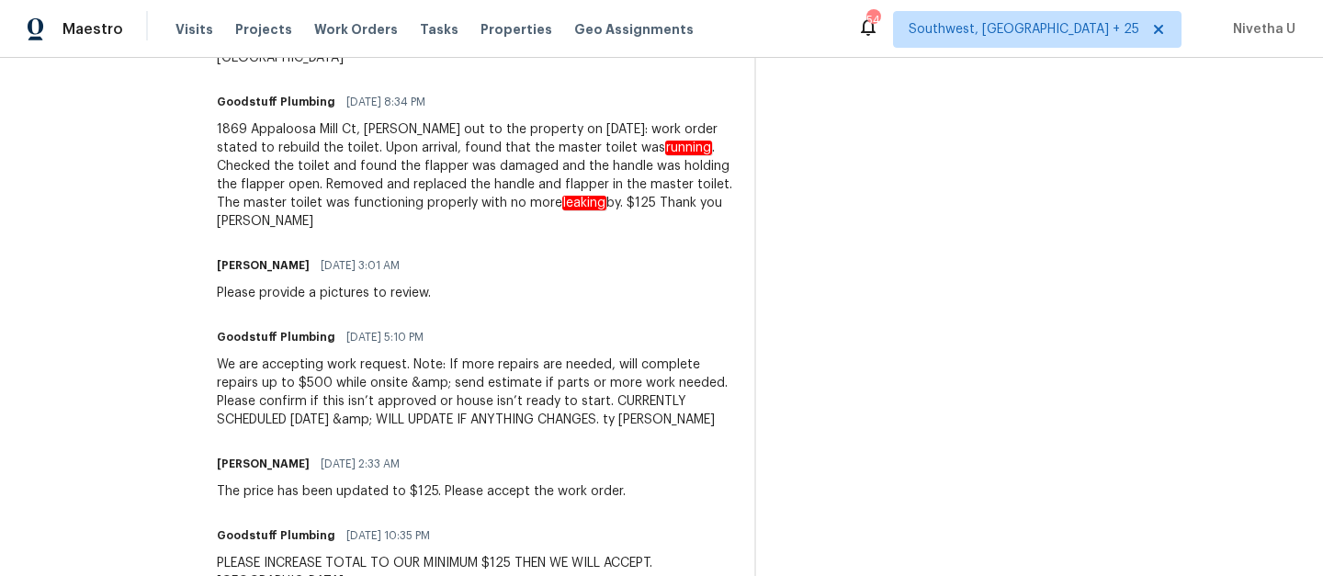
scroll to position [1133, 0]
